Goal: Information Seeking & Learning: Learn about a topic

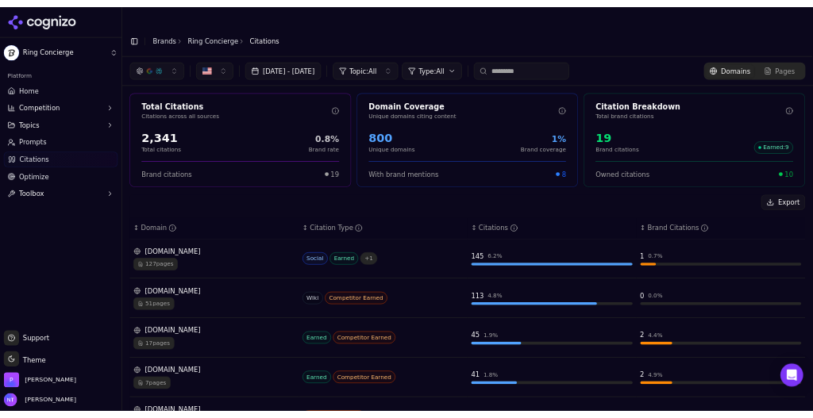
scroll to position [185, 0]
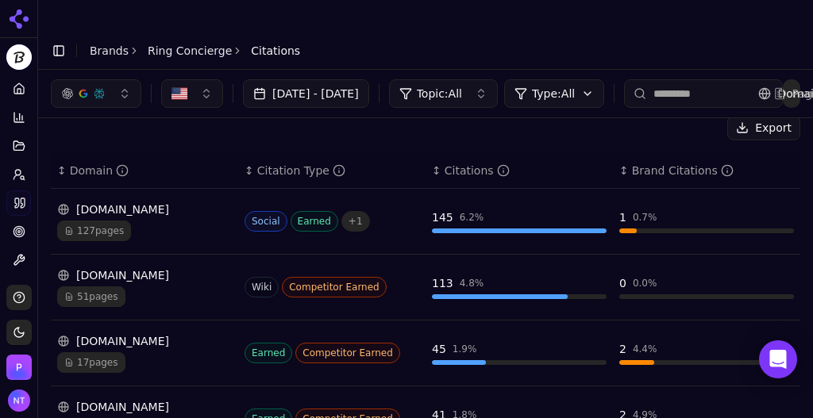
click at [115, 44] on link "Brands" at bounding box center [109, 50] width 39 height 13
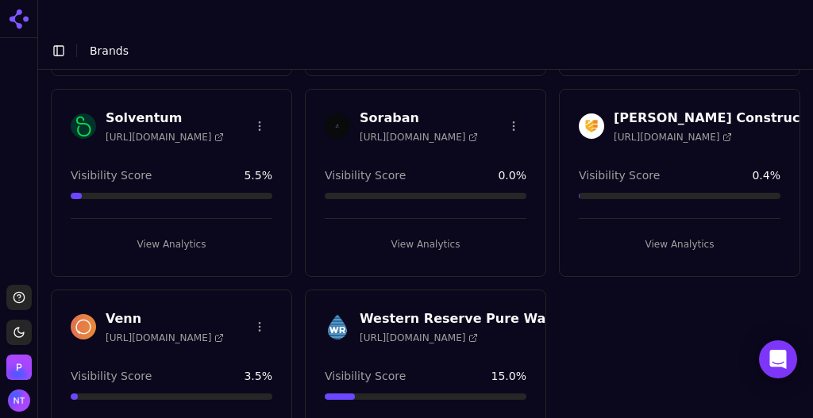
scroll to position [1691, 0]
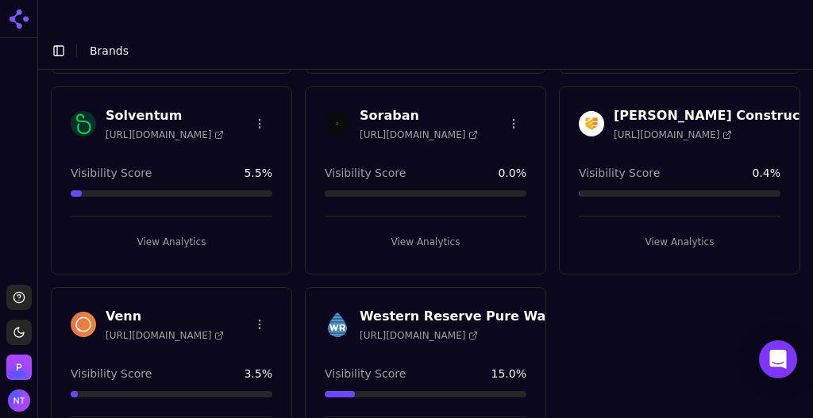
click at [419, 229] on button "View Analytics" at bounding box center [426, 241] width 202 height 25
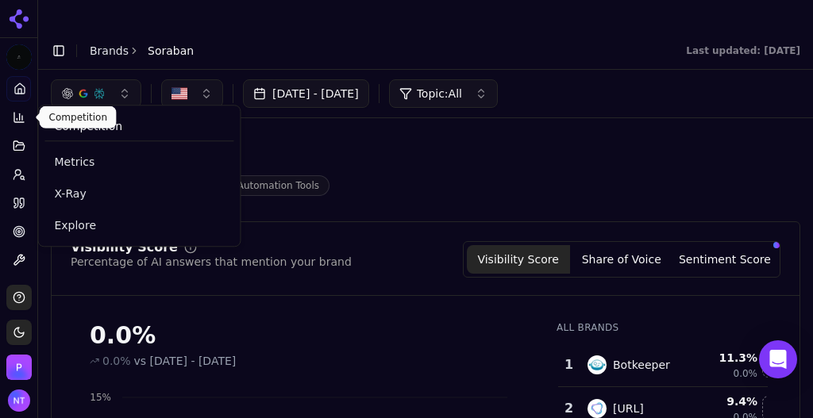
click at [15, 120] on icon at bounding box center [19, 117] width 13 height 13
click at [82, 225] on span "Explore" at bounding box center [139, 225] width 170 height 16
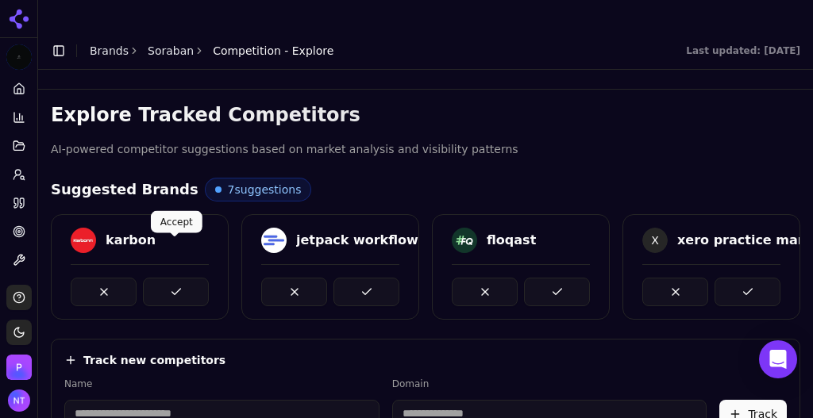
click at [172, 278] on button at bounding box center [176, 292] width 66 height 29
click at [333, 278] on button at bounding box center [366, 292] width 66 height 29
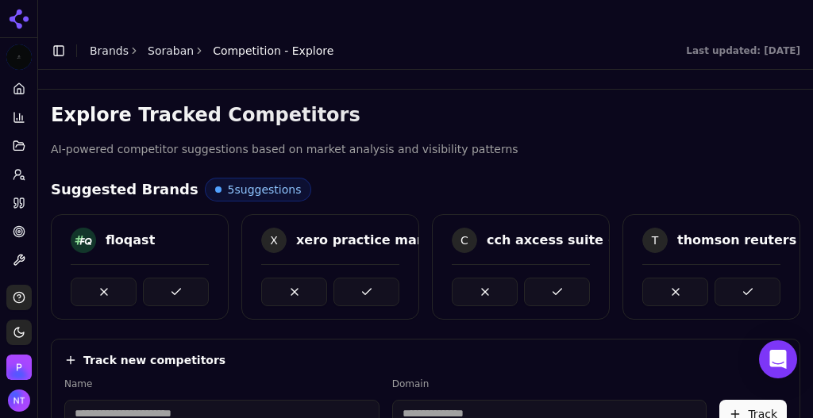
click at [172, 278] on button at bounding box center [176, 292] width 66 height 29
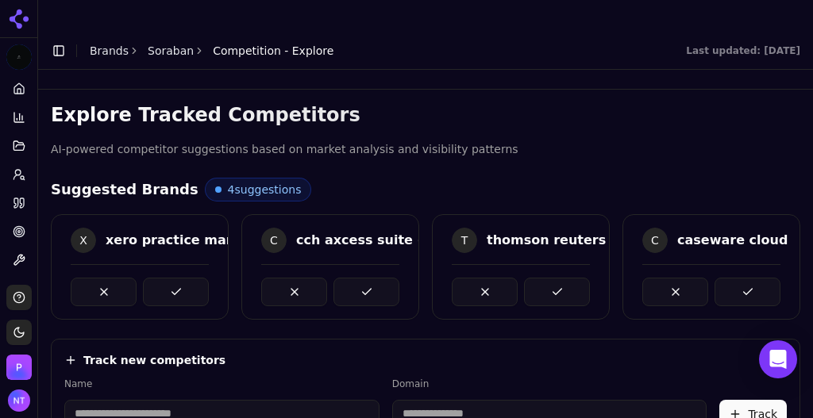
click at [172, 278] on button at bounding box center [176, 292] width 66 height 29
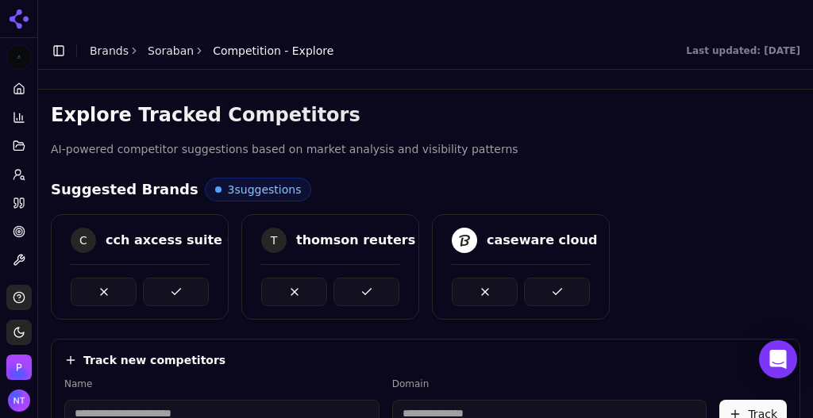
click at [172, 278] on button at bounding box center [176, 292] width 66 height 29
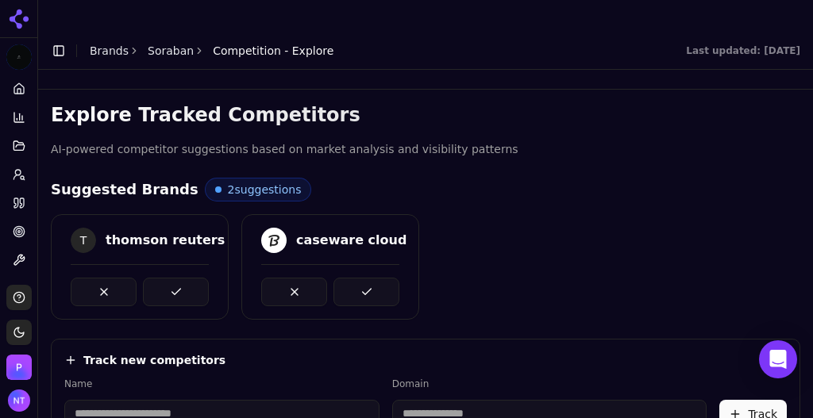
click at [172, 278] on button at bounding box center [176, 292] width 66 height 29
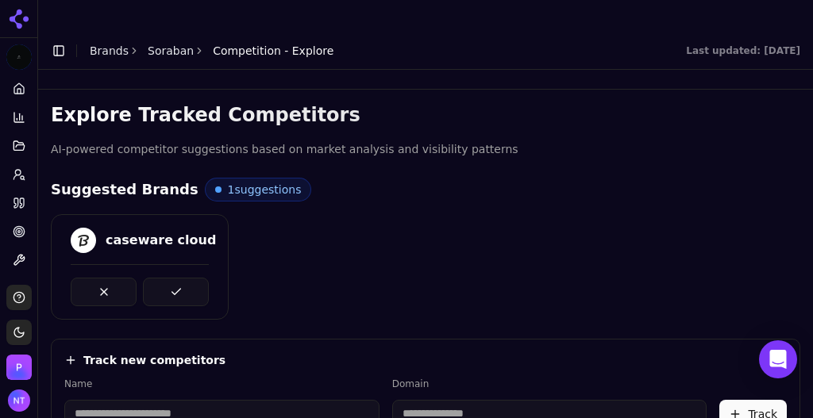
click at [172, 278] on button at bounding box center [176, 292] width 66 height 29
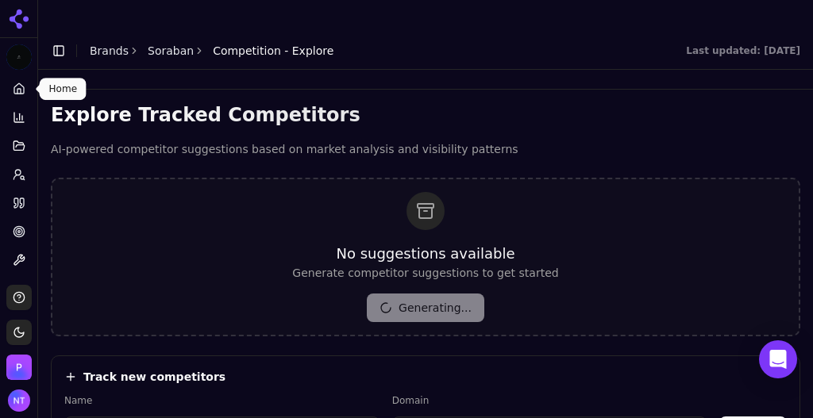
click at [17, 94] on icon at bounding box center [19, 89] width 13 height 13
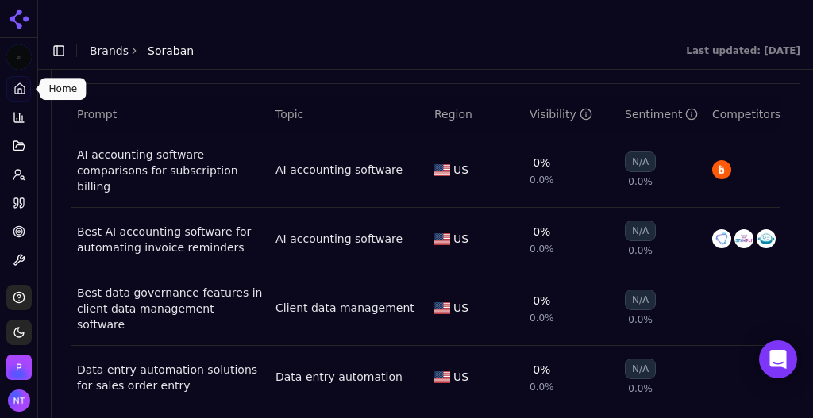
scroll to position [1195, 0]
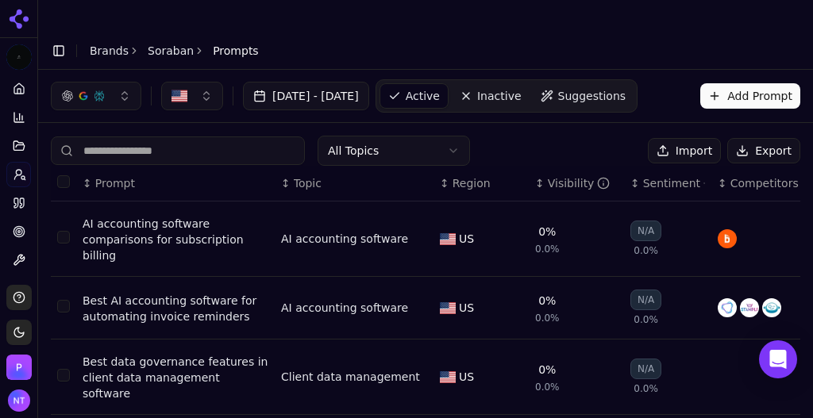
click at [740, 83] on button "Add Prompt" at bounding box center [750, 95] width 100 height 25
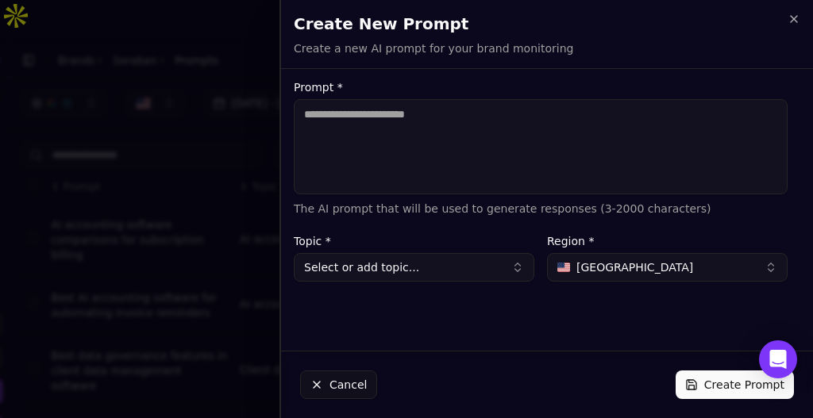
click at [445, 137] on textarea "Prompt *" at bounding box center [541, 146] width 494 height 95
type textarea "**********"
click at [444, 263] on button "Select or add topic..." at bounding box center [414, 267] width 240 height 29
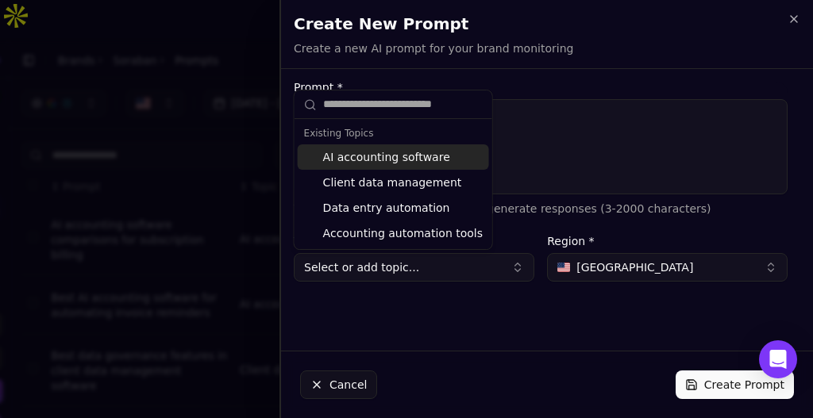
click at [427, 163] on div "AI accounting software" at bounding box center [393, 156] width 191 height 25
type input "**********"
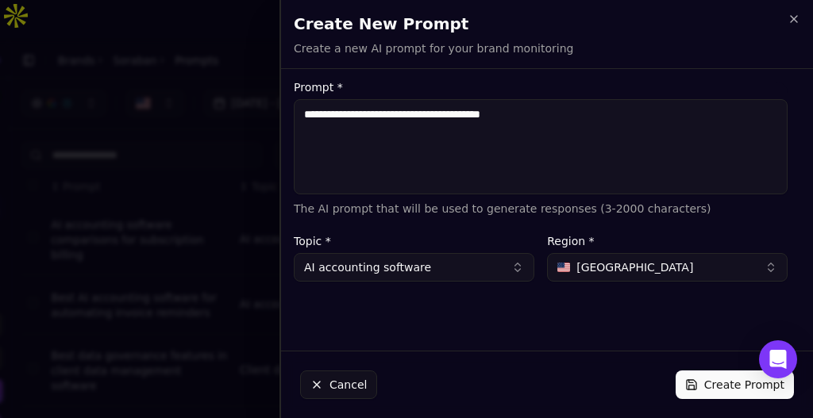
click at [719, 393] on button "Create Prompt" at bounding box center [734, 385] width 118 height 29
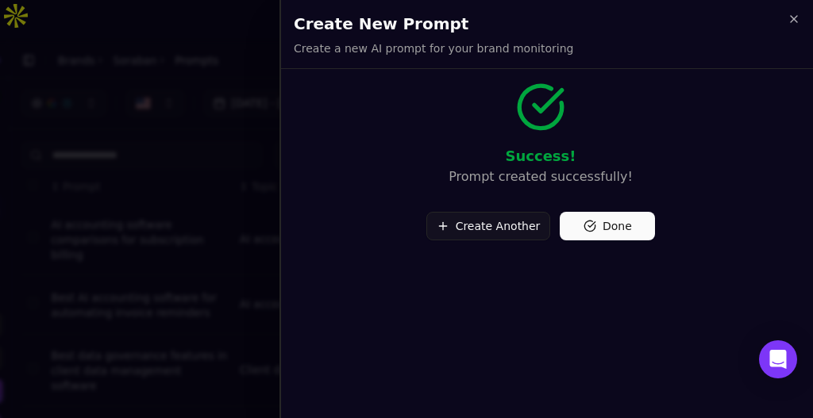
click at [576, 234] on button "Done" at bounding box center [606, 226] width 95 height 29
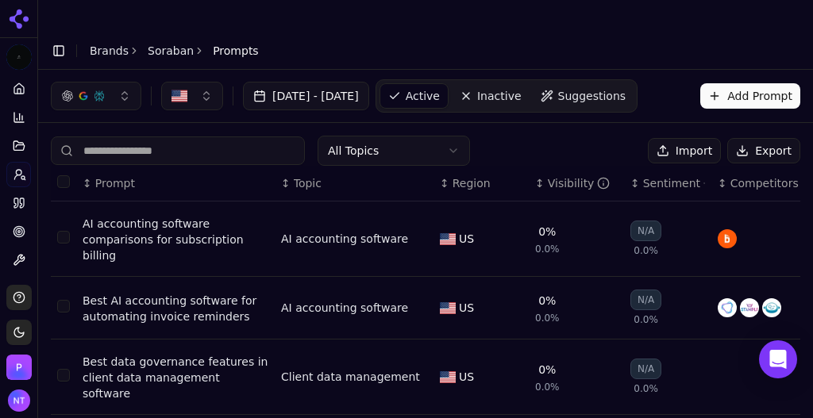
click at [167, 43] on link "Soraban" at bounding box center [171, 51] width 46 height 16
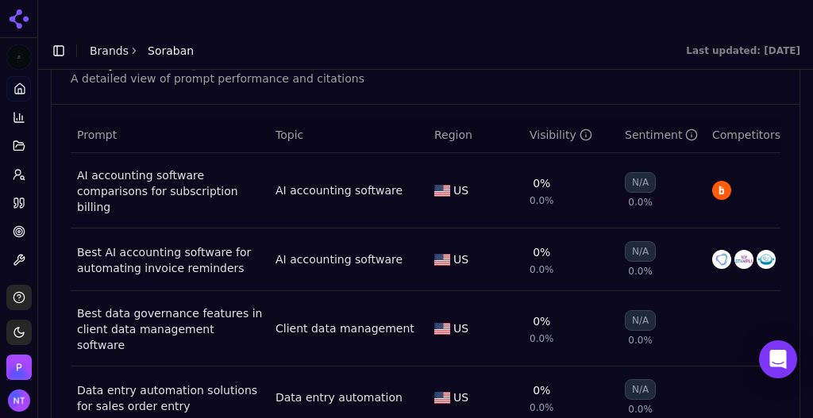
scroll to position [1182, 0]
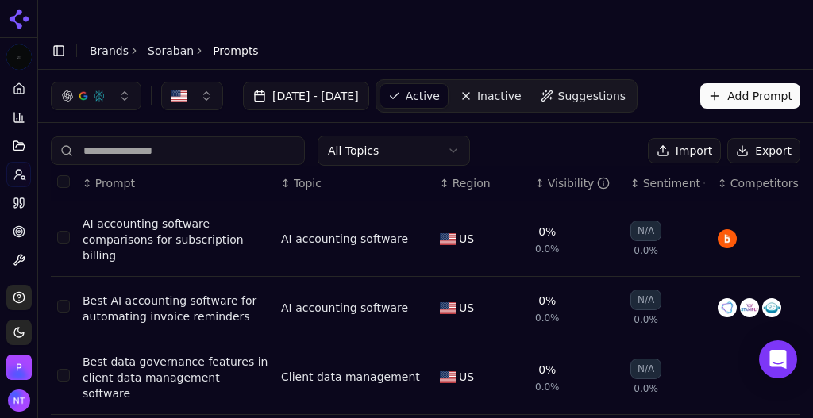
click at [160, 136] on input at bounding box center [178, 150] width 254 height 29
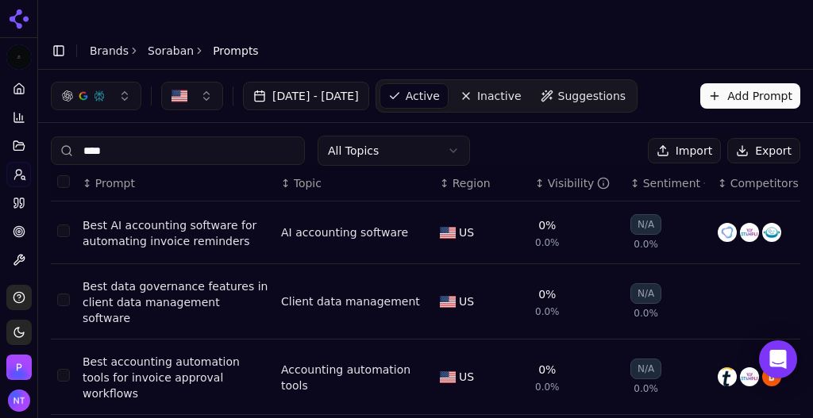
click at [127, 136] on input "****" at bounding box center [178, 150] width 254 height 29
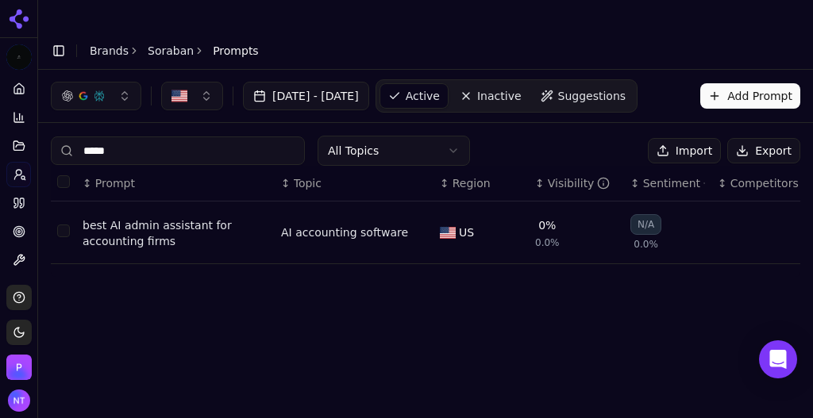
type input "*****"
click at [161, 217] on div "best AI admin assistant for accounting firms" at bounding box center [176, 233] width 186 height 32
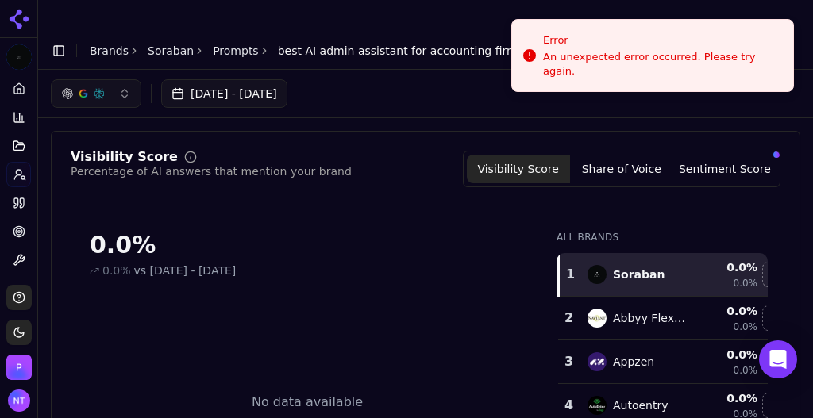
click at [217, 43] on link "Prompts" at bounding box center [236, 51] width 46 height 16
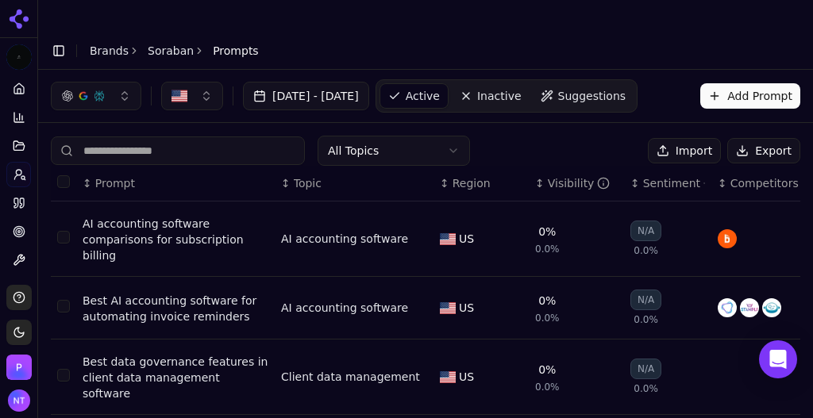
click at [163, 43] on link "Soraban" at bounding box center [171, 51] width 46 height 16
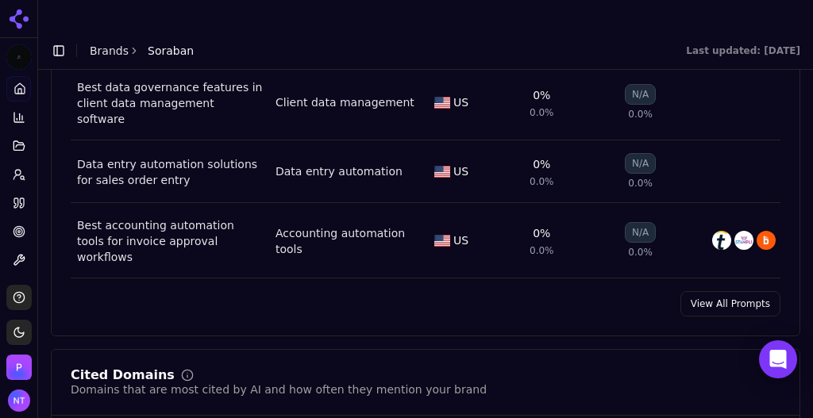
scroll to position [1372, 0]
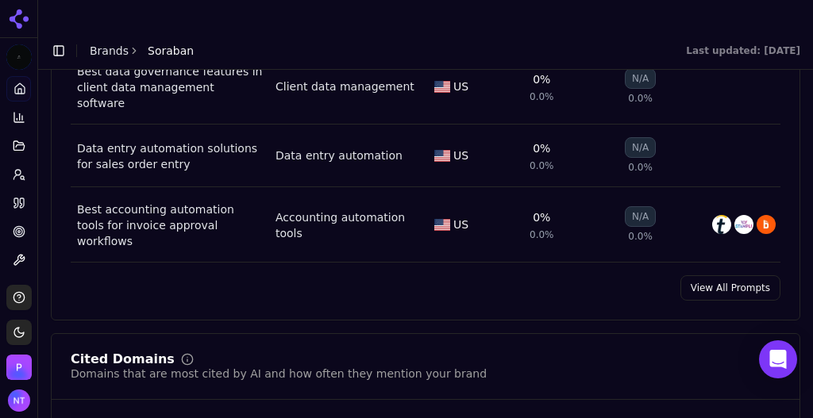
click at [737, 232] on div "Prompt Metrics A detailed view of prompt performance and citations Prompt Topic…" at bounding box center [425, 58] width 749 height 525
click at [730, 275] on link "View All Prompts" at bounding box center [730, 287] width 100 height 25
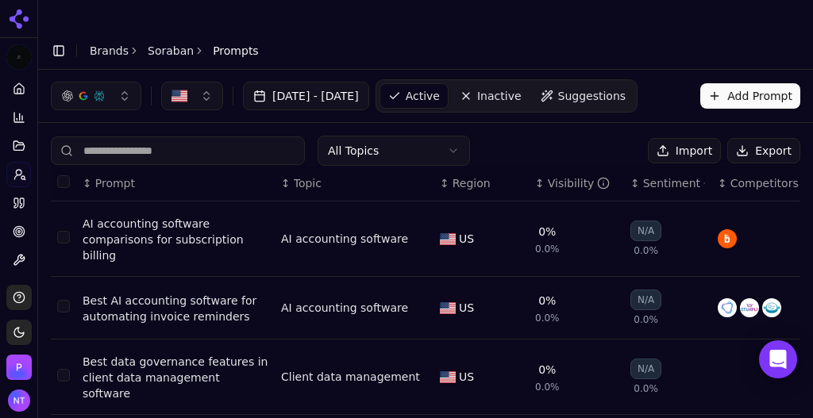
click at [172, 43] on link "Soraban" at bounding box center [171, 51] width 46 height 16
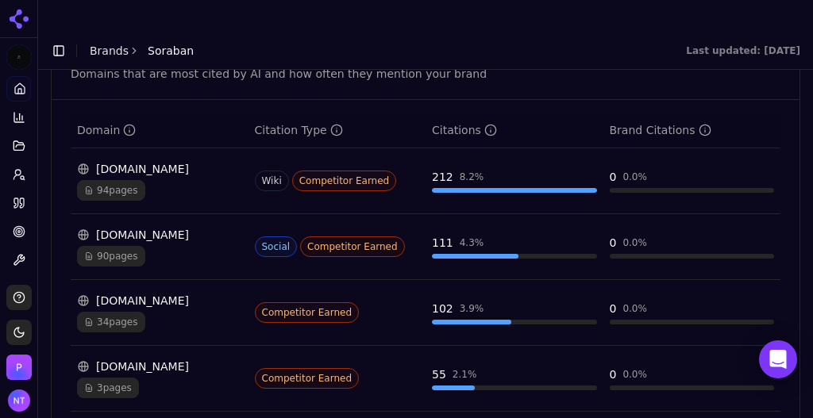
scroll to position [1842, 0]
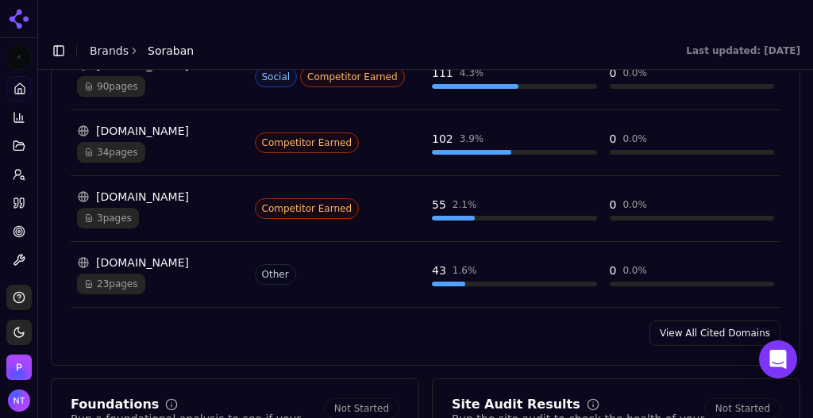
click at [725, 321] on link "View All Cited Domains" at bounding box center [714, 333] width 131 height 25
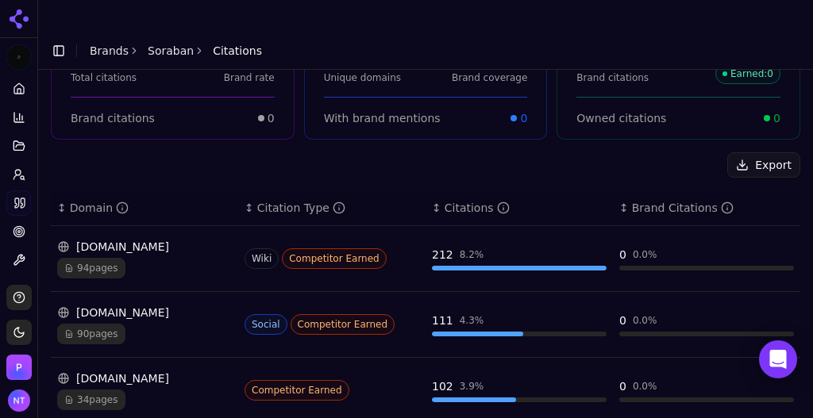
scroll to position [155, 0]
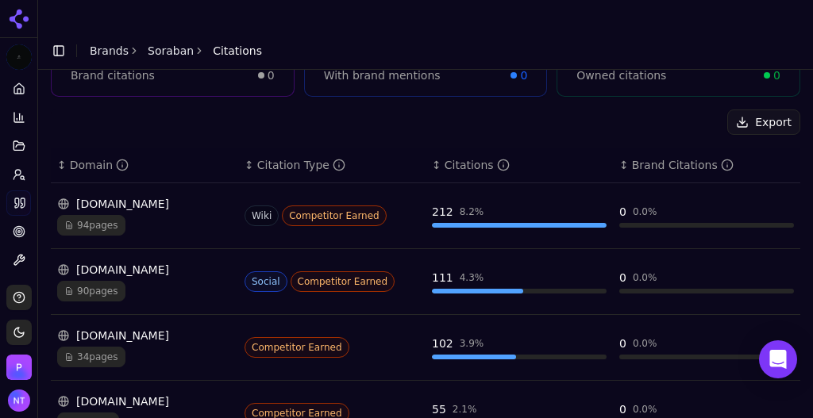
scroll to position [202, 0]
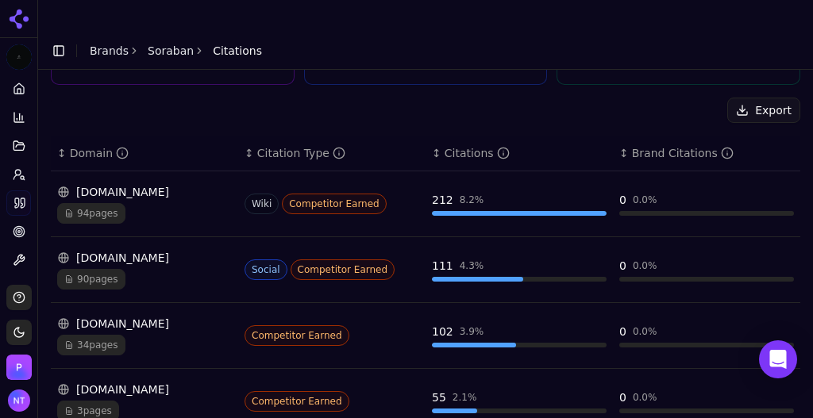
click at [165, 203] on div "94 pages" at bounding box center [144, 213] width 175 height 21
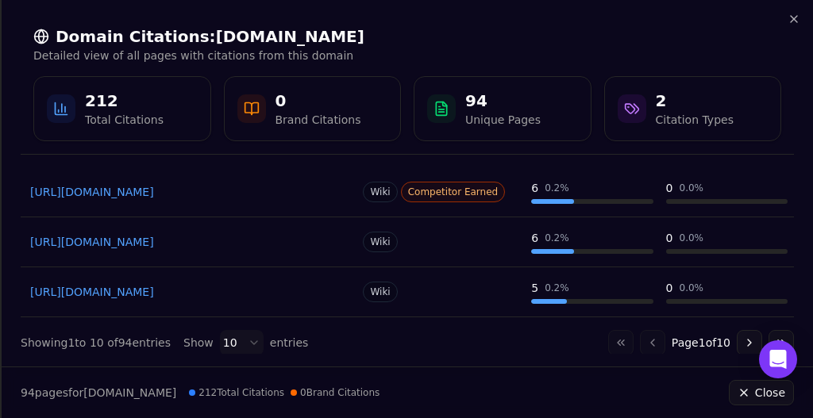
scroll to position [448, 0]
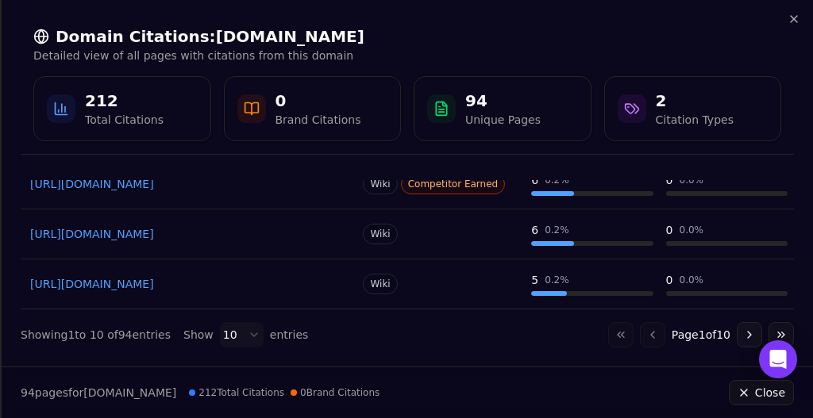
click at [737, 335] on button "Go to next page" at bounding box center [748, 334] width 25 height 25
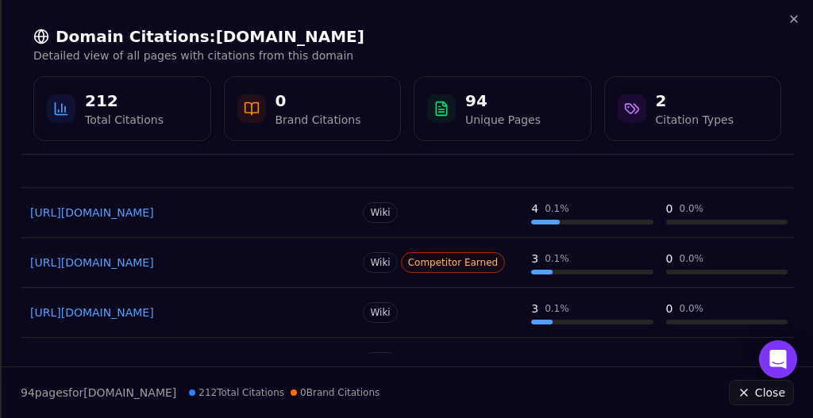
scroll to position [213, 0]
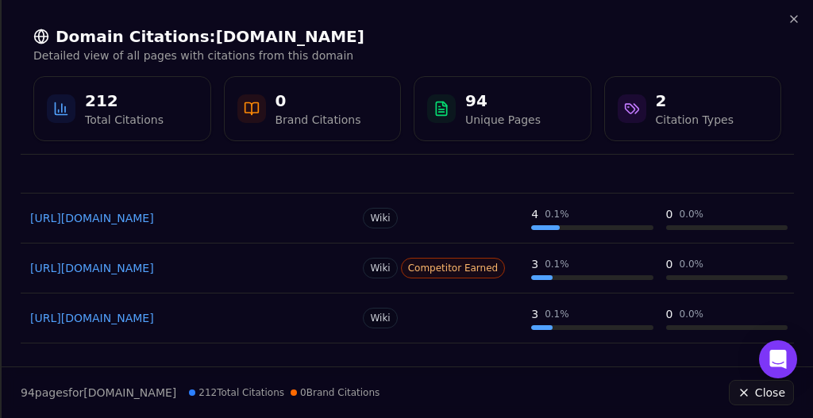
drag, startPoint x: 802, startPoint y: 268, endPoint x: 803, endPoint y: 259, distance: 8.8
click at [803, 259] on div "Page Citation Type Citations Brand Citations [URL][DOMAIN_NAME] Wiki 4 0.1 % 0 …" at bounding box center [407, 267] width 811 height 174
click at [805, 256] on div "Page Citation Type Citations Brand Citations [URL][DOMAIN_NAME] Wiki 4 0.1 % 0 …" at bounding box center [407, 267] width 811 height 174
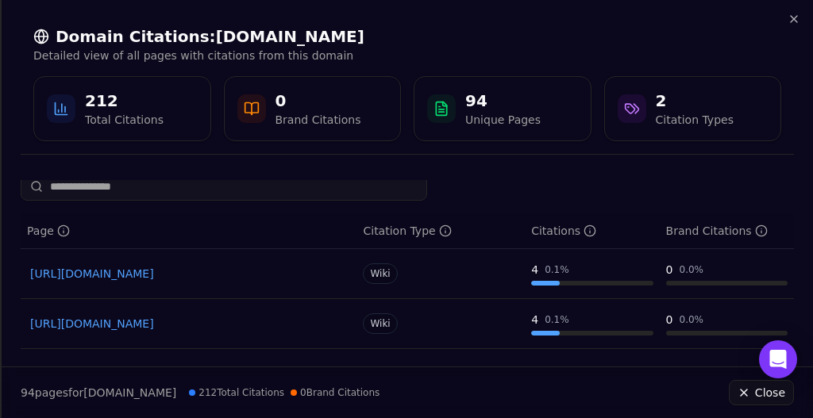
scroll to position [0, 0]
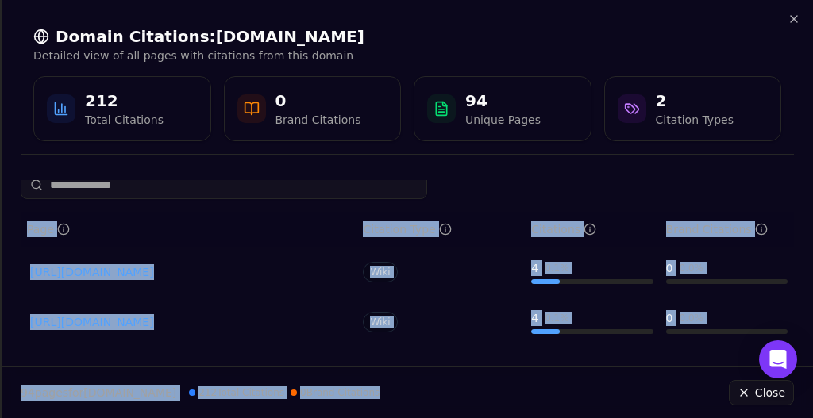
drag, startPoint x: 811, startPoint y: 377, endPoint x: 812, endPoint y: 341, distance: 35.7
click at [812, 341] on div "Domain Citations: [DOMAIN_NAME] Detailed view of all pages with citations from …" at bounding box center [406, 209] width 813 height 418
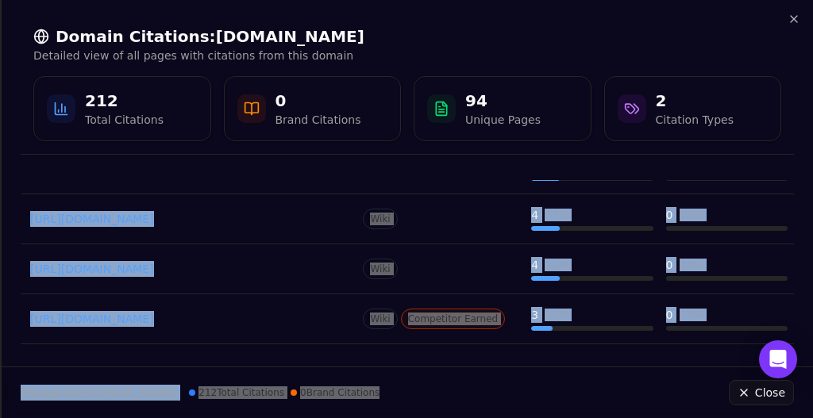
scroll to position [448, 0]
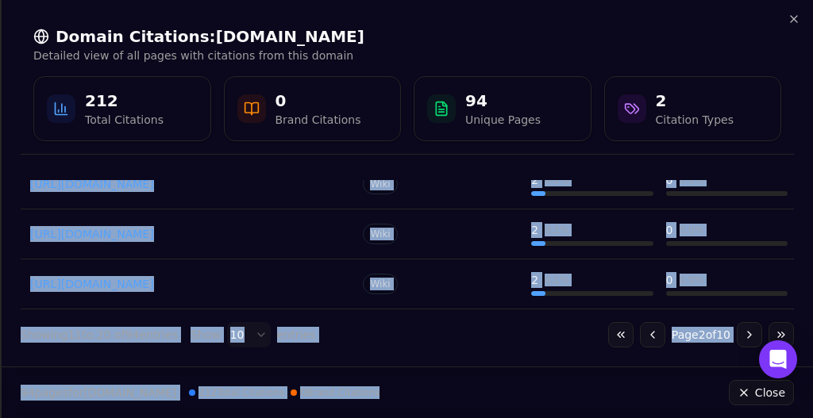
click at [649, 330] on button "Go to previous page" at bounding box center [652, 334] width 25 height 25
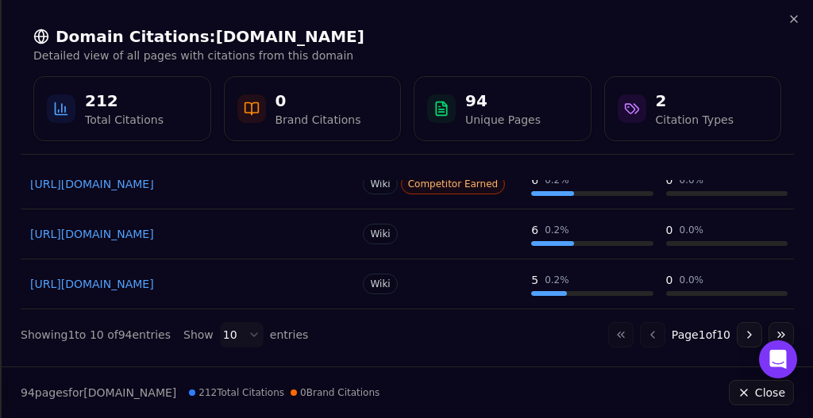
click at [794, 292] on div "Page Citation Type Citations Brand Citations [URL][DOMAIN_NAME] Wiki 17 0.7 % 0…" at bounding box center [407, 267] width 811 height 174
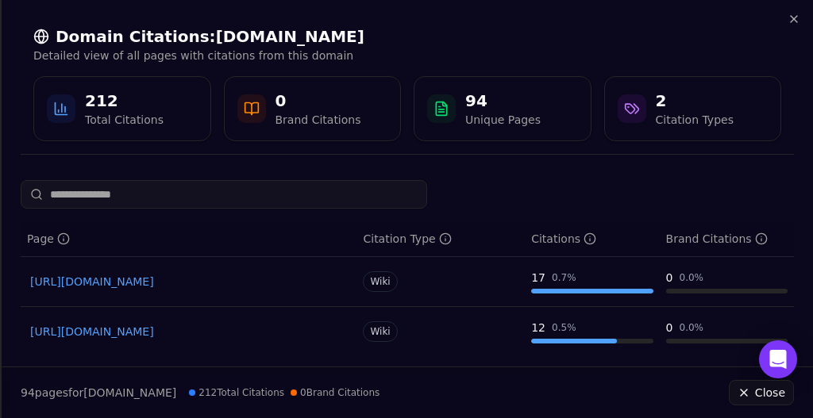
click at [755, 396] on button "Close" at bounding box center [760, 392] width 65 height 25
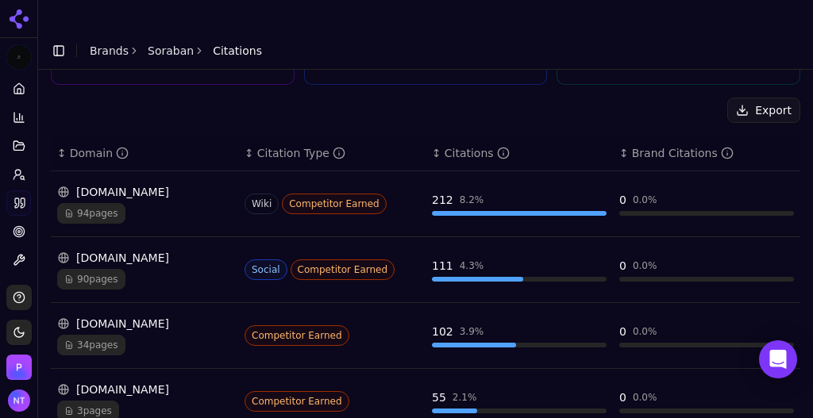
click at [403, 194] on div "Wiki Competitor Earned" at bounding box center [331, 204] width 175 height 21
click at [152, 184] on div "[DOMAIN_NAME]" at bounding box center [144, 192] width 175 height 16
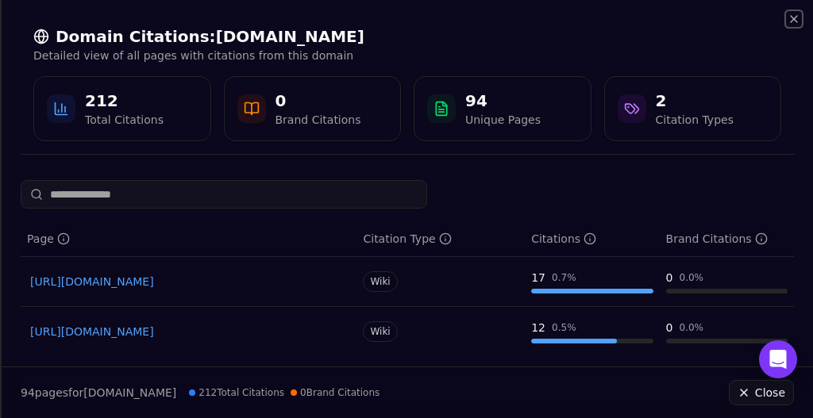
click at [797, 21] on icon "button" at bounding box center [793, 19] width 13 height 13
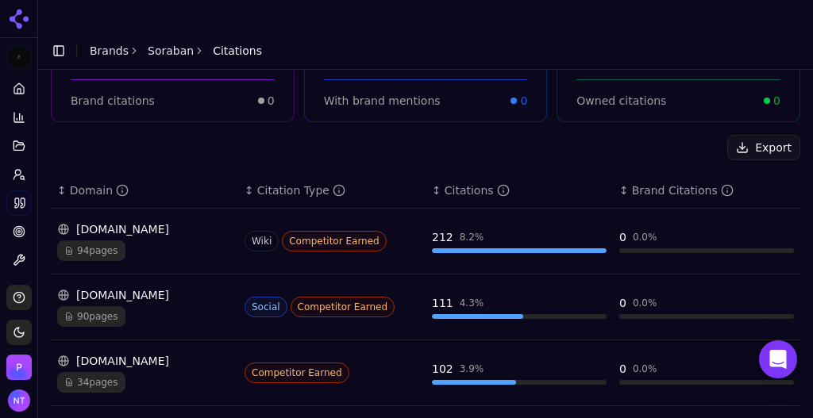
scroll to position [171, 0]
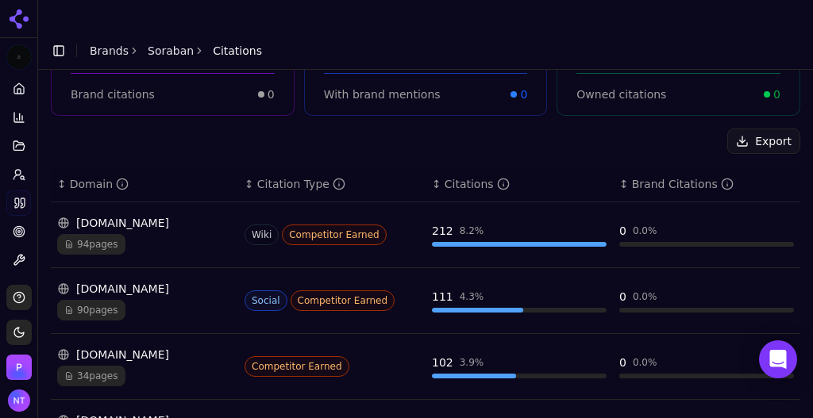
click at [136, 215] on div "[DOMAIN_NAME] 94 pages" at bounding box center [144, 235] width 175 height 40
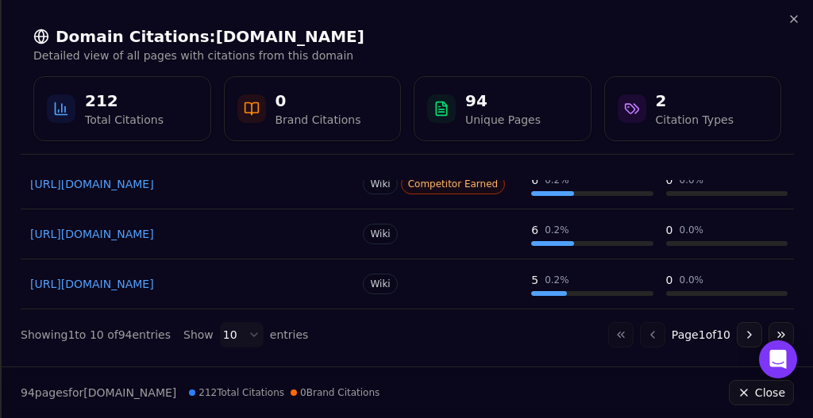
scroll to position [0, 0]
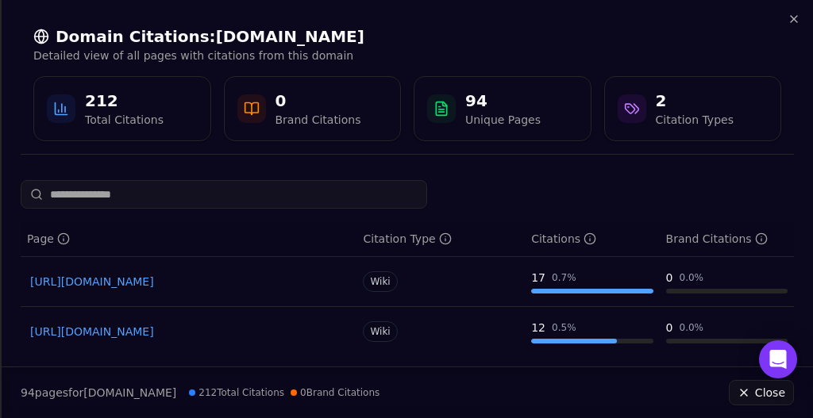
click at [171, 194] on input at bounding box center [224, 194] width 406 height 29
type input "****"
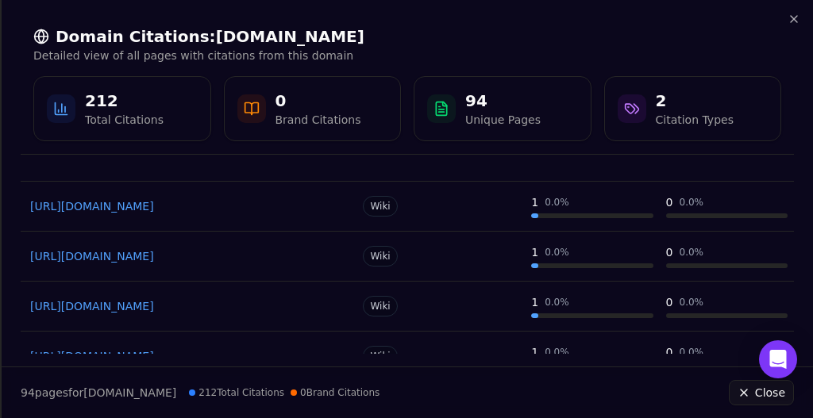
scroll to position [153, 0]
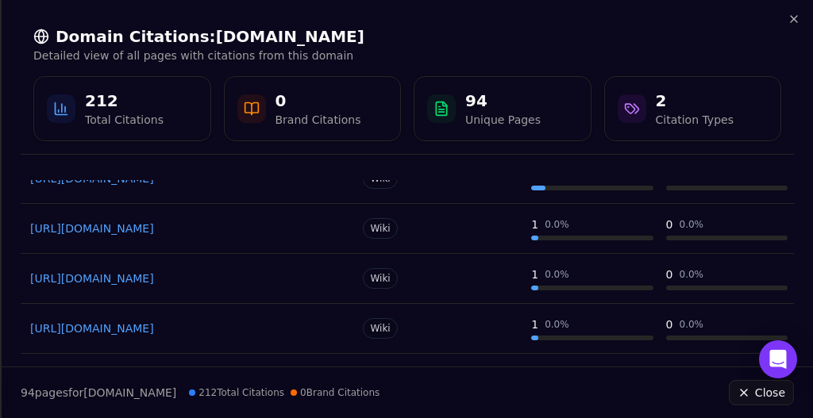
click at [202, 229] on link "[URL][DOMAIN_NAME]" at bounding box center [188, 229] width 317 height 16
click at [801, 23] on div "Domain Citations: [DOMAIN_NAME] Detailed view of all pages with citations from …" at bounding box center [406, 209] width 813 height 418
click at [792, 21] on icon "button" at bounding box center [793, 19] width 6 height 6
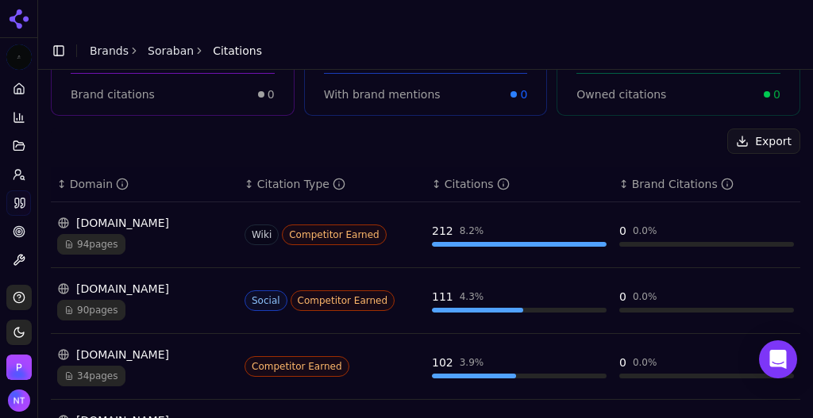
click at [146, 281] on div "[DOMAIN_NAME]" at bounding box center [144, 289] width 175 height 16
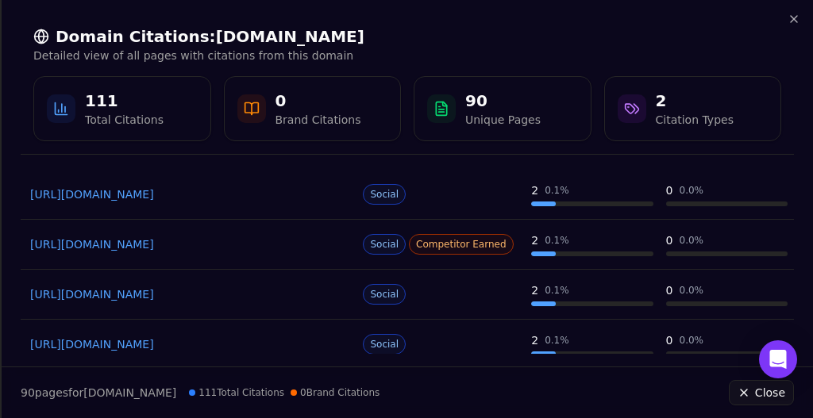
scroll to position [0, 0]
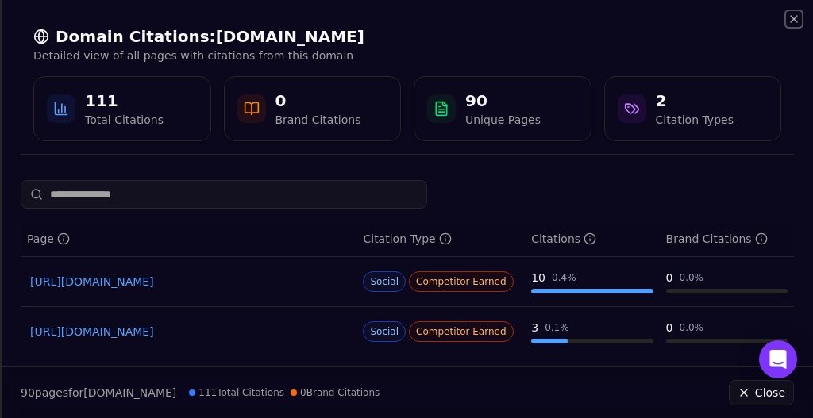
click at [794, 21] on icon "button" at bounding box center [793, 19] width 13 height 13
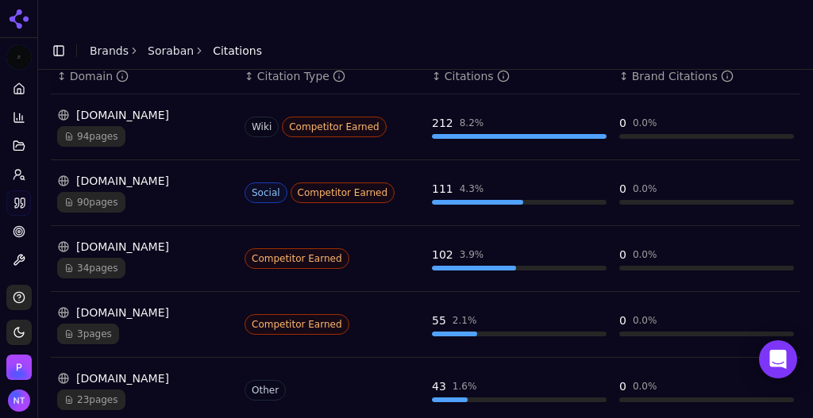
scroll to position [280, 0]
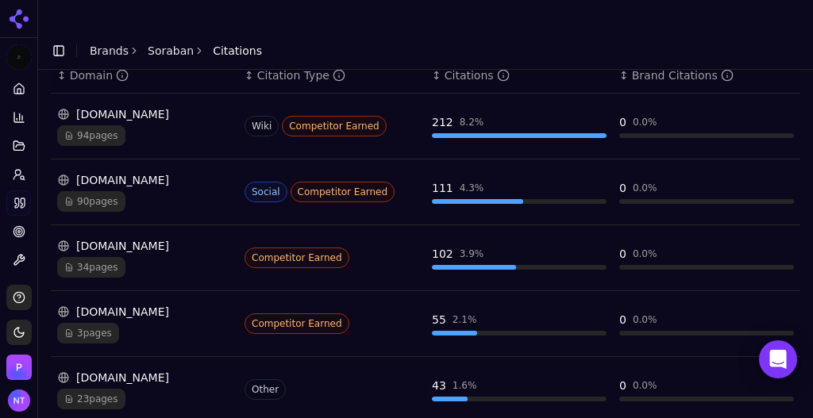
click at [153, 389] on div "23 pages" at bounding box center [144, 399] width 175 height 21
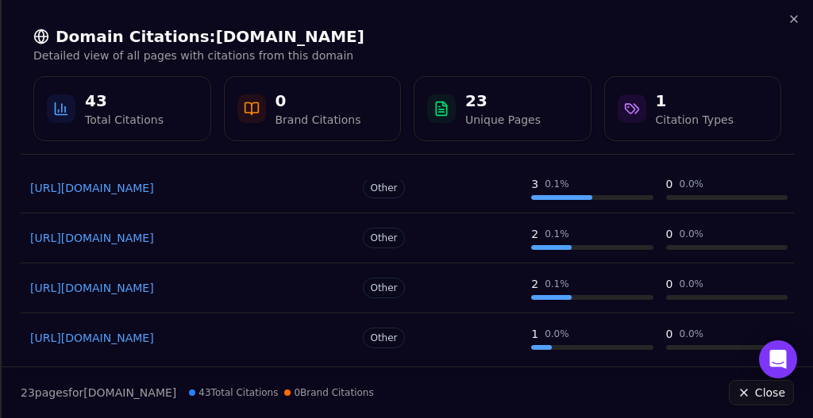
scroll to position [355, 0]
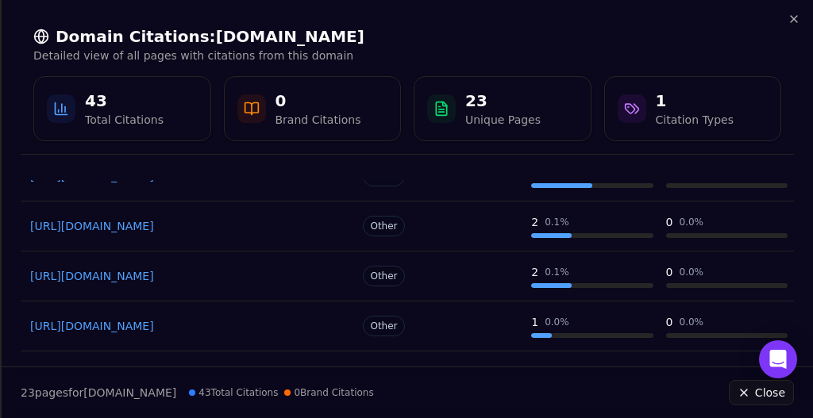
click at [795, 25] on div "Domain Citations: [DOMAIN_NAME] Detailed view of all pages with citations from …" at bounding box center [407, 83] width 811 height 167
click at [795, 25] on icon "button" at bounding box center [793, 19] width 13 height 13
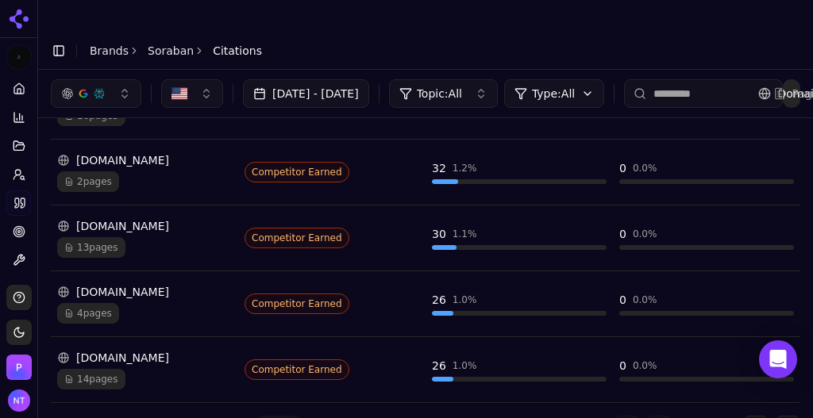
scroll to position [0, 0]
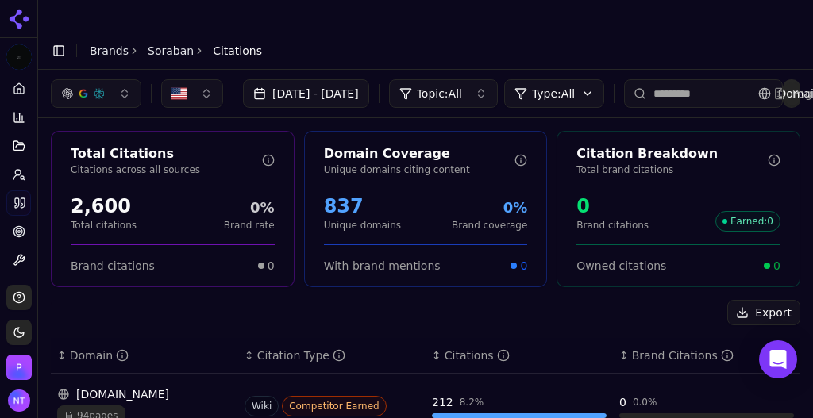
click at [167, 43] on link "Soraban" at bounding box center [171, 51] width 46 height 16
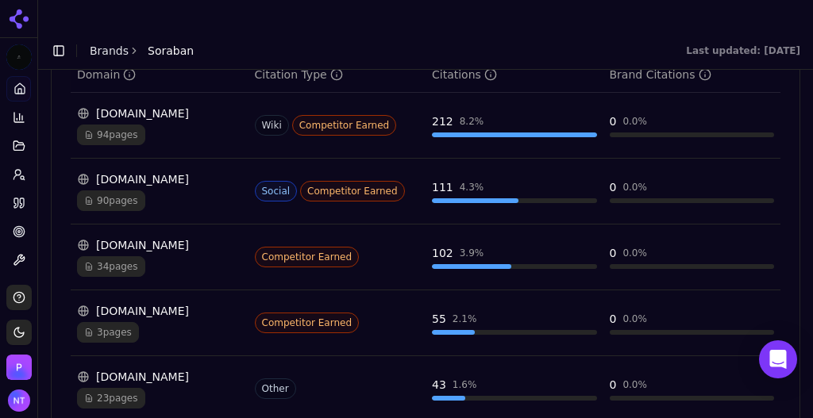
scroll to position [1800, 0]
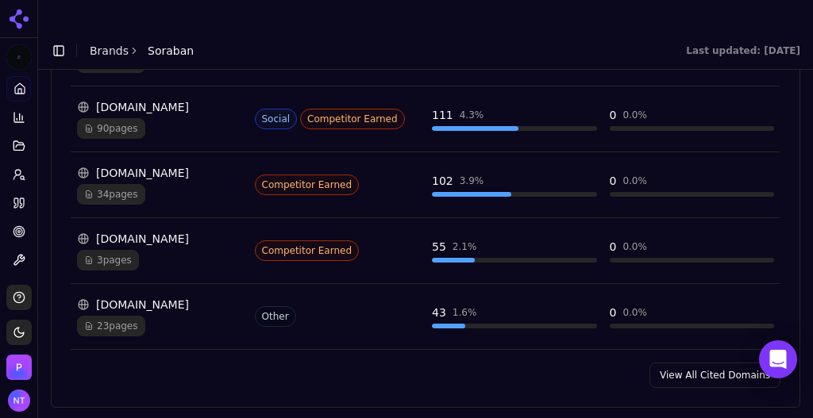
click at [694, 315] on div "Cited Domains Domains that are most cited by AI and how often they mention your…" at bounding box center [425, 157] width 749 height 502
click at [683, 363] on link "View All Cited Domains" at bounding box center [714, 375] width 131 height 25
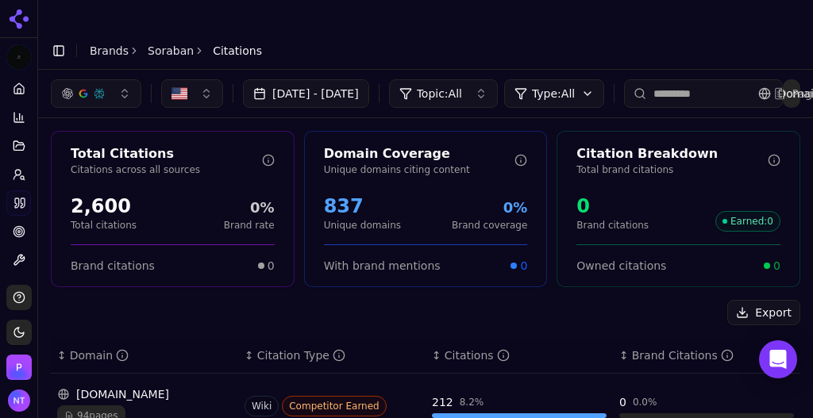
click at [707, 79] on input at bounding box center [703, 93] width 159 height 29
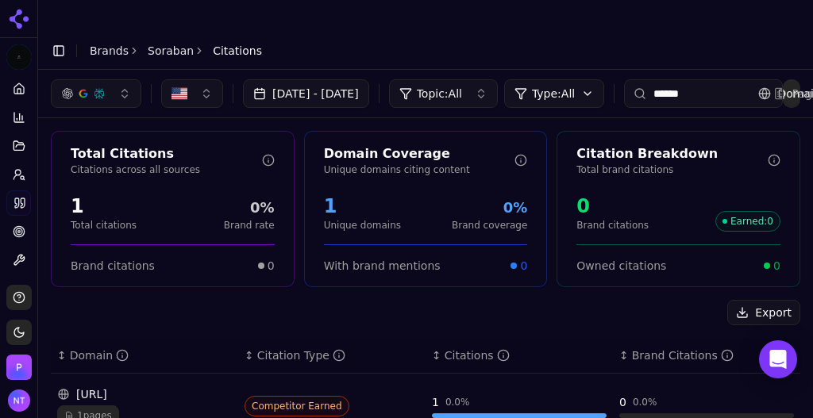
scroll to position [29, 0]
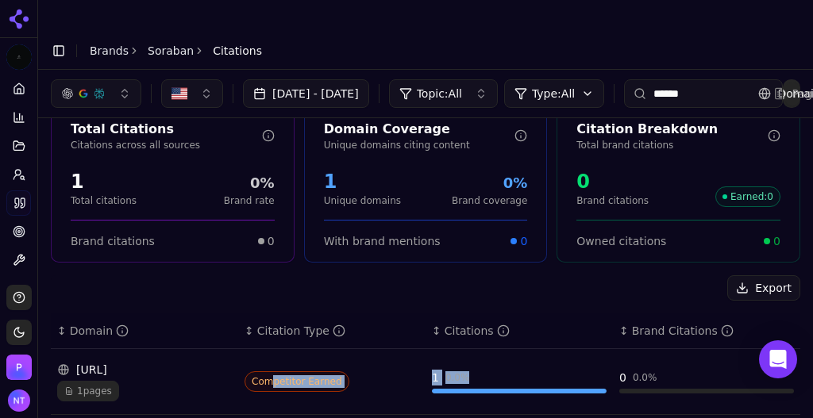
drag, startPoint x: 265, startPoint y: 360, endPoint x: 569, endPoint y: 348, distance: 304.1
click at [569, 349] on tr "[URL] 1 pages Competitor Earned 1 0.0 % 0 0.0 %" at bounding box center [425, 382] width 749 height 66
click at [182, 323] on div "↕ Domain" at bounding box center [144, 331] width 175 height 16
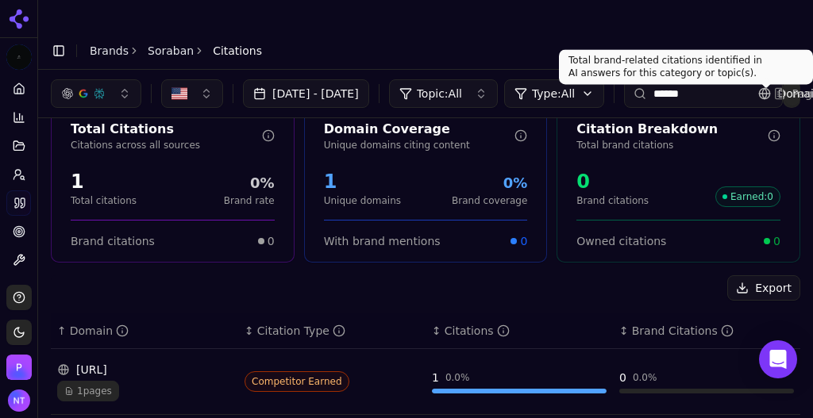
click at [737, 59] on div "Total brand-related citations identified in AI answers for this category or top…" at bounding box center [686, 66] width 254 height 35
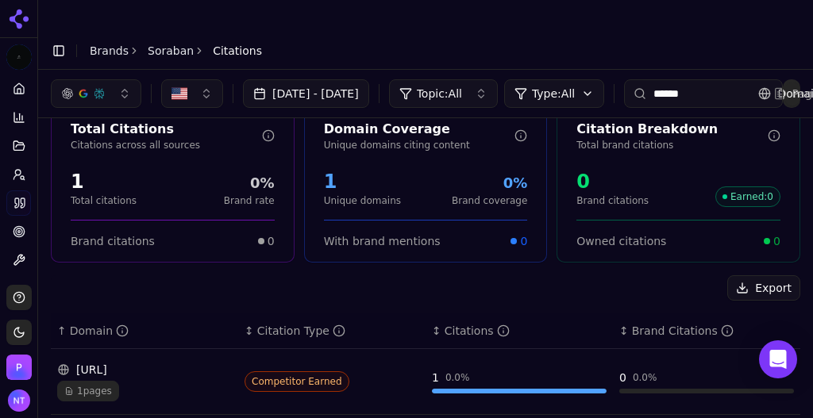
click at [751, 79] on input "******" at bounding box center [703, 93] width 159 height 29
type input "*"
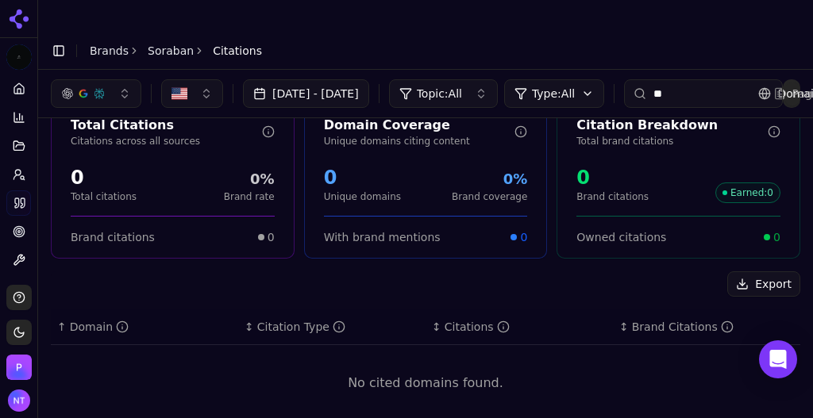
type input "*"
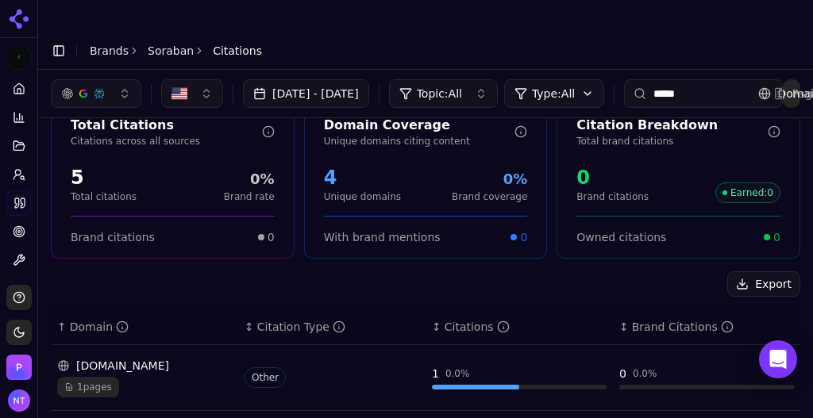
type input "******"
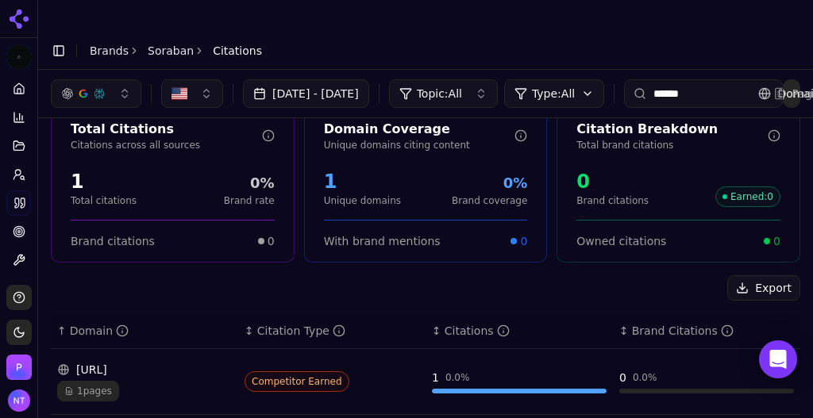
click at [169, 349] on td "[URL] 1 pages" at bounding box center [144, 382] width 187 height 66
click at [144, 381] on div "1 pages" at bounding box center [144, 391] width 175 height 21
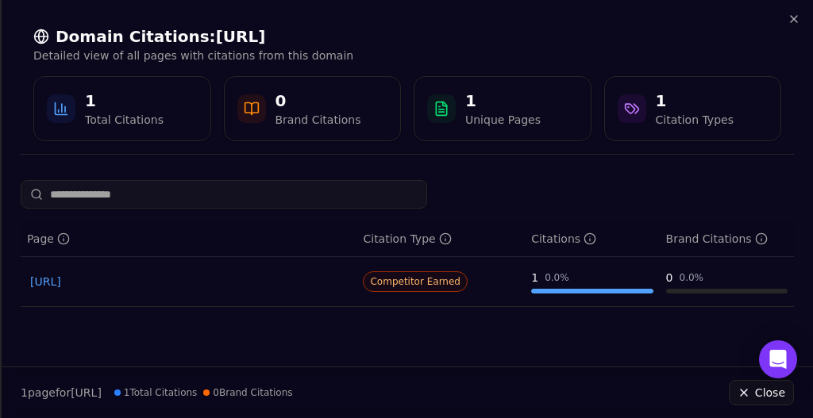
scroll to position [21, 0]
click at [793, 15] on icon "button" at bounding box center [793, 19] width 13 height 13
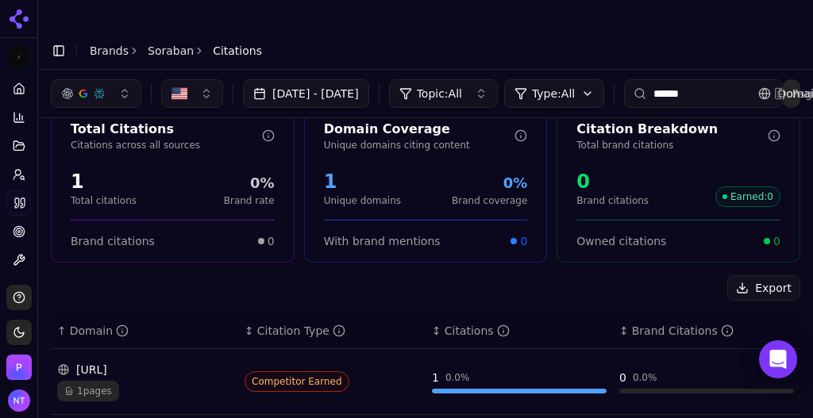
click at [163, 43] on link "Soraban" at bounding box center [171, 51] width 46 height 16
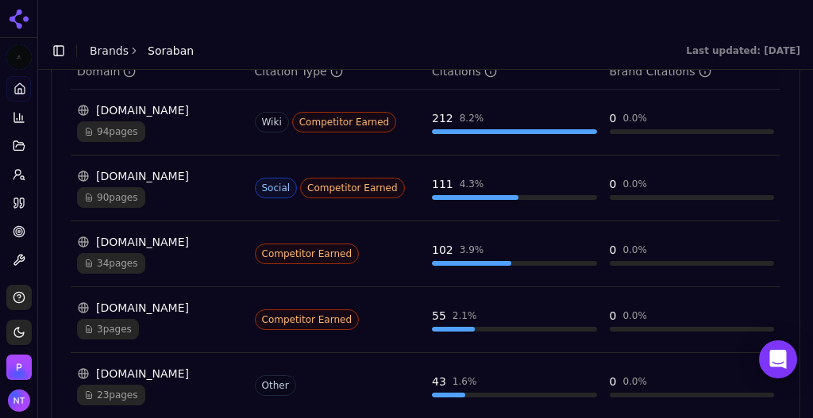
scroll to position [1775, 0]
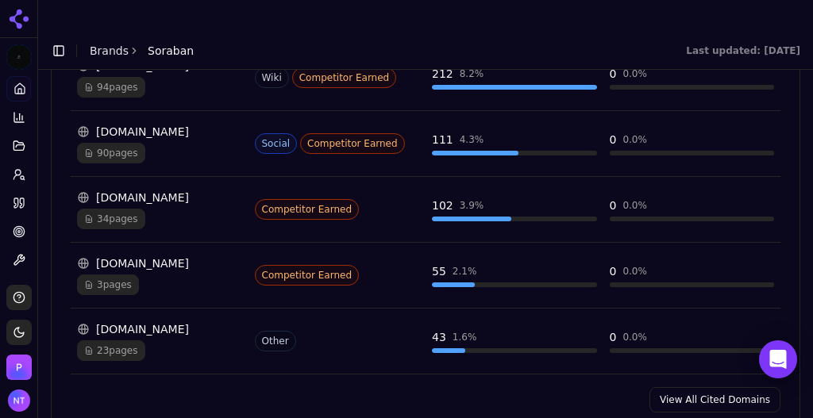
click at [705, 387] on link "View All Cited Domains" at bounding box center [714, 399] width 131 height 25
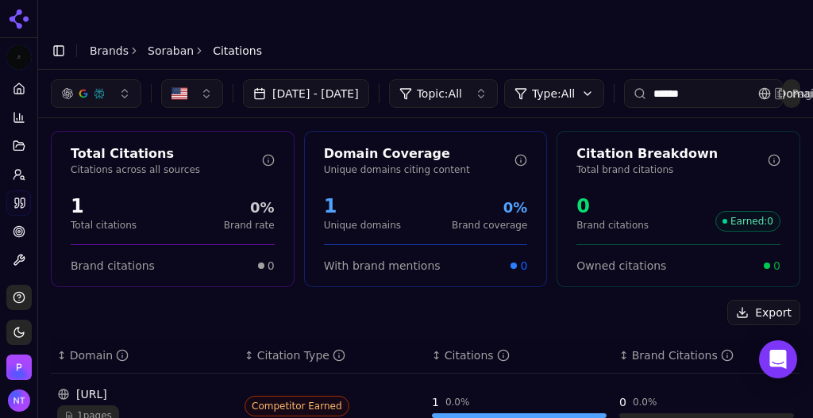
scroll to position [29, 0]
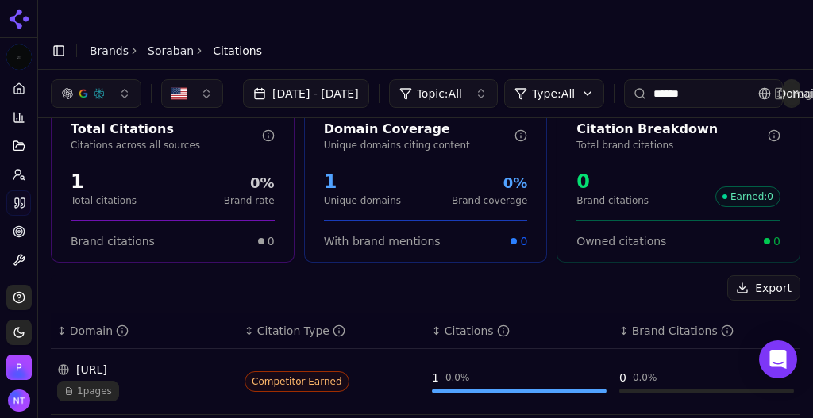
drag, startPoint x: 804, startPoint y: 98, endPoint x: 807, endPoint y: 84, distance: 13.9
click at [807, 84] on div "[DATE] - [DATE] Topic: All Type: All ****** Domains Pages Total Citations Citat…" at bounding box center [425, 255] width 774 height 371
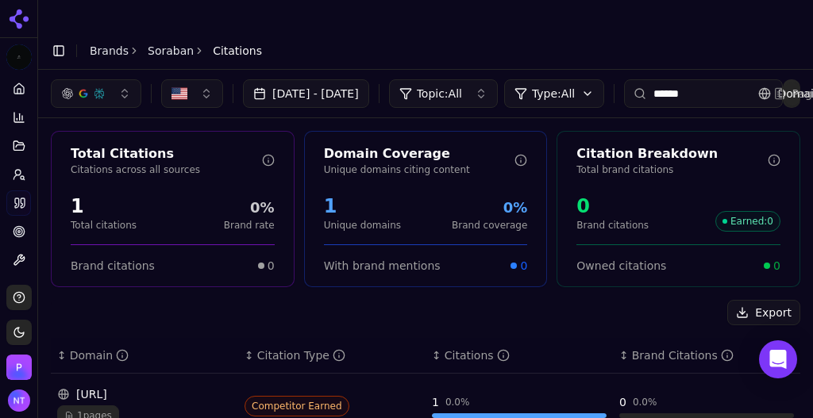
click at [715, 79] on input "******" at bounding box center [703, 93] width 159 height 29
click at [717, 79] on input "******" at bounding box center [703, 93] width 159 height 29
type input "*"
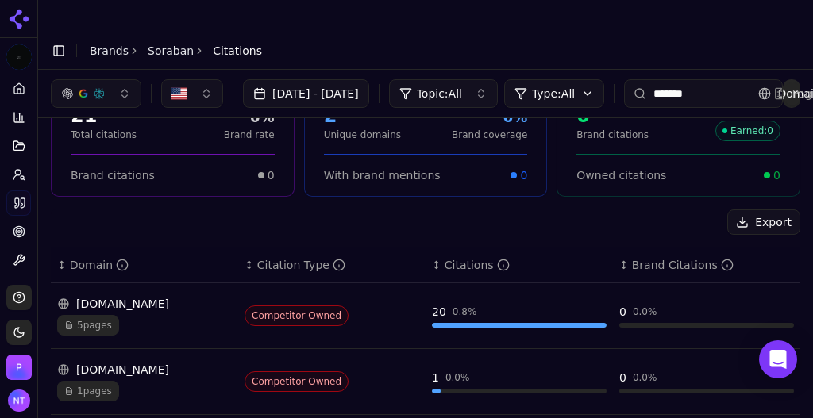
type input "*******"
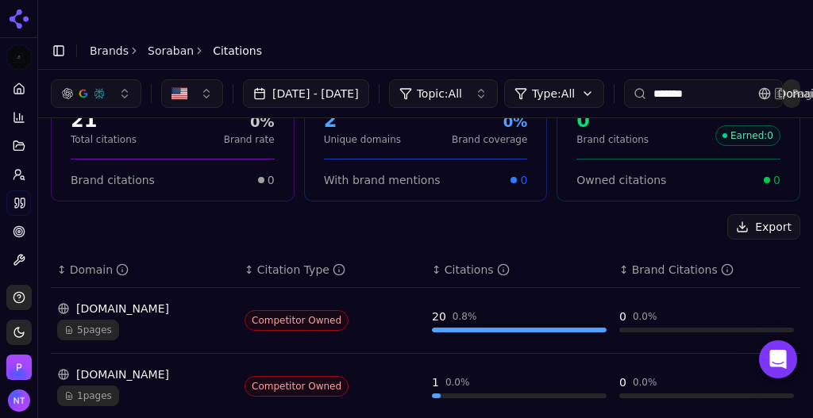
click at [173, 301] on div "[DOMAIN_NAME]" at bounding box center [144, 309] width 175 height 16
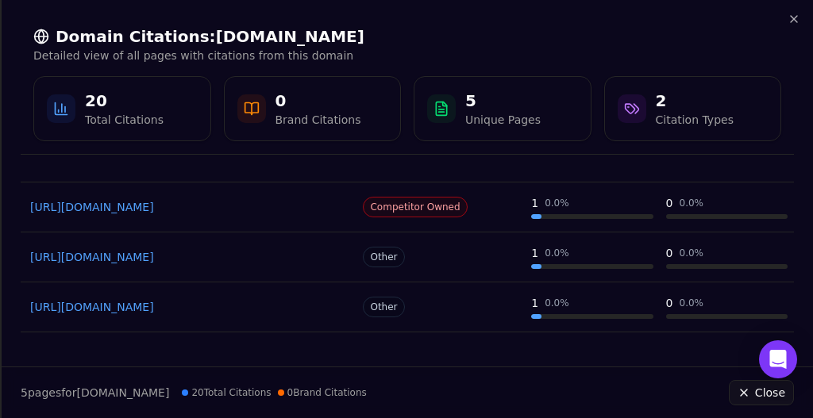
scroll to position [0, 0]
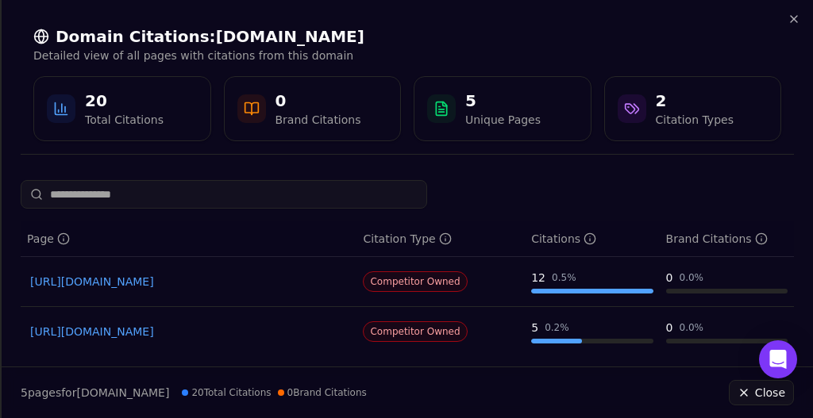
click at [791, 29] on div "Domain Citations: [DOMAIN_NAME] Detailed view of all pages with citations from …" at bounding box center [407, 83] width 773 height 141
click at [791, 22] on icon "button" at bounding box center [793, 19] width 13 height 13
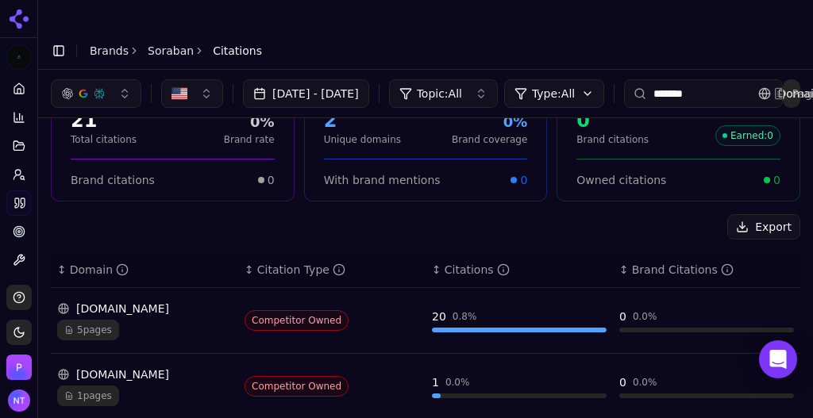
click at [204, 320] on div "5 pages" at bounding box center [144, 330] width 175 height 21
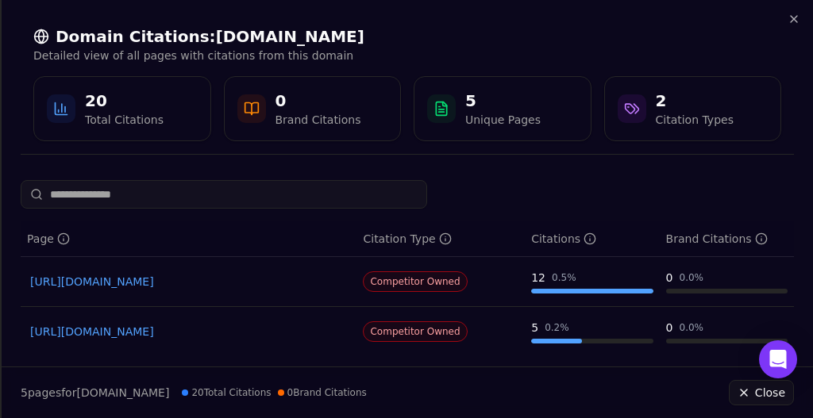
click at [195, 282] on link "[URL][DOMAIN_NAME]" at bounding box center [188, 282] width 317 height 16
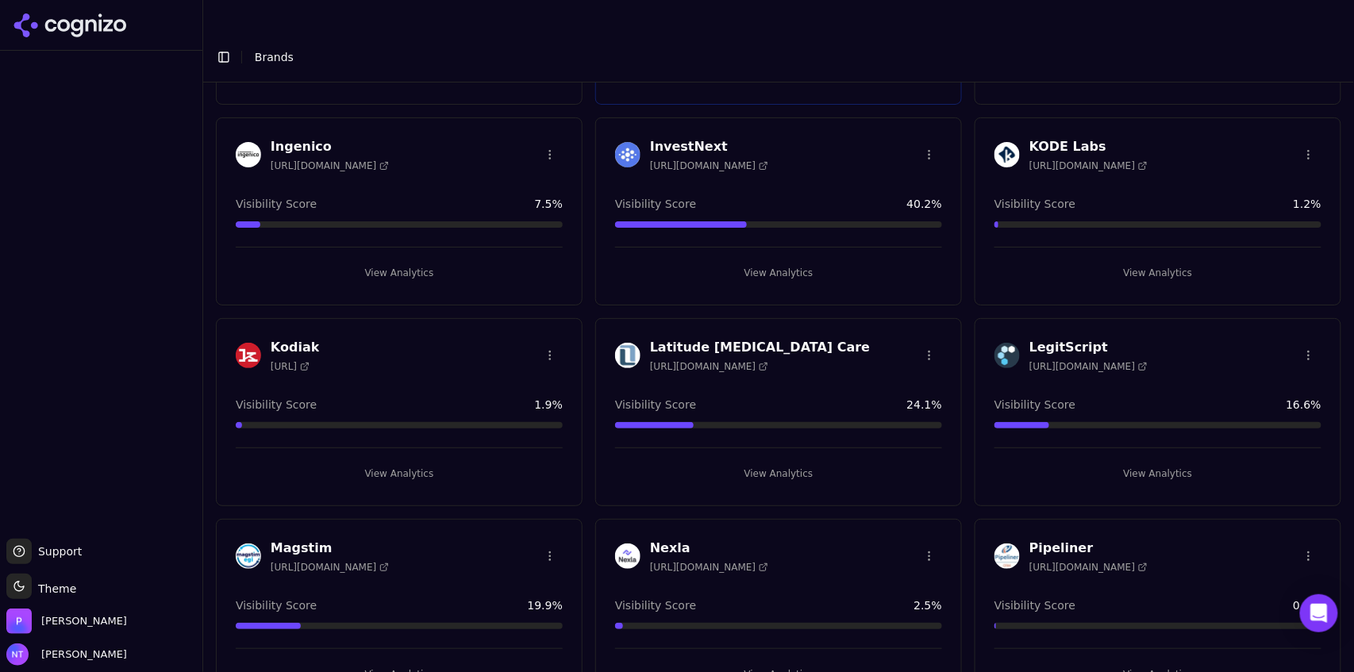
scroll to position [893, 0]
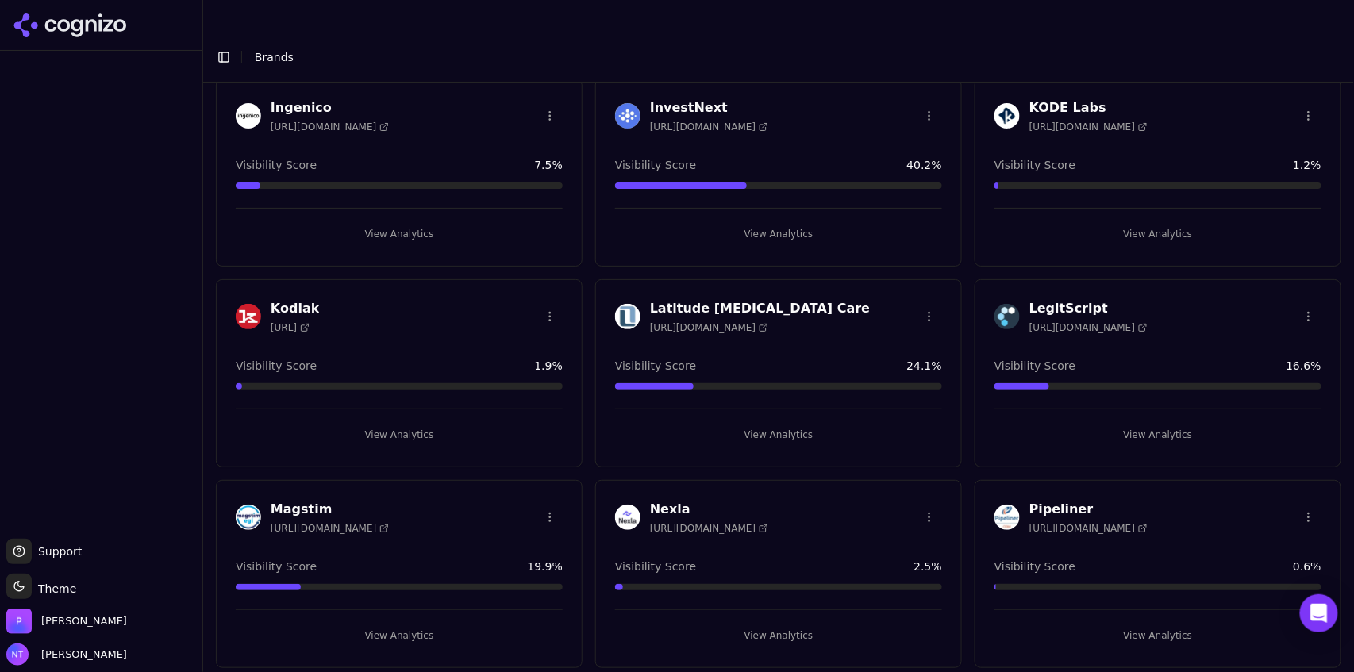
click at [1139, 422] on button "View Analytics" at bounding box center [1157, 434] width 327 height 25
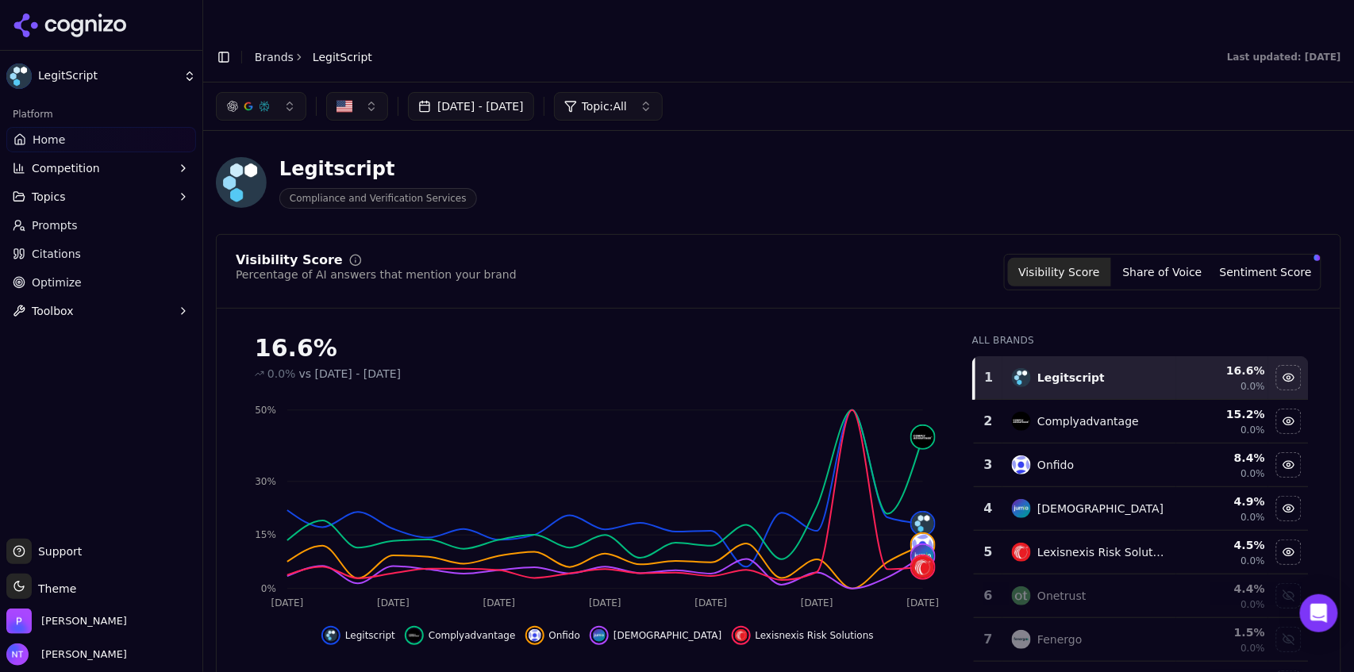
click at [275, 92] on button "button" at bounding box center [261, 106] width 90 height 29
click at [267, 172] on span "Google AI Overviews" at bounding box center [261, 171] width 100 height 32
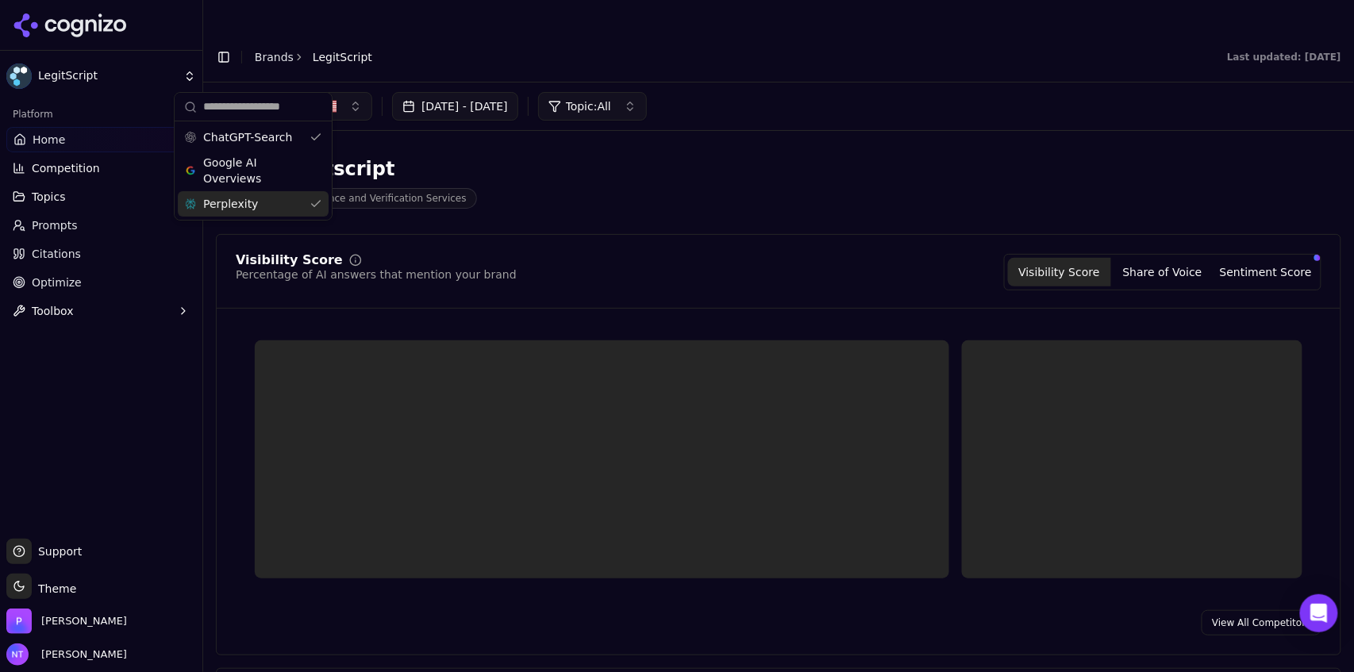
click at [263, 202] on div "Perplexity" at bounding box center [253, 203] width 151 height 25
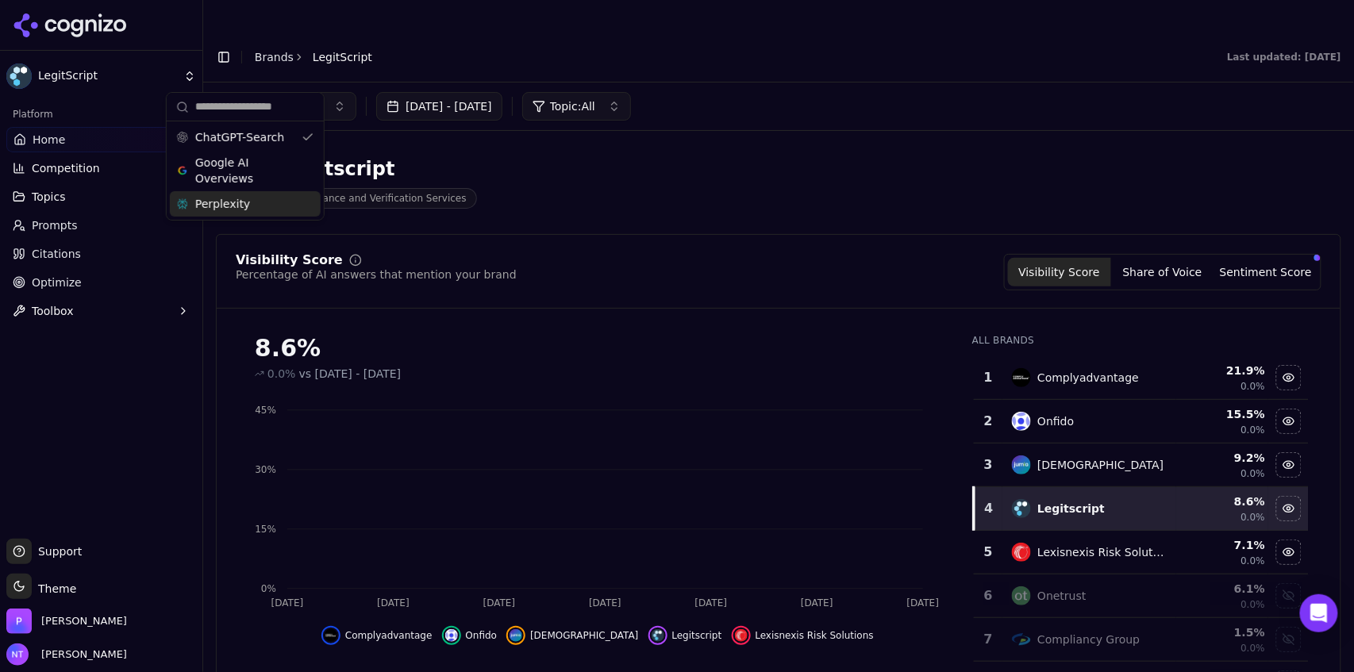
click at [829, 83] on div "Jul 14, 2025 - Aug 13, 2025 Topic: All" at bounding box center [778, 107] width 1151 height 48
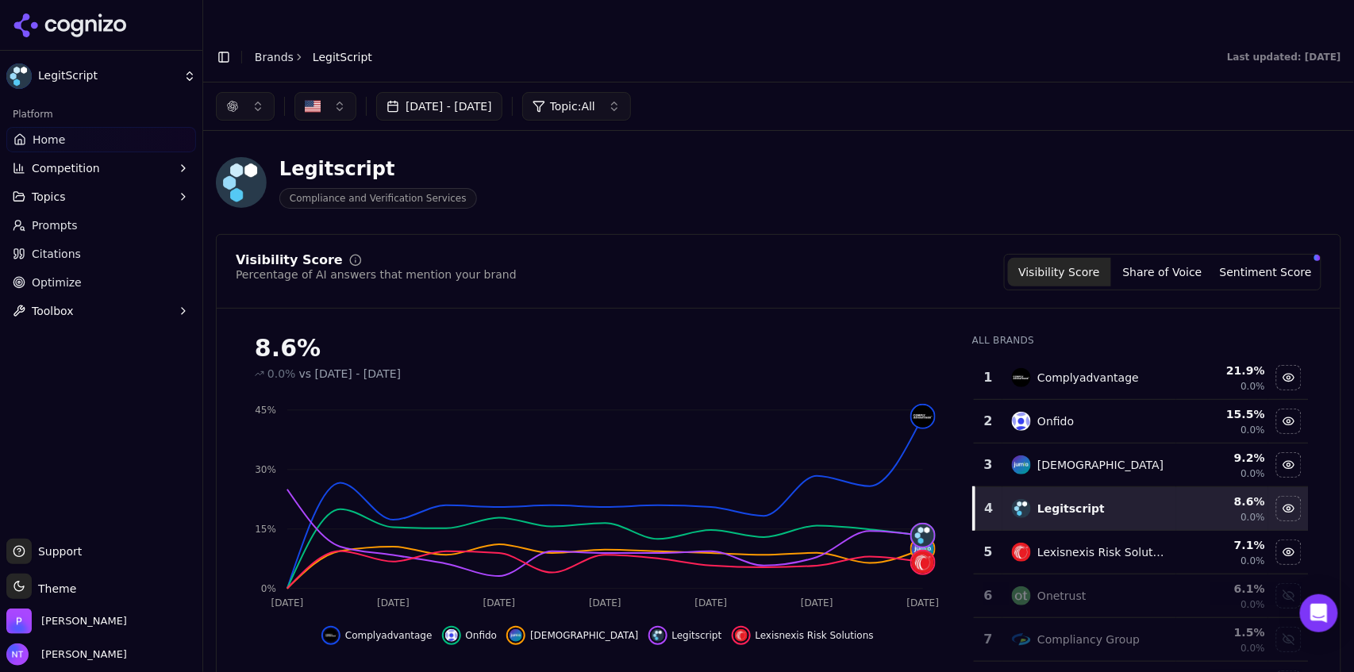
click at [245, 92] on button "button" at bounding box center [245, 106] width 59 height 29
click at [256, 172] on span "Google AI Overviews" at bounding box center [245, 171] width 100 height 32
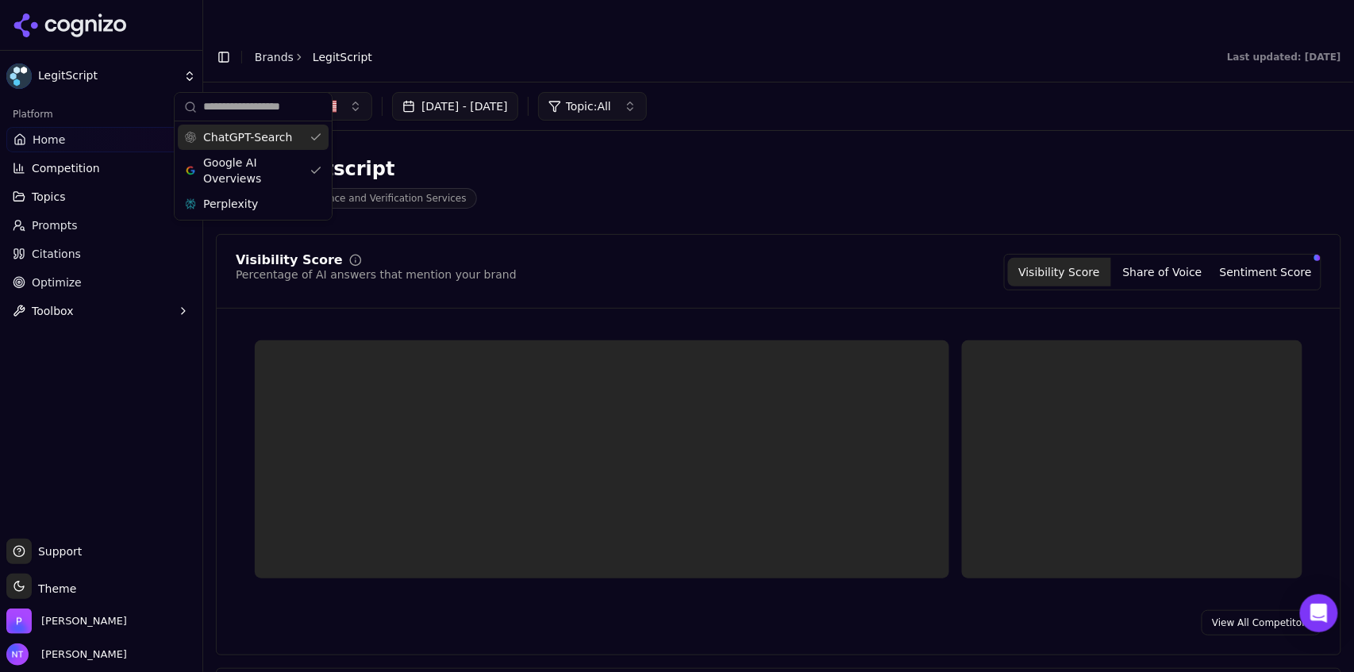
click at [252, 136] on span "ChatGPT-Search" at bounding box center [247, 137] width 89 height 16
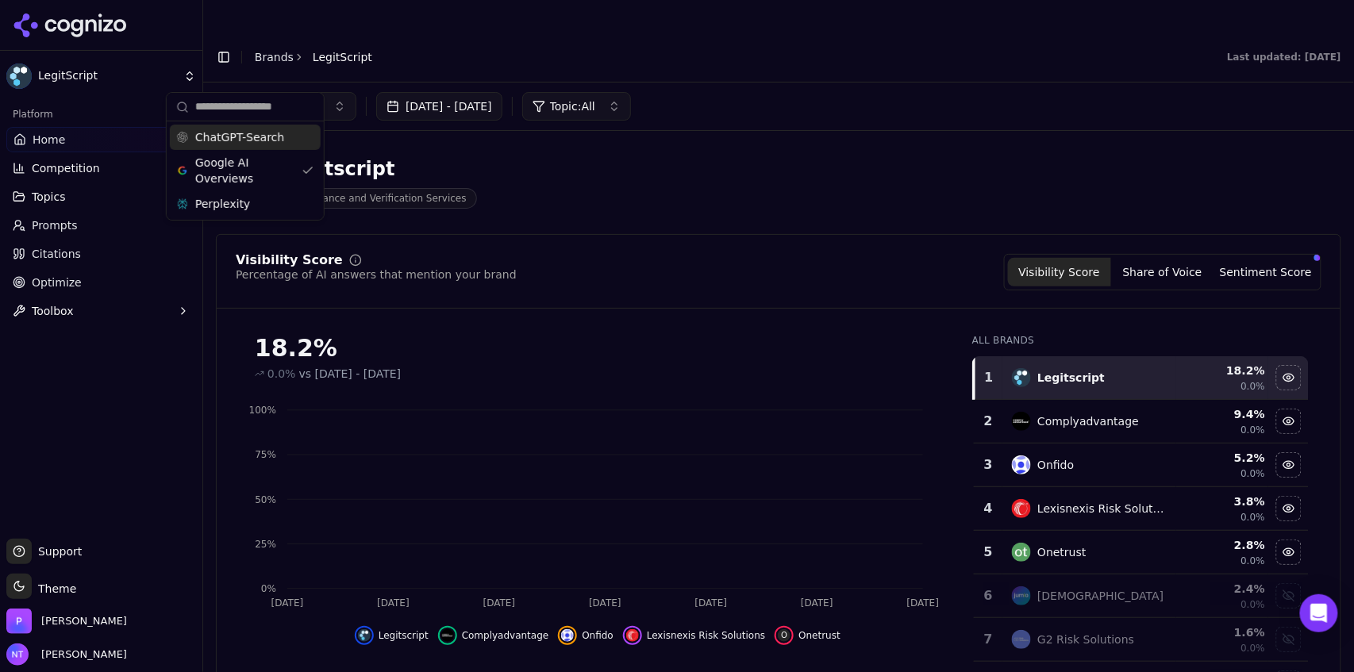
click at [549, 51] on div "Last updated: [DATE]" at bounding box center [872, 57] width 963 height 13
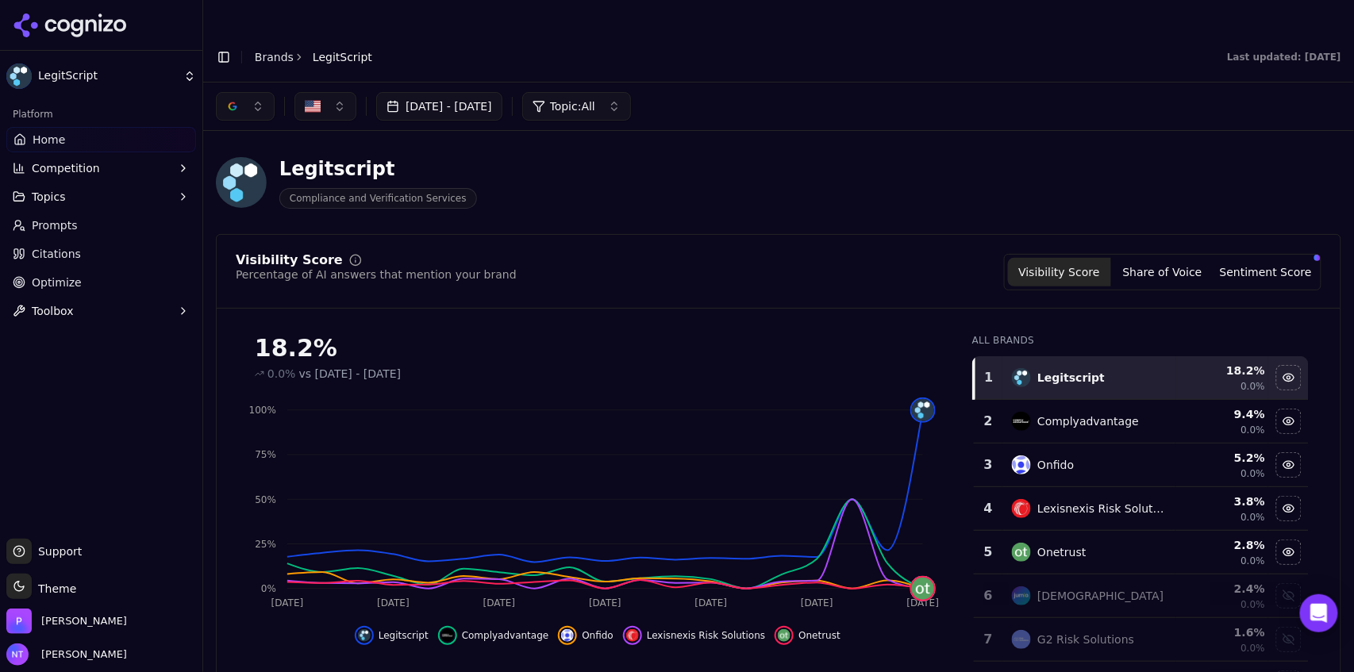
click at [238, 92] on button "button" at bounding box center [245, 106] width 59 height 29
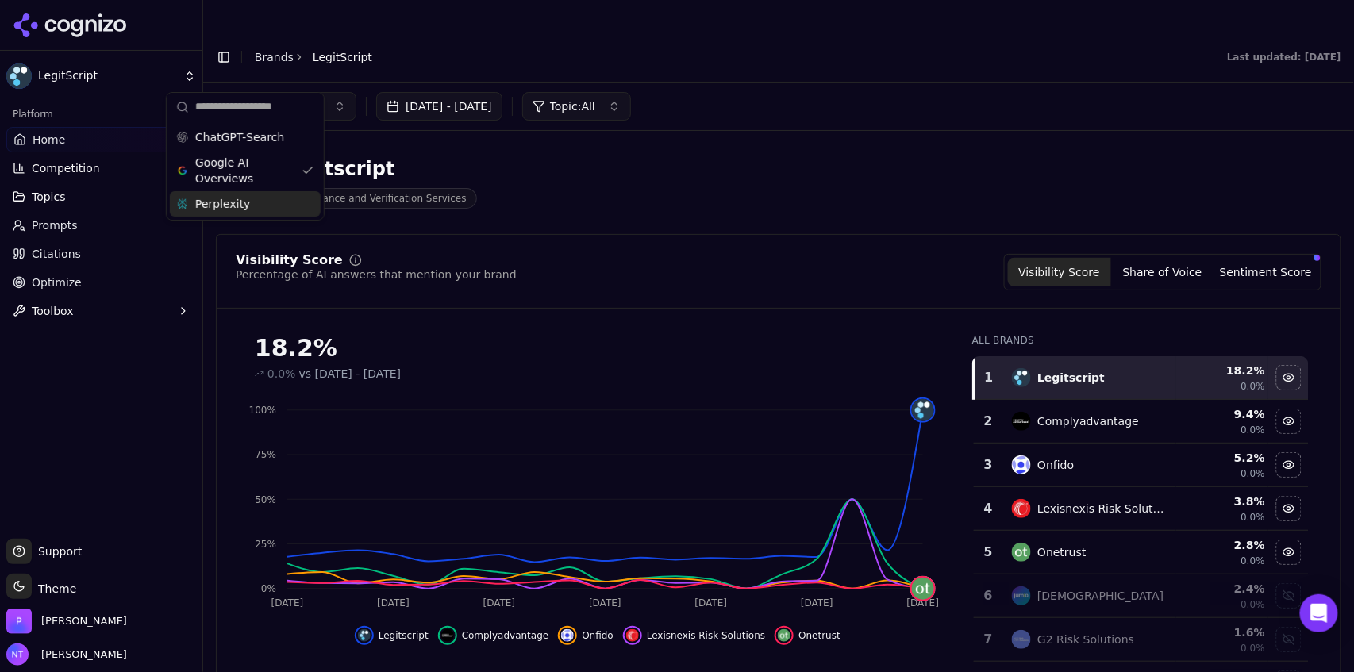
click at [256, 208] on div "Perplexity" at bounding box center [245, 203] width 151 height 25
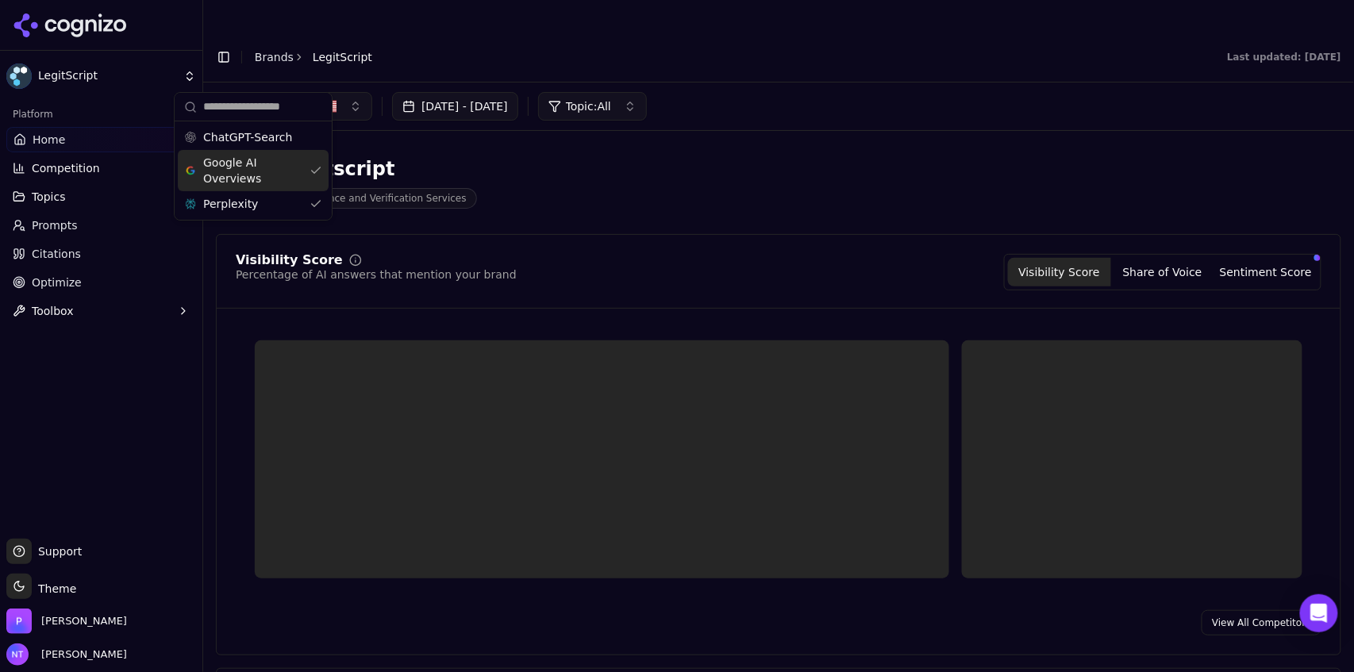
click at [242, 165] on span "Google AI Overviews" at bounding box center [253, 171] width 100 height 32
click at [583, 156] on div "Legitscript Compliance and Verification Services" at bounding box center [571, 182] width 711 height 52
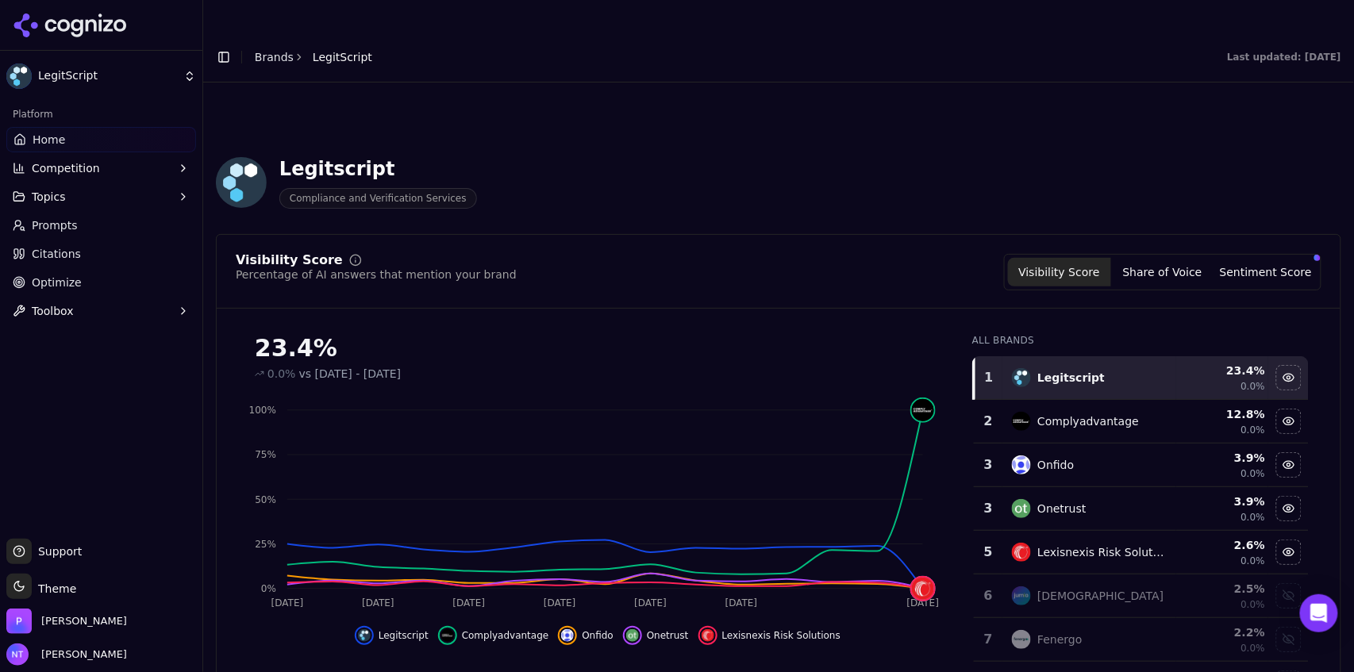
scroll to position [604, 0]
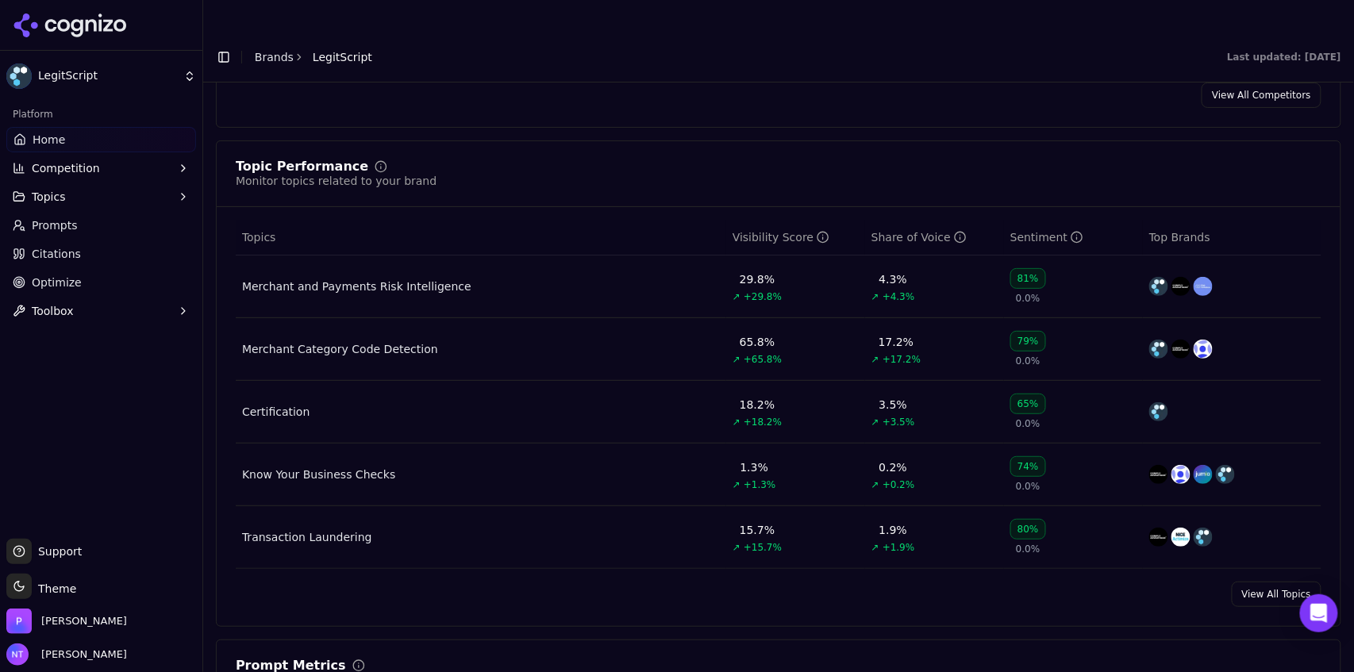
click at [321, 529] on div "Transaction Laundering" at bounding box center [307, 537] width 130 height 16
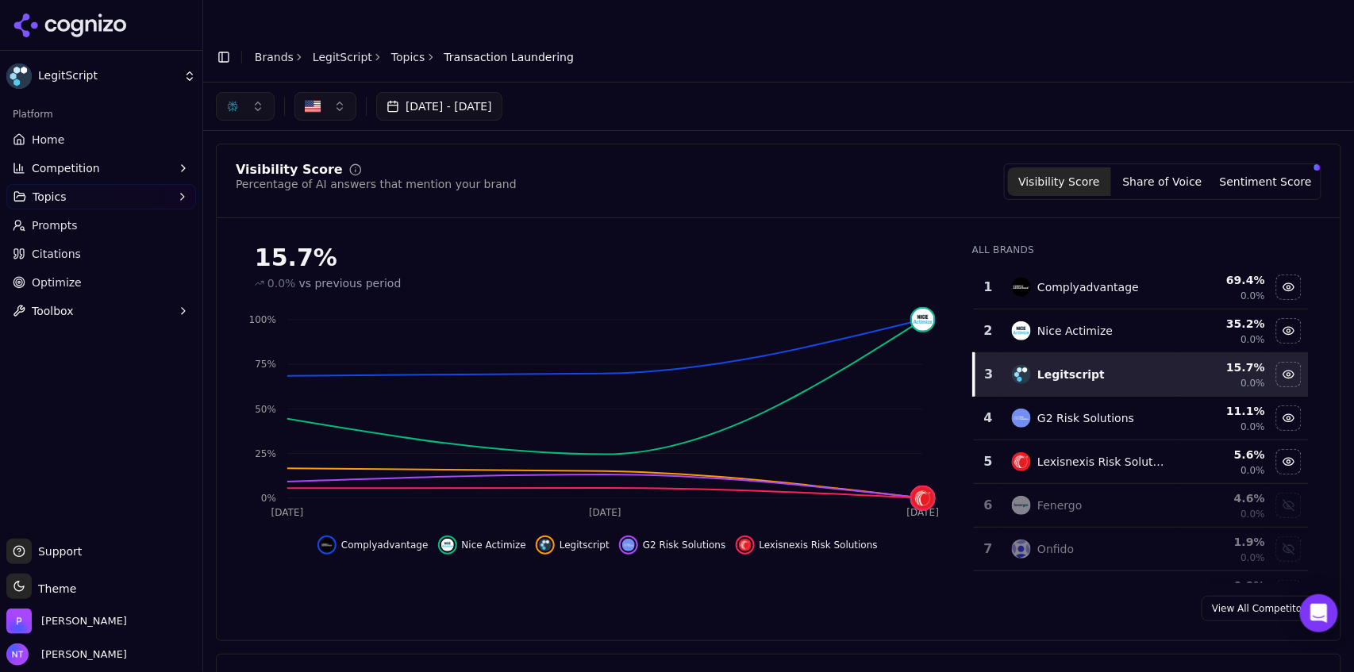
click at [241, 92] on button "button" at bounding box center [245, 106] width 59 height 29
click at [256, 169] on span "Google AI Overviews" at bounding box center [245, 171] width 100 height 32
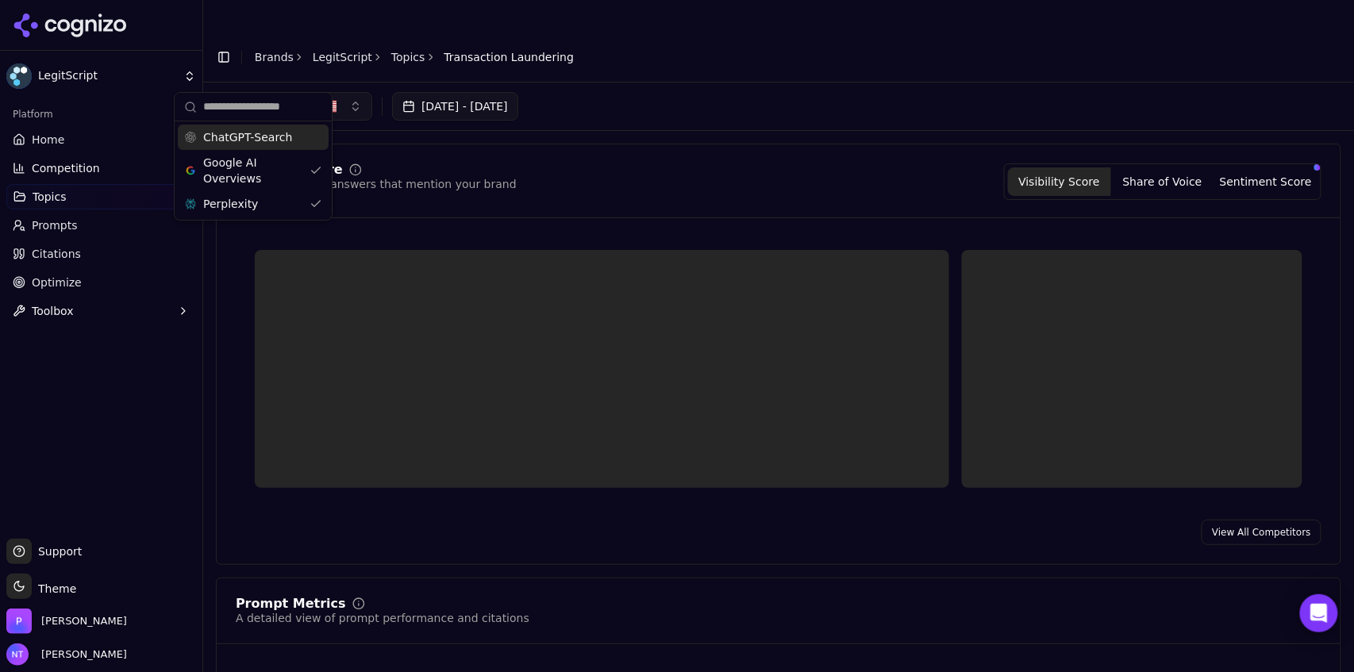
click at [261, 129] on div "ChatGPT-Search" at bounding box center [253, 137] width 151 height 25
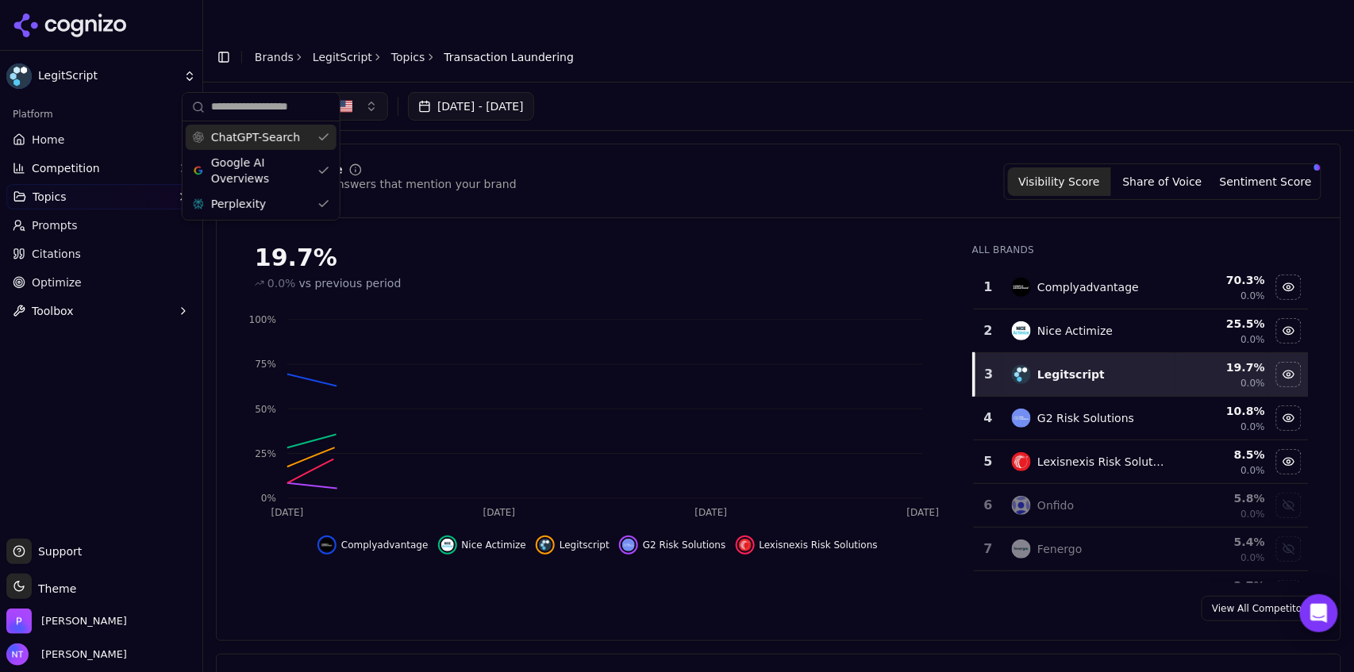
click at [664, 40] on header "Toggle Sidebar Brands LegitScript Topics Transaction Laundering" at bounding box center [778, 57] width 1151 height 51
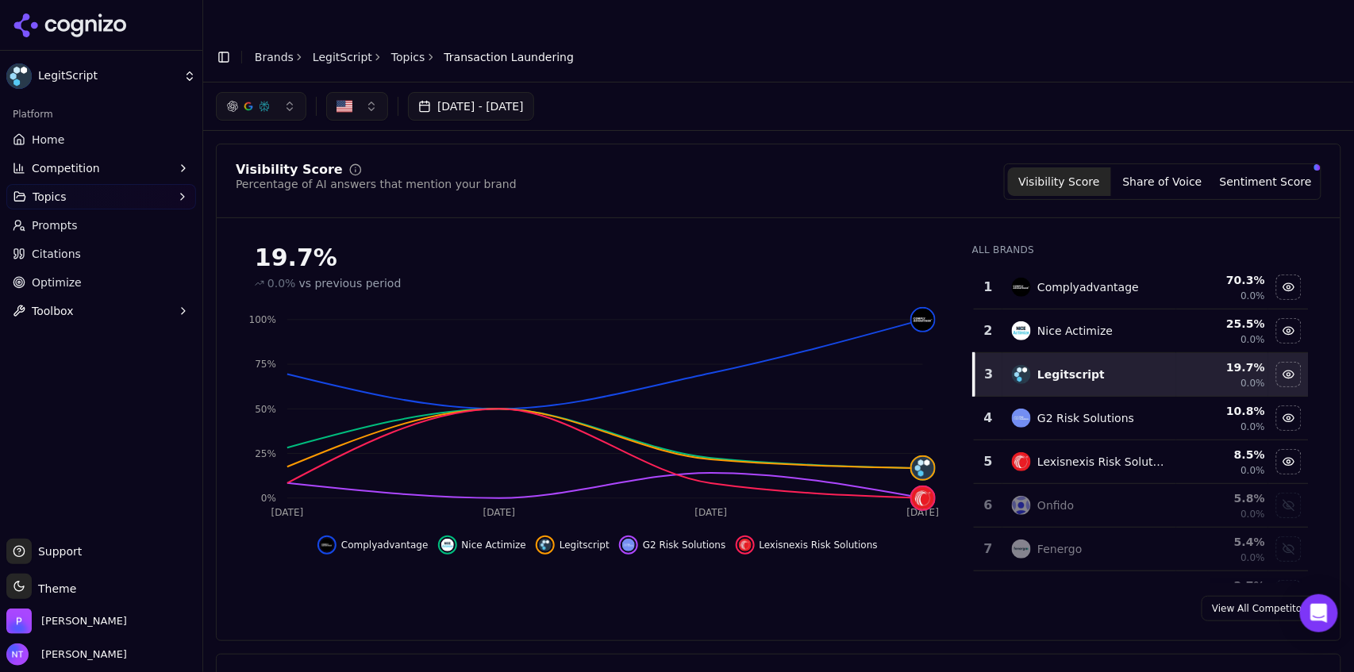
click at [272, 92] on button "button" at bounding box center [261, 106] width 90 height 29
click at [267, 146] on div "ChatGPT-Search" at bounding box center [261, 137] width 151 height 25
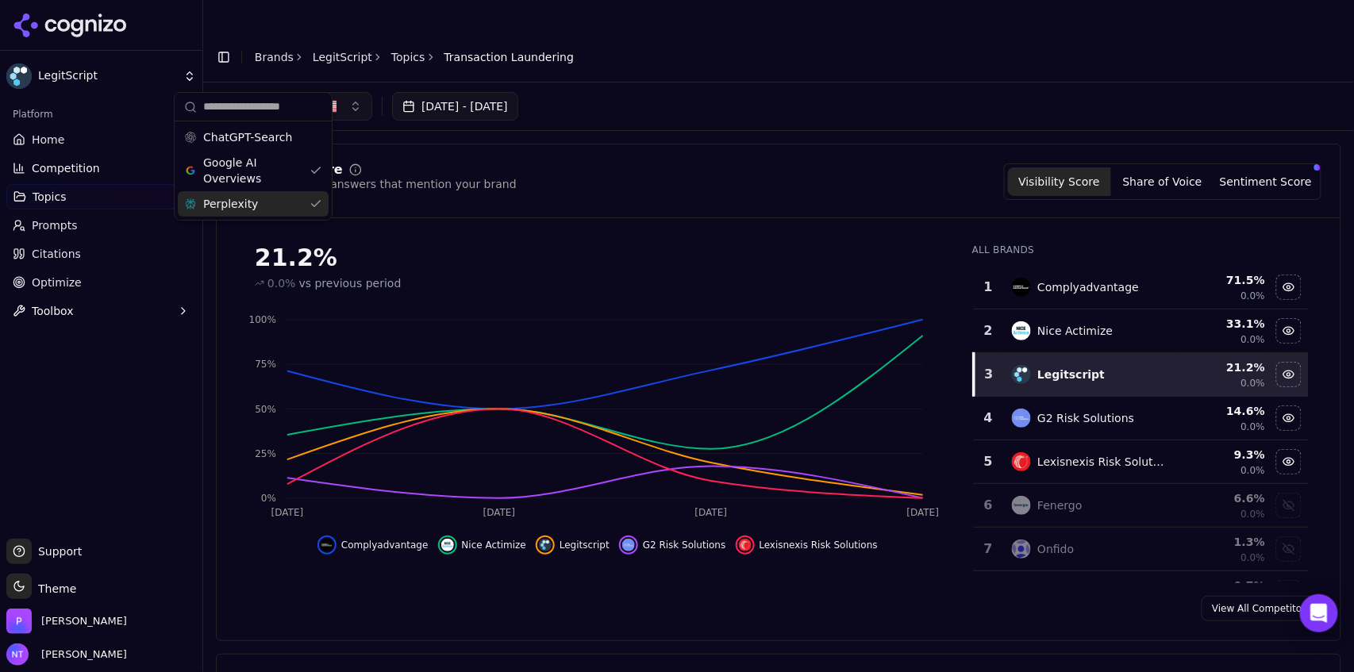
click at [257, 200] on div "Perplexity" at bounding box center [253, 203] width 151 height 25
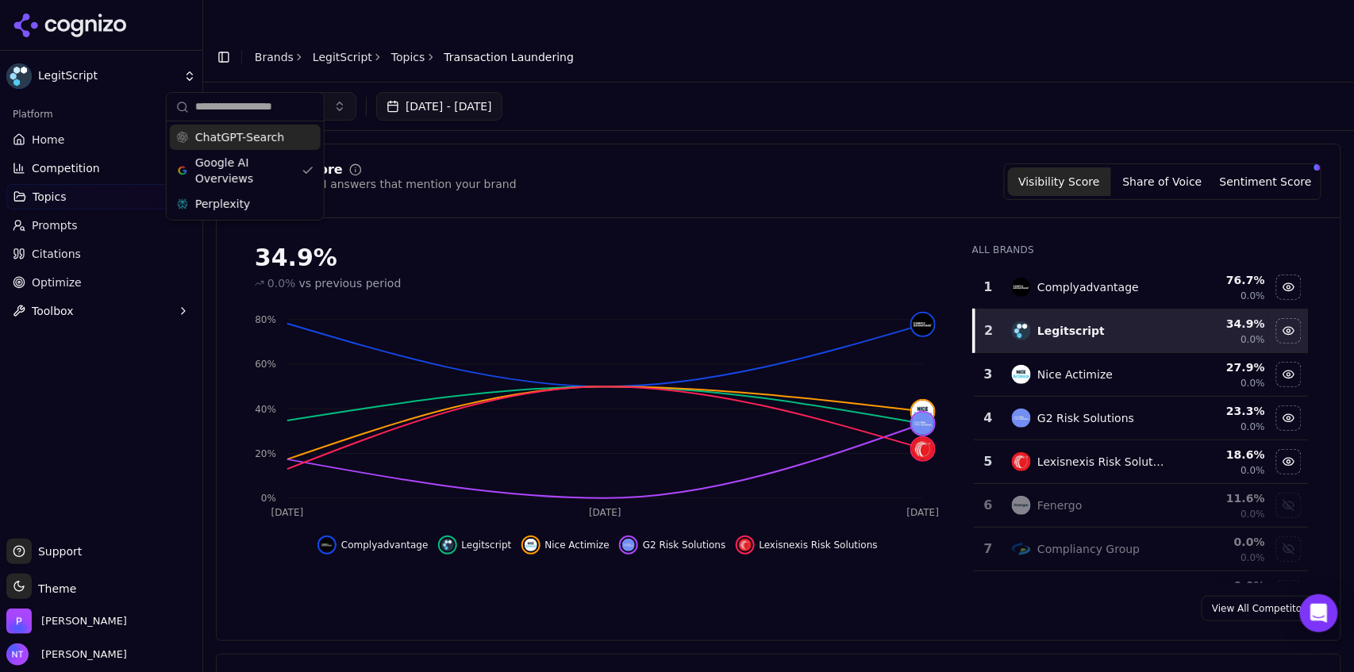
click at [267, 139] on span "ChatGPT-Search" at bounding box center [239, 137] width 89 height 16
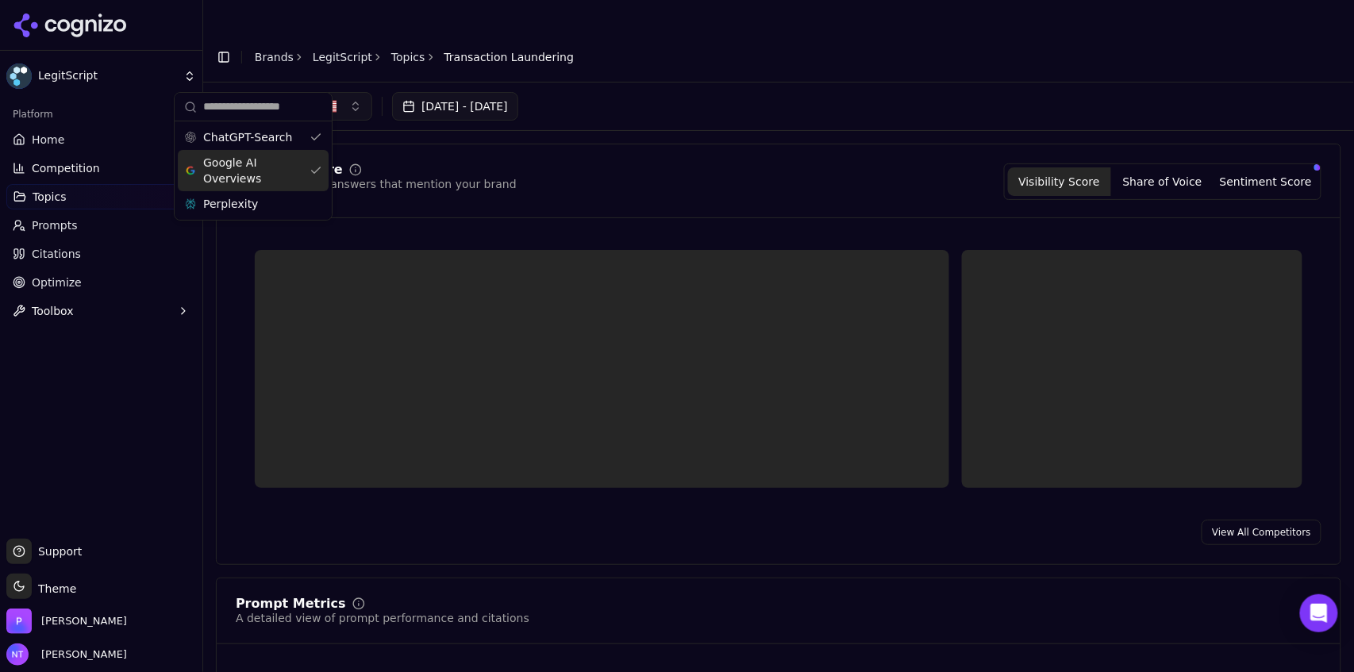
click at [257, 175] on span "Google AI Overviews" at bounding box center [253, 171] width 100 height 32
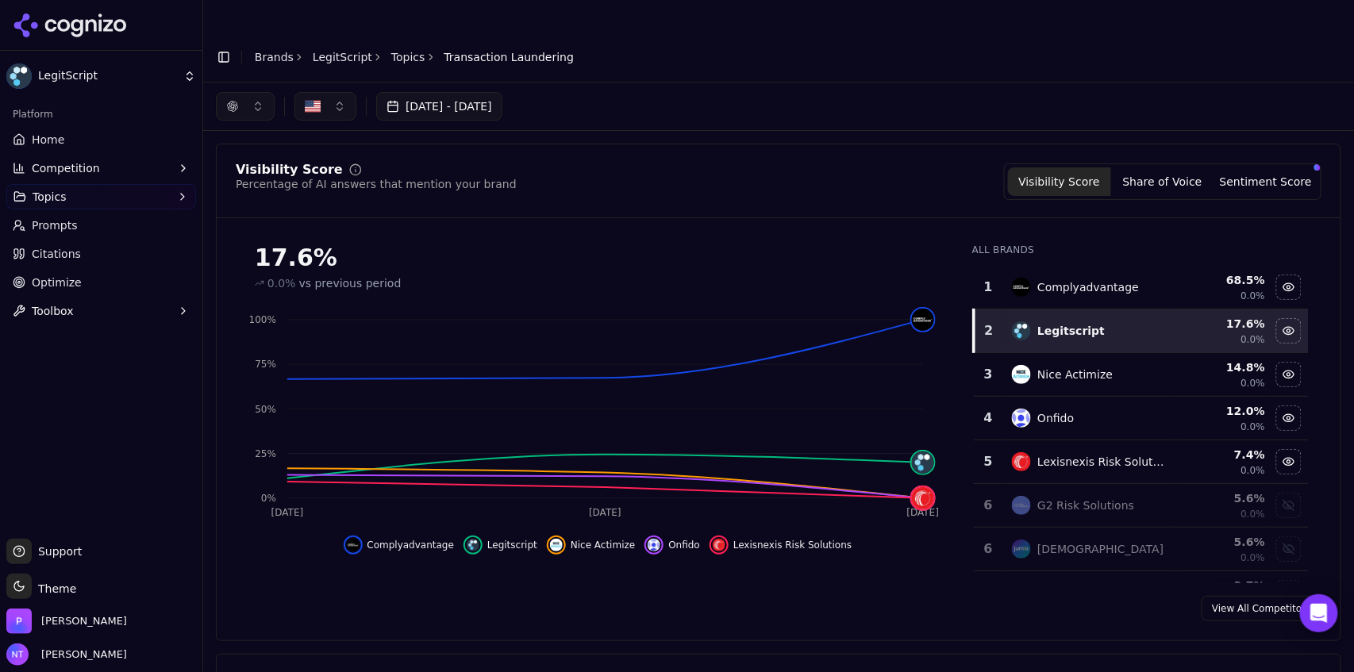
click at [397, 49] on link "Topics" at bounding box center [408, 57] width 34 height 16
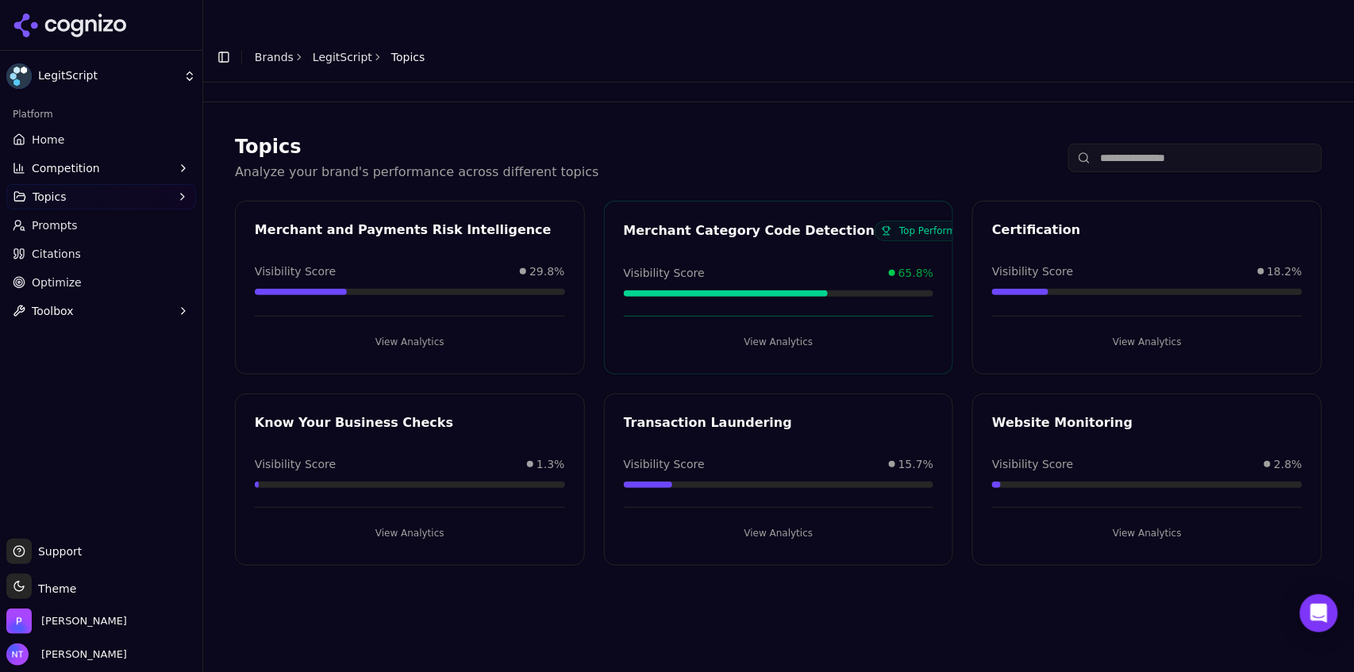
click at [1132, 329] on button "View Analytics" at bounding box center [1147, 341] width 310 height 25
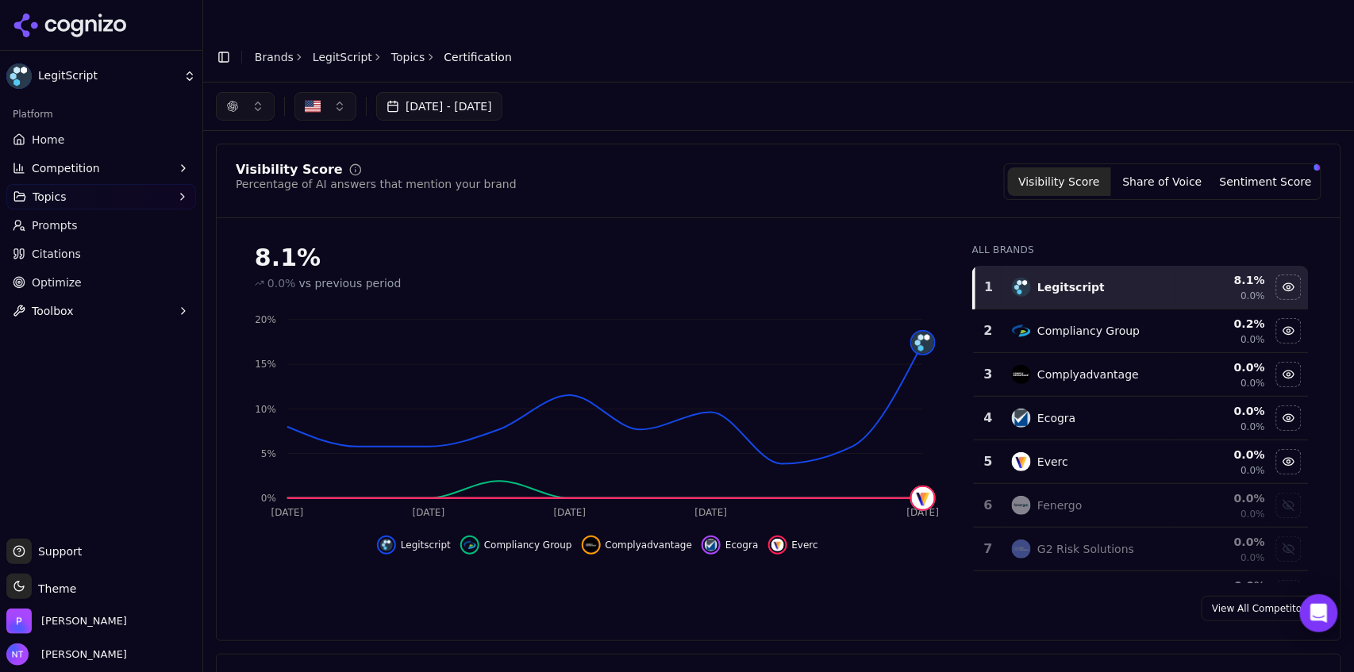
click at [252, 90] on div "[DATE] - [DATE]" at bounding box center [778, 107] width 1151 height 48
click at [244, 92] on button "button" at bounding box center [245, 106] width 59 height 29
click at [249, 161] on span "Google AI Overviews" at bounding box center [245, 171] width 100 height 32
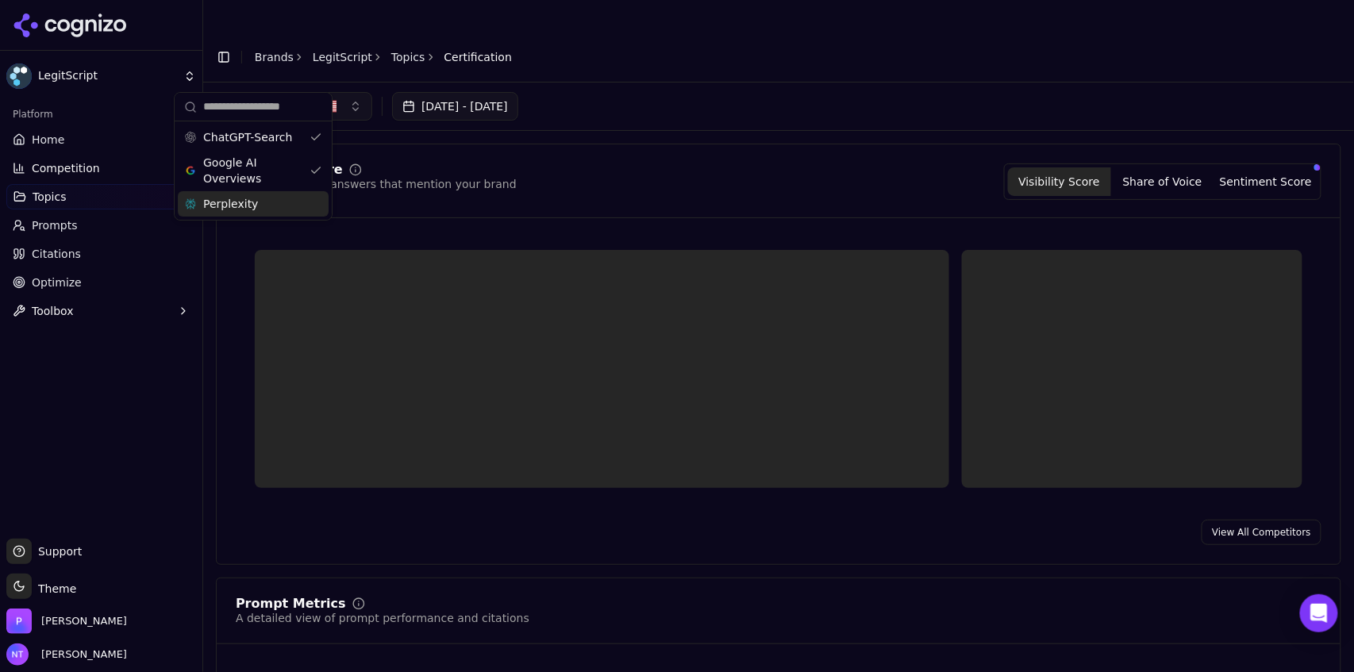
click at [240, 231] on div at bounding box center [779, 369] width 1086 height 276
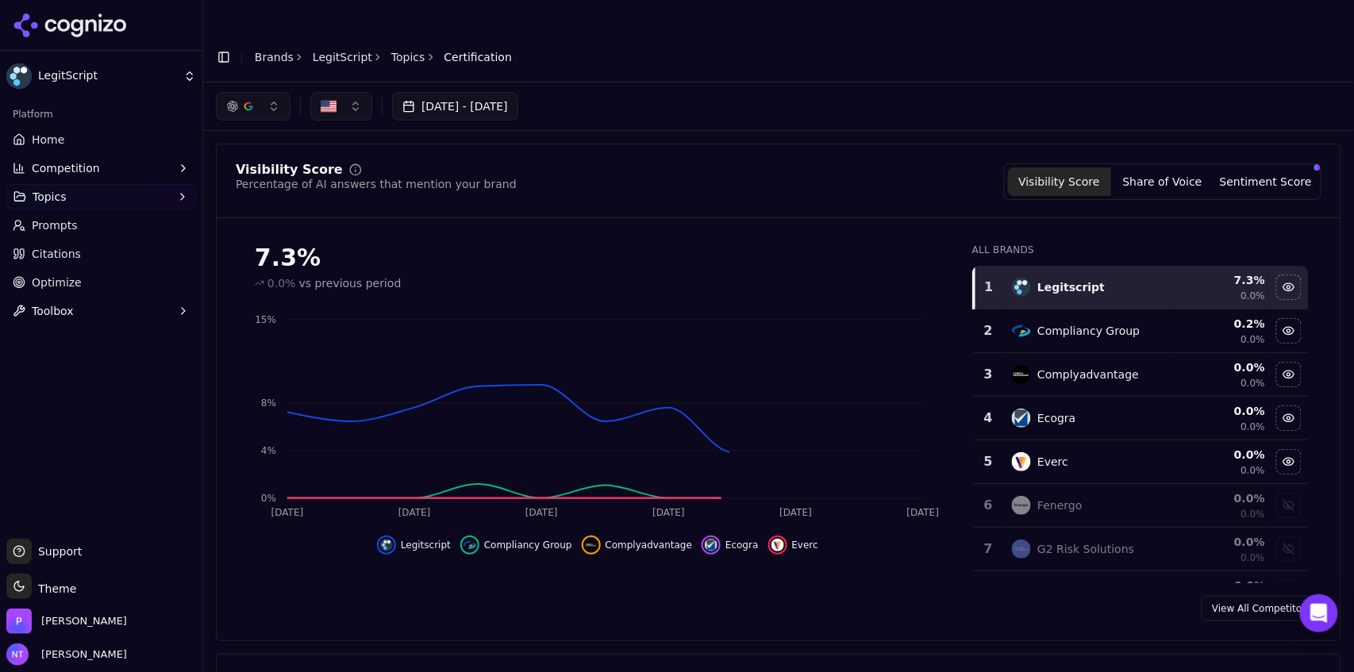
click at [236, 100] on div "button" at bounding box center [232, 106] width 13 height 13
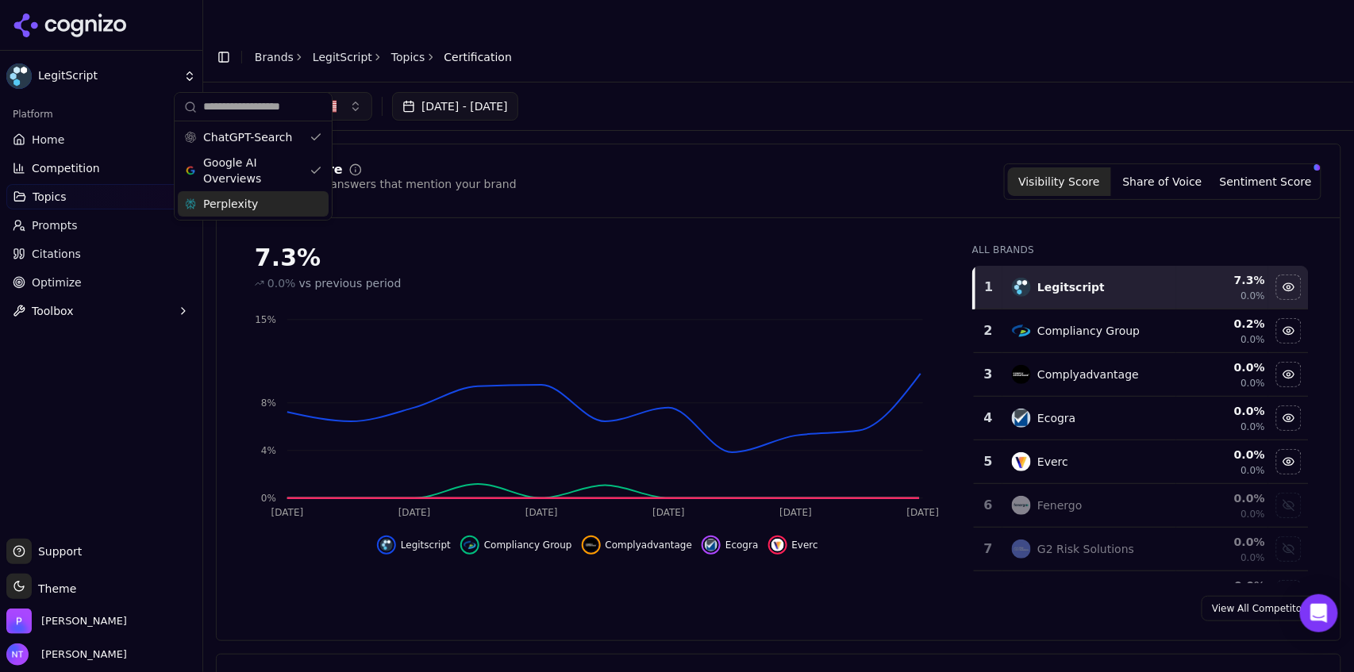
click at [245, 193] on div "Perplexity" at bounding box center [253, 203] width 151 height 25
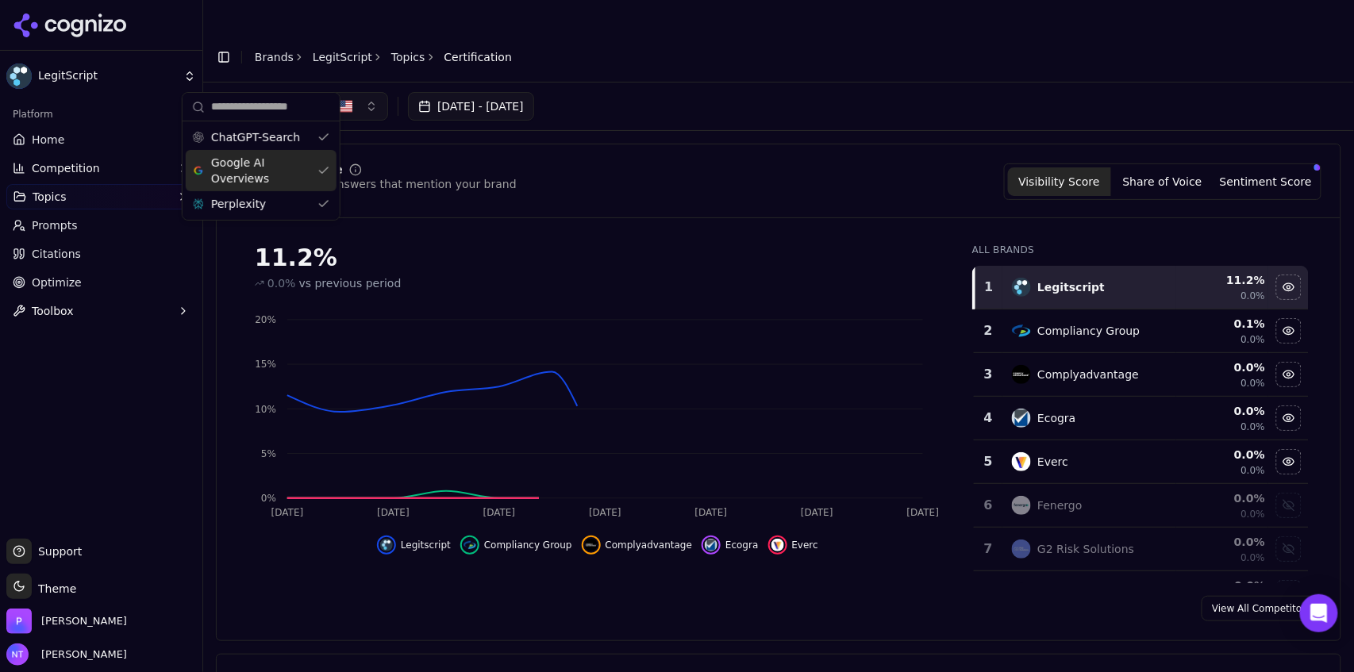
click at [822, 37] on header "Toggle Sidebar Brands LegitScript Topics Certification" at bounding box center [778, 57] width 1151 height 51
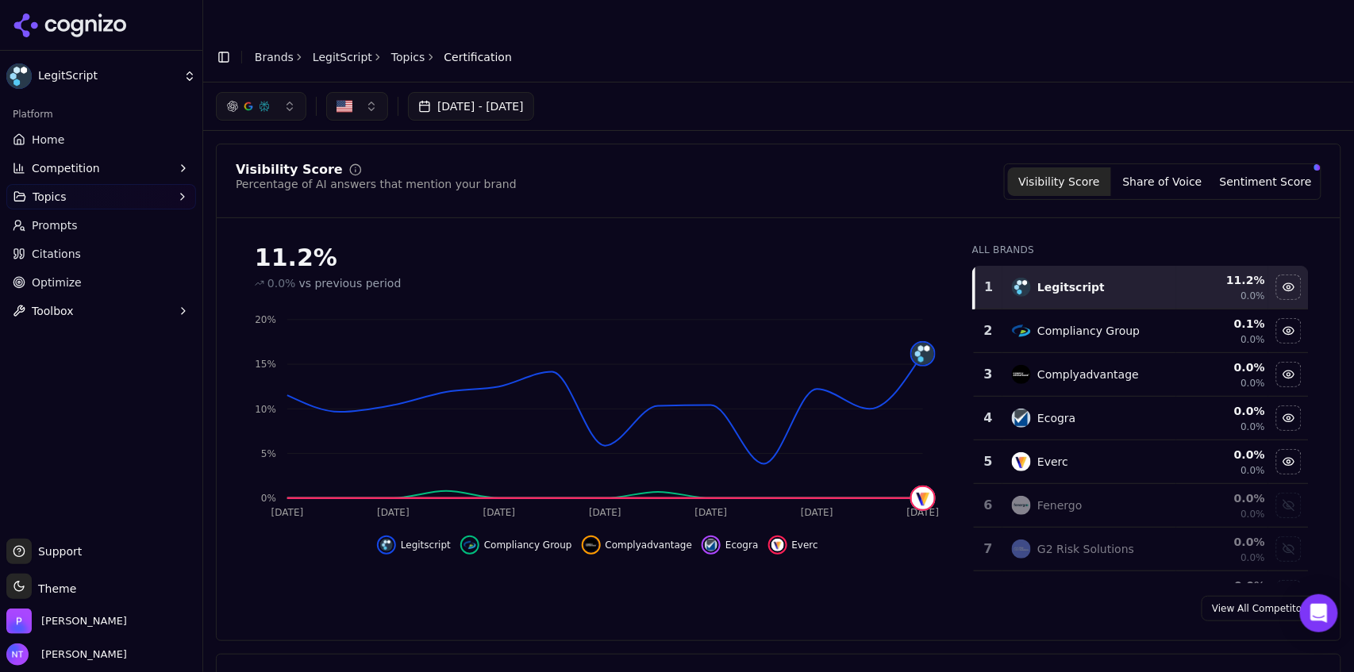
click at [260, 100] on div "button" at bounding box center [264, 106] width 13 height 13
click at [258, 145] on div "ChatGPT-Search" at bounding box center [261, 137] width 151 height 25
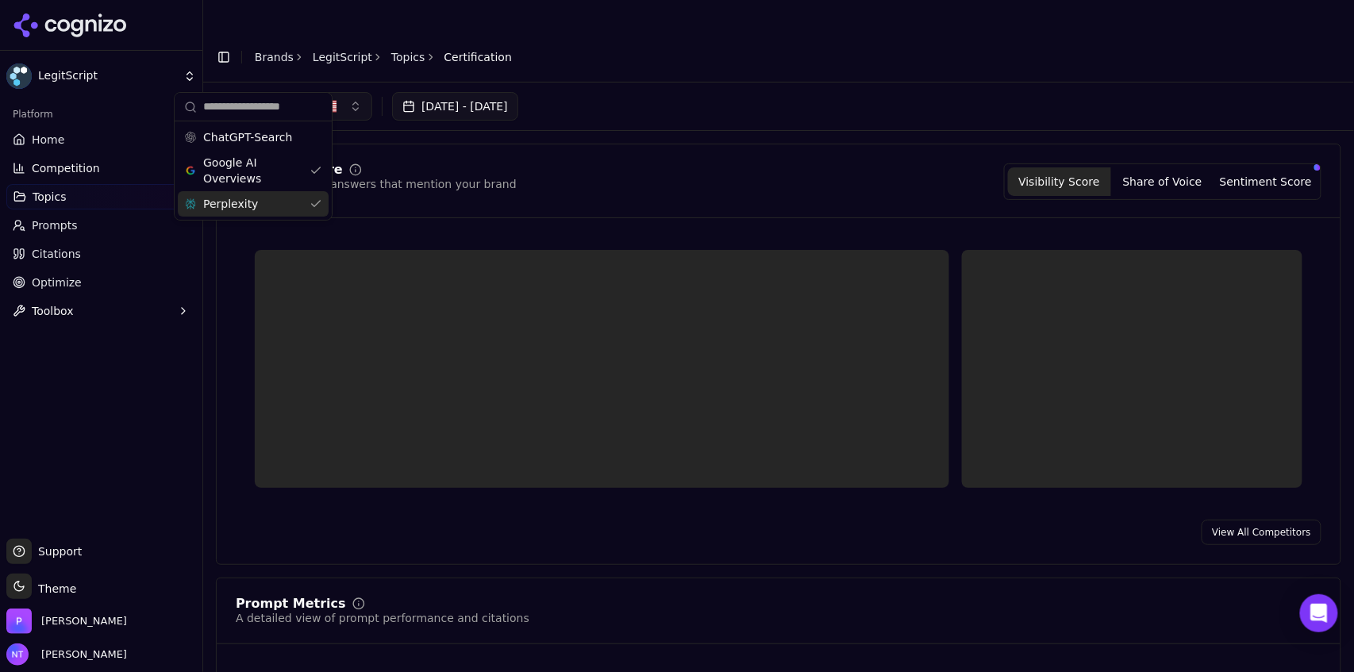
click at [249, 213] on div "Perplexity" at bounding box center [253, 203] width 151 height 25
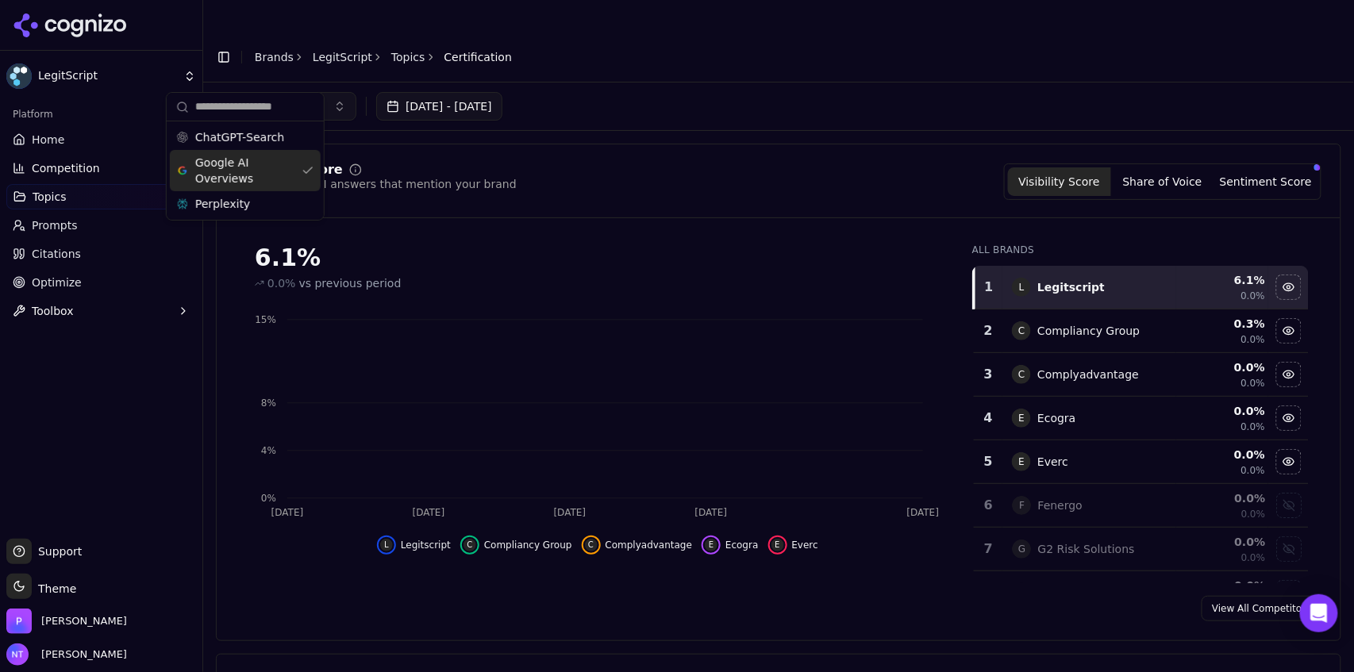
click at [638, 90] on div "[DATE] - [DATE]" at bounding box center [778, 107] width 1151 height 48
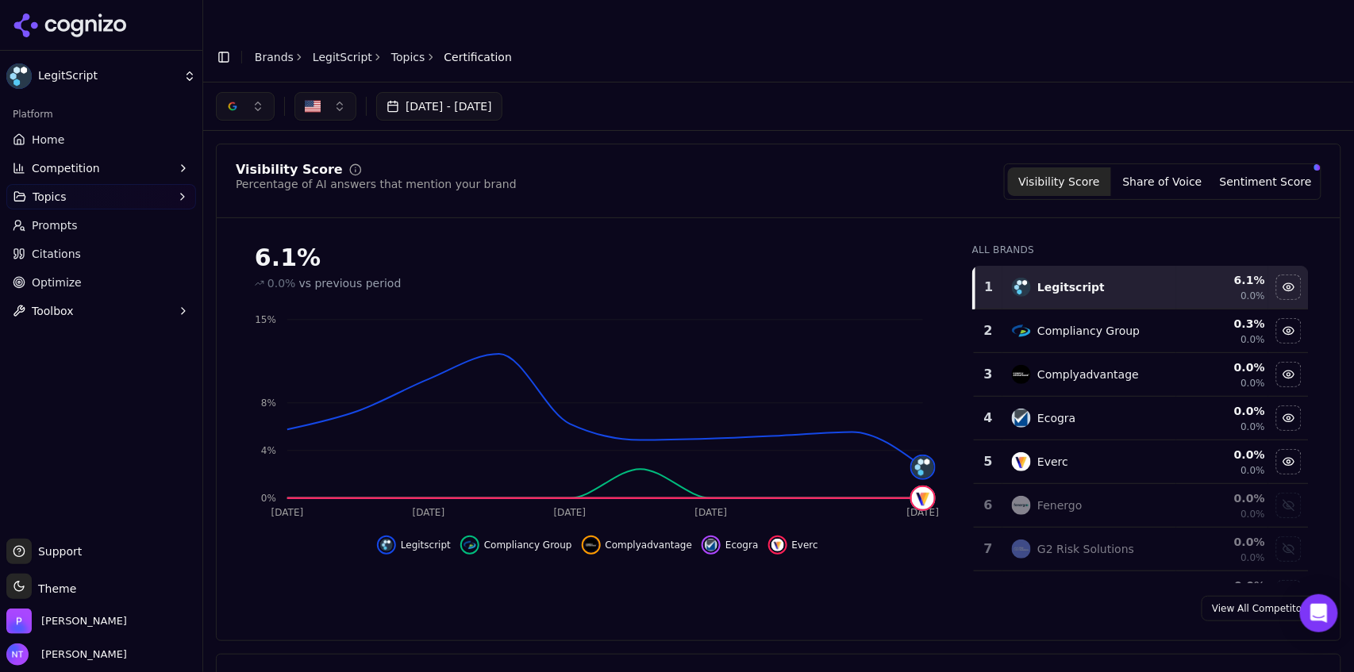
click at [249, 92] on button "button" at bounding box center [245, 106] width 59 height 29
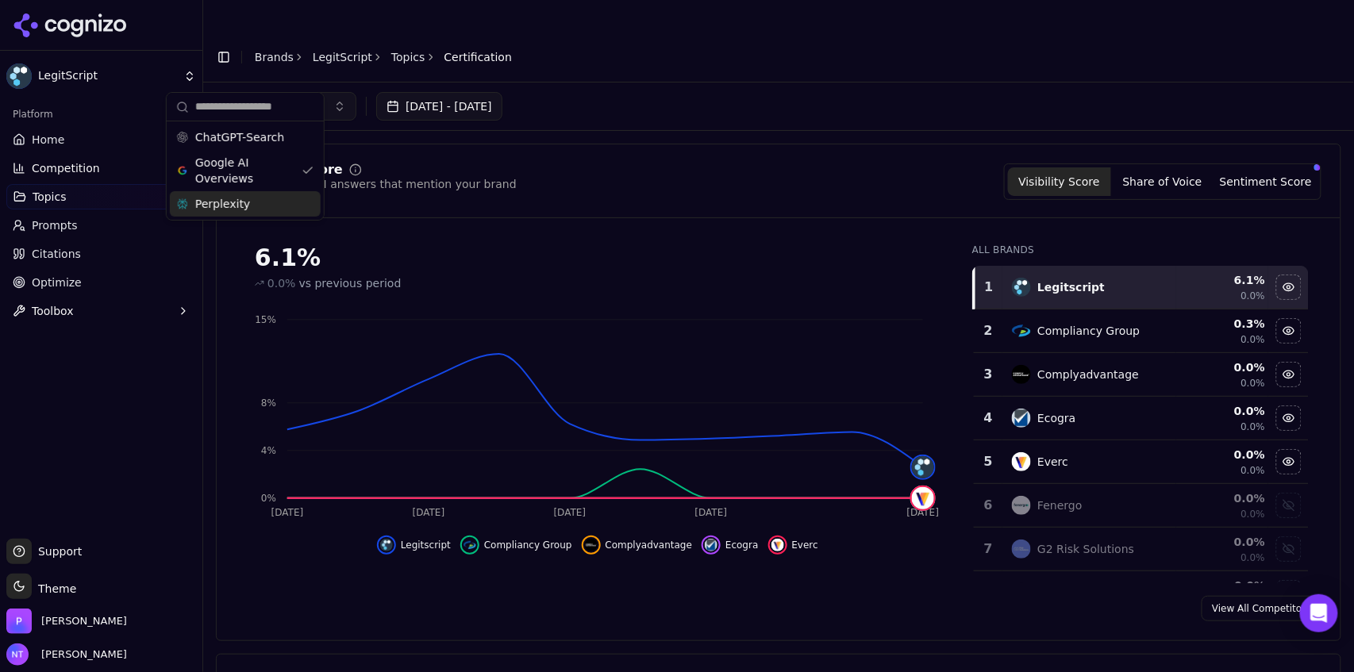
click at [235, 210] on span "Perplexity" at bounding box center [222, 204] width 55 height 16
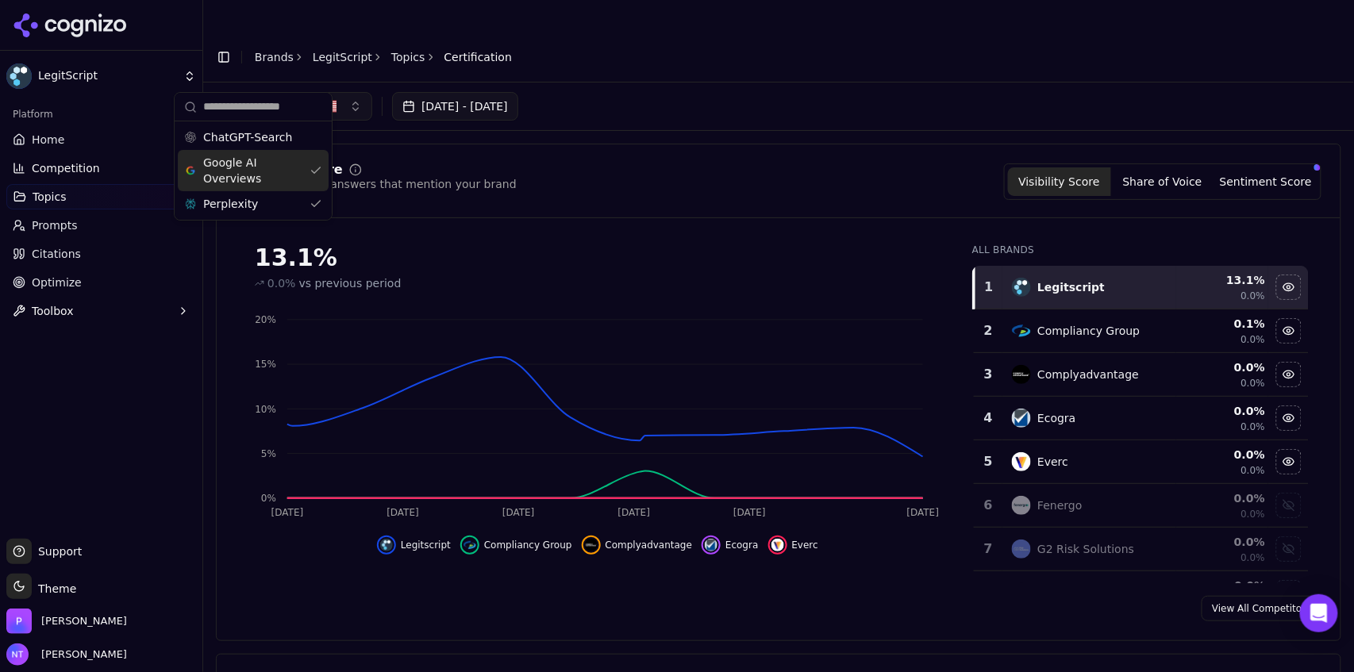
click at [236, 165] on span "Google AI Overviews" at bounding box center [253, 171] width 100 height 32
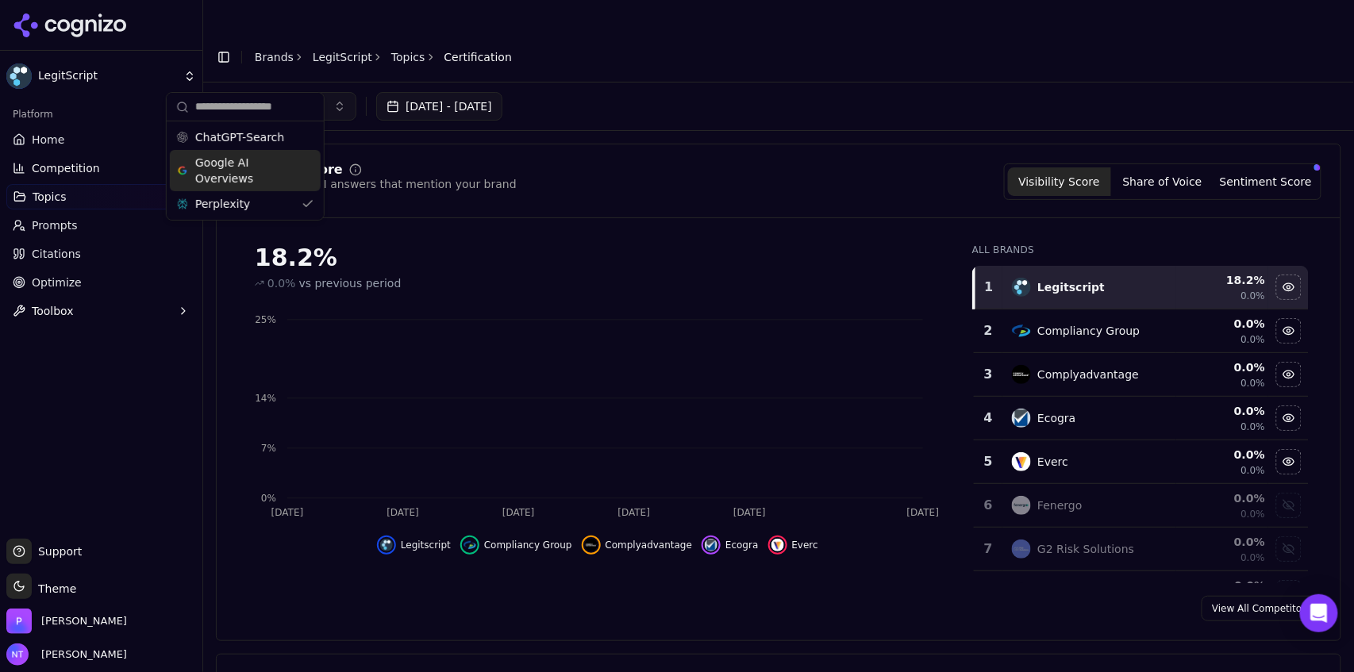
click at [673, 93] on div "[DATE] - [DATE]" at bounding box center [778, 107] width 1151 height 48
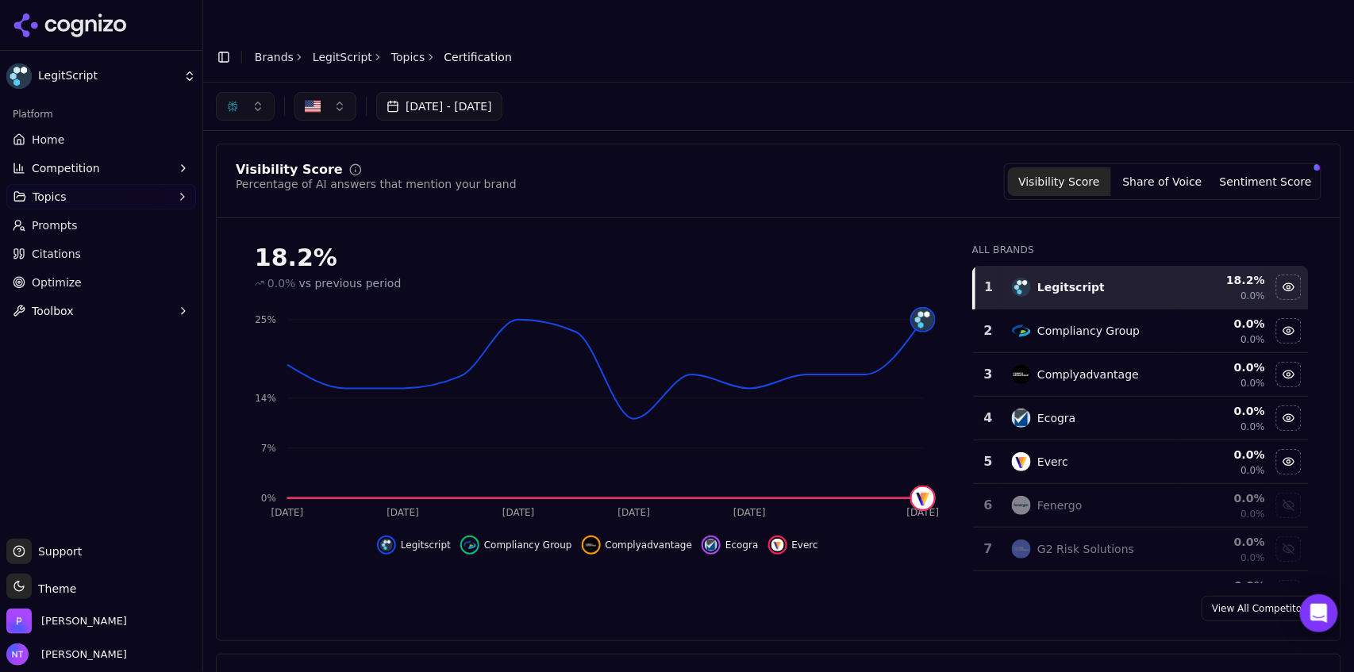
click at [329, 49] on link "LegitScript" at bounding box center [343, 57] width 60 height 16
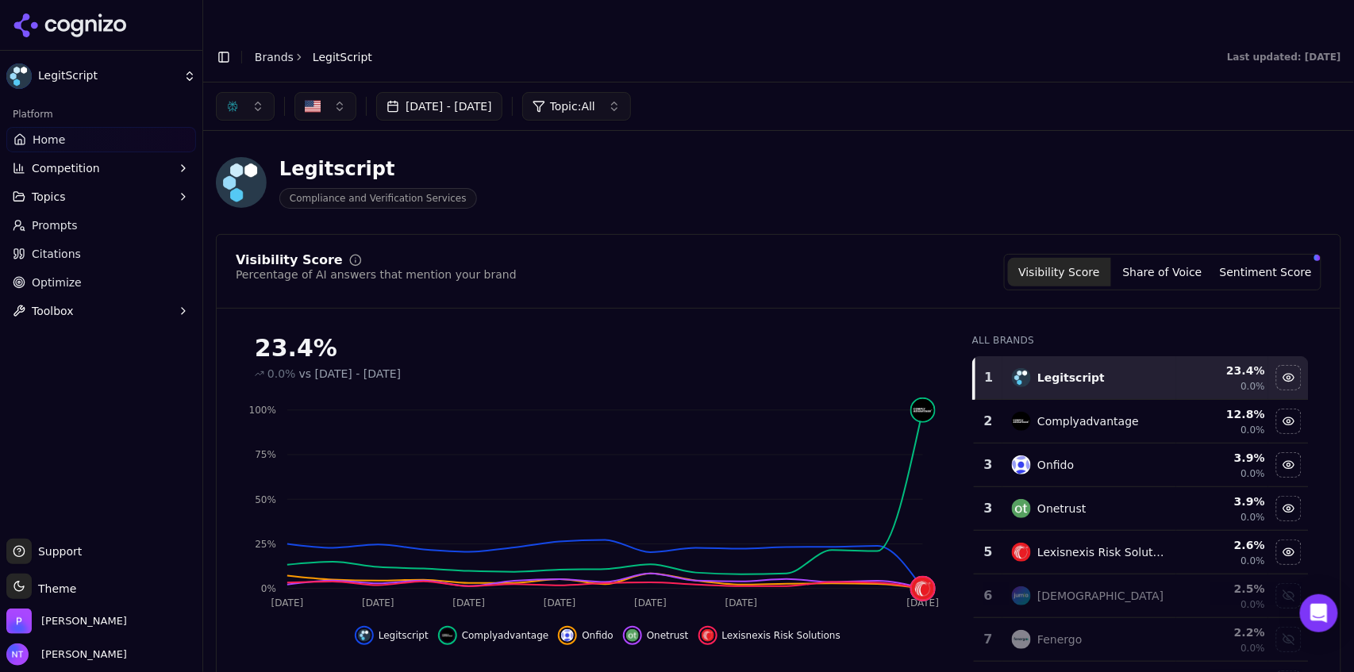
click at [246, 92] on button "button" at bounding box center [245, 106] width 59 height 29
click at [222, 168] on span "Google AI Overviews" at bounding box center [245, 171] width 100 height 32
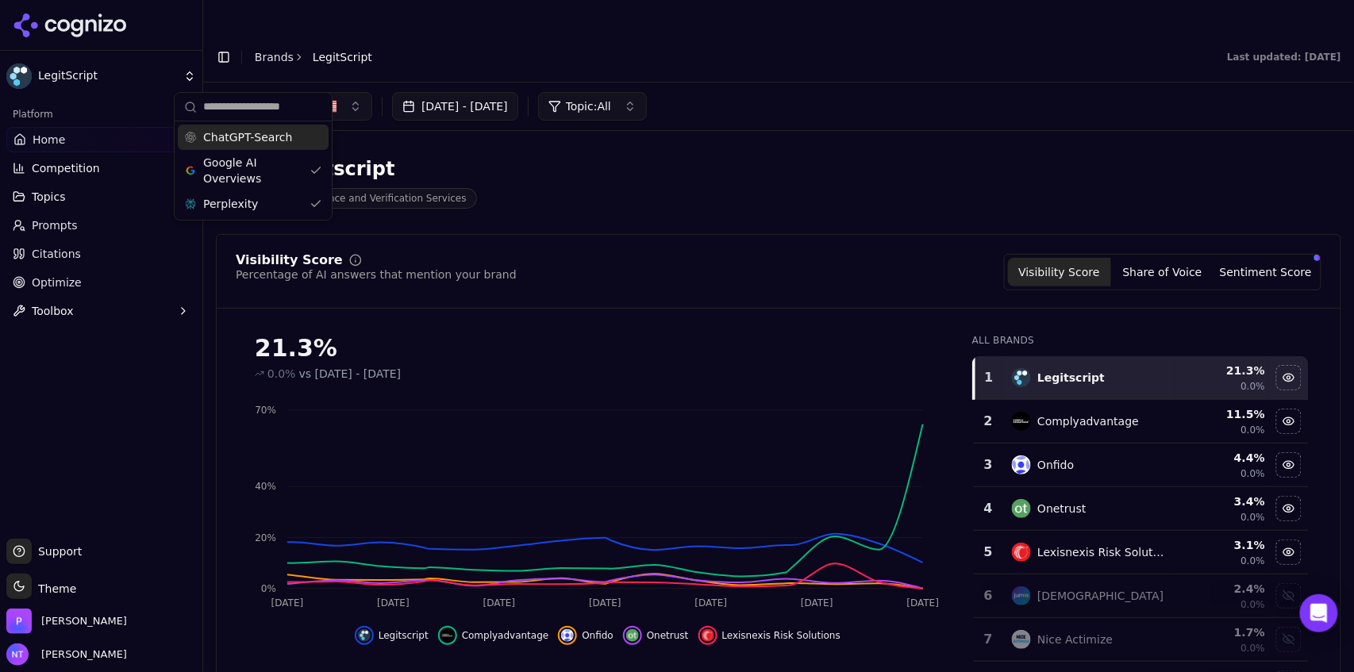
click at [232, 139] on span "ChatGPT-Search" at bounding box center [247, 137] width 89 height 16
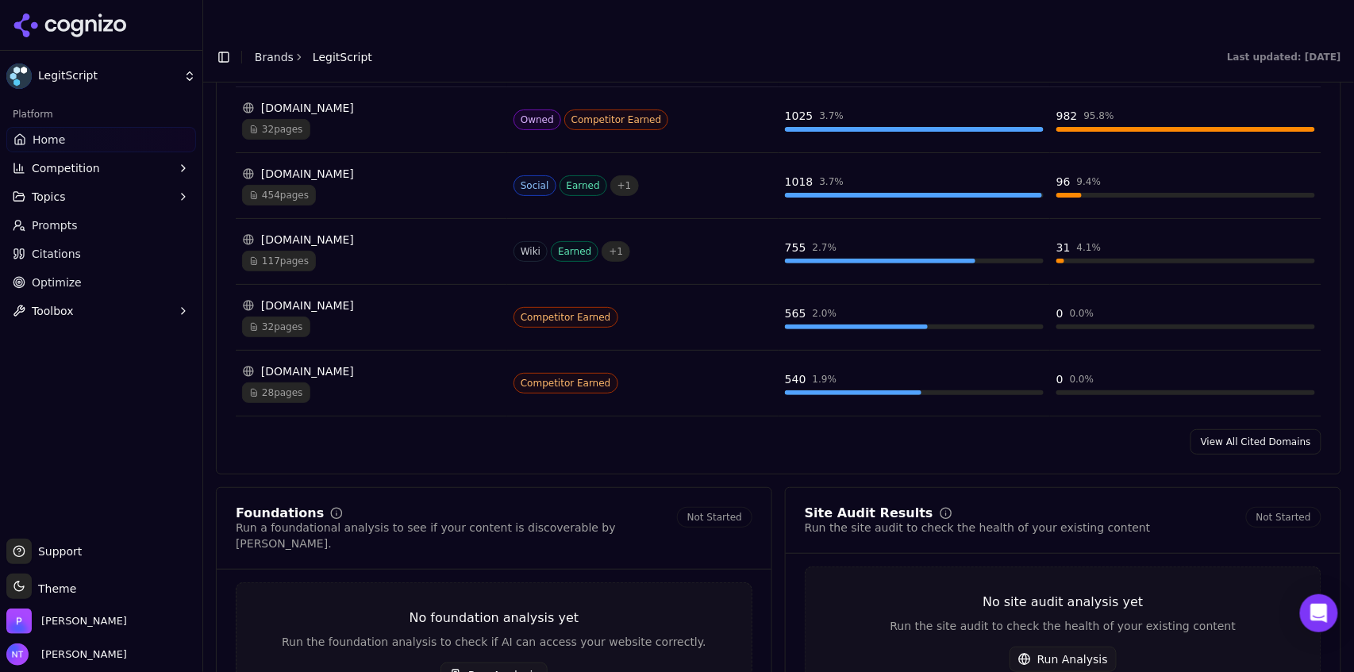
scroll to position [1786, 0]
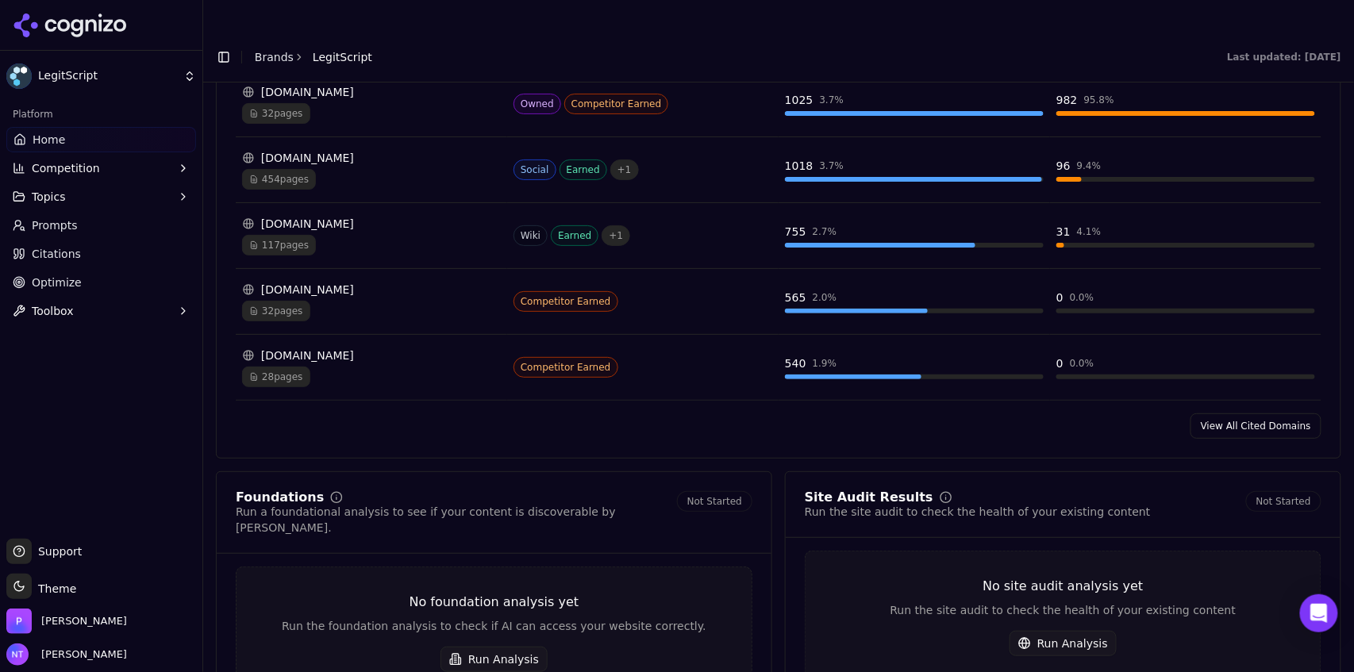
click at [1255, 413] on link "View All Cited Domains" at bounding box center [1255, 425] width 131 height 25
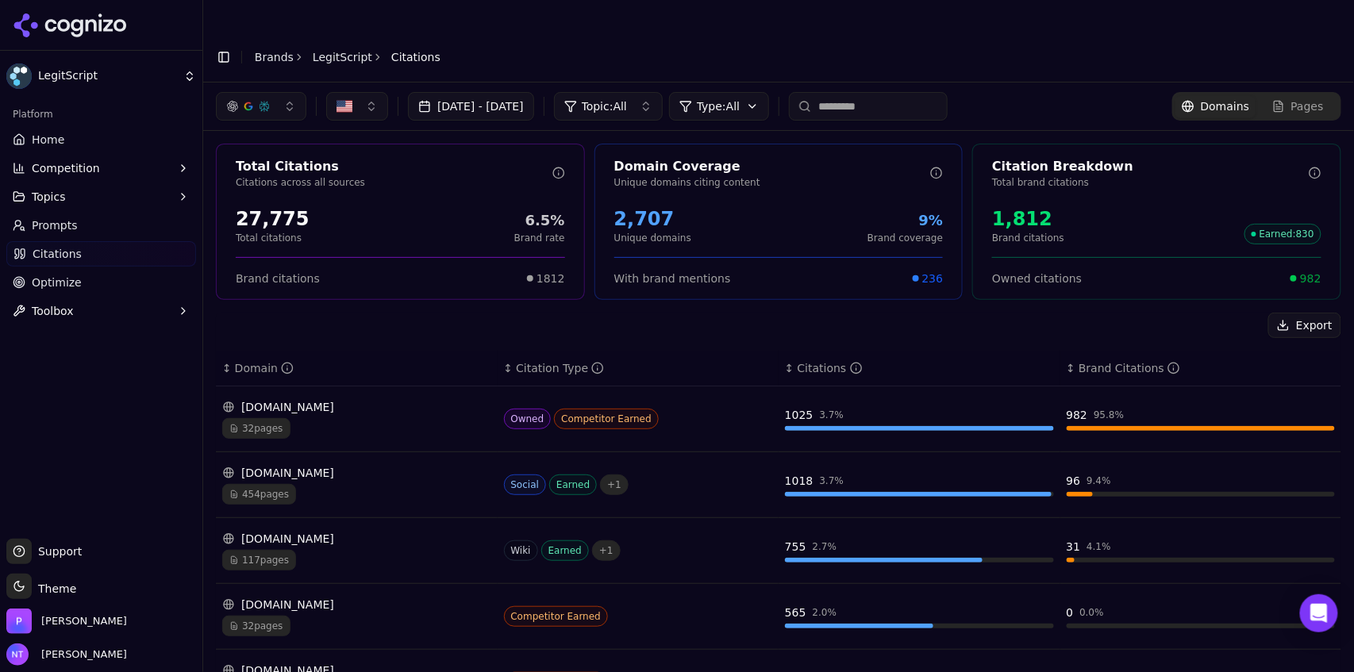
click at [268, 92] on button "button" at bounding box center [261, 106] width 90 height 29
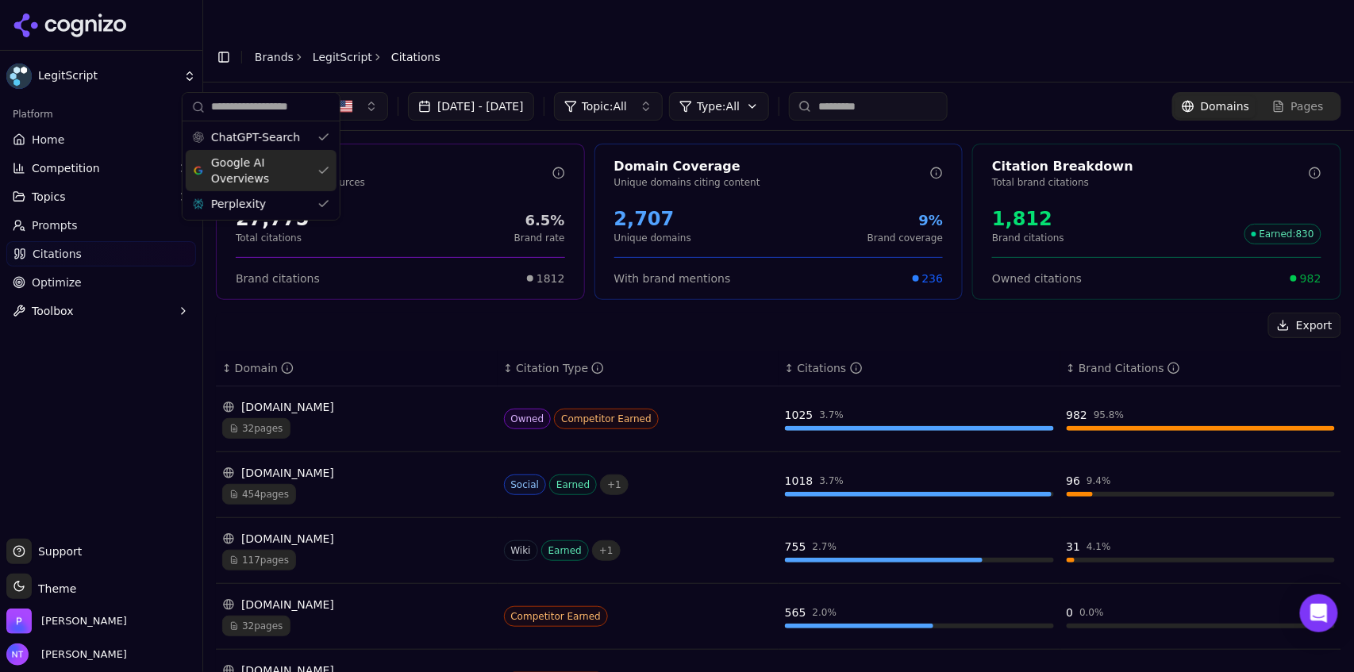
click at [271, 159] on span "Google AI Overviews" at bounding box center [261, 171] width 100 height 32
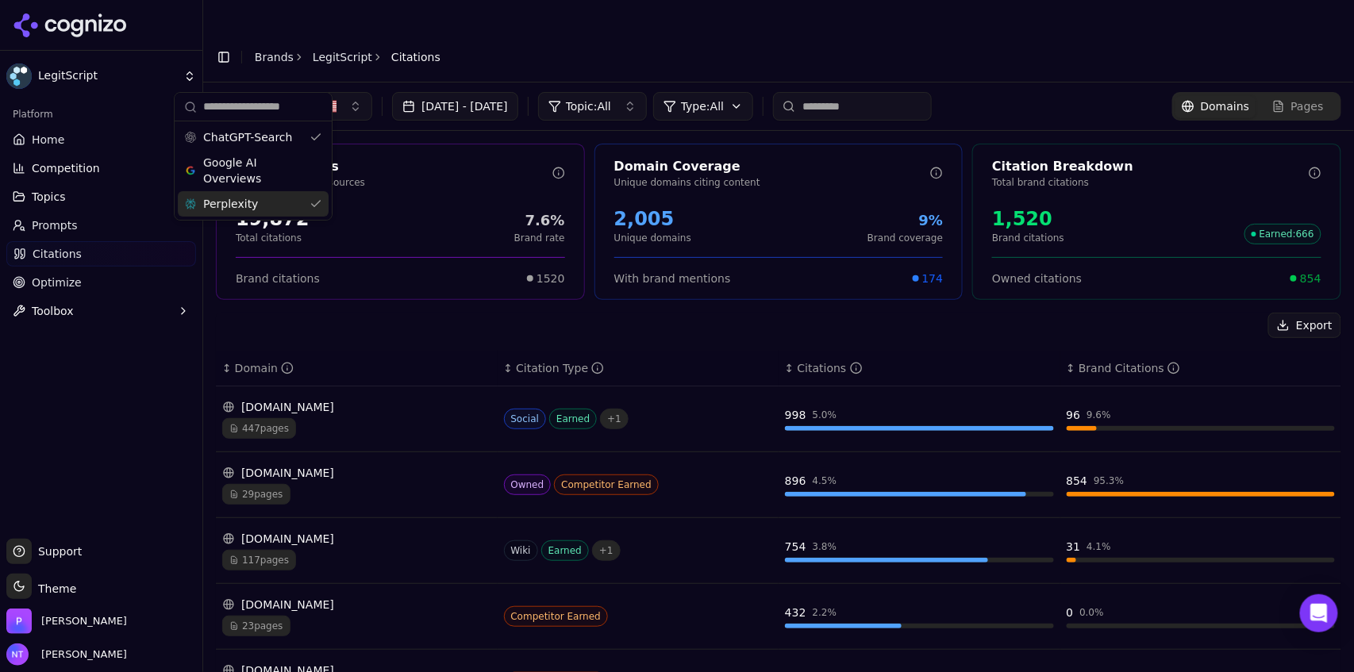
click at [257, 198] on div "Perplexity" at bounding box center [253, 203] width 151 height 25
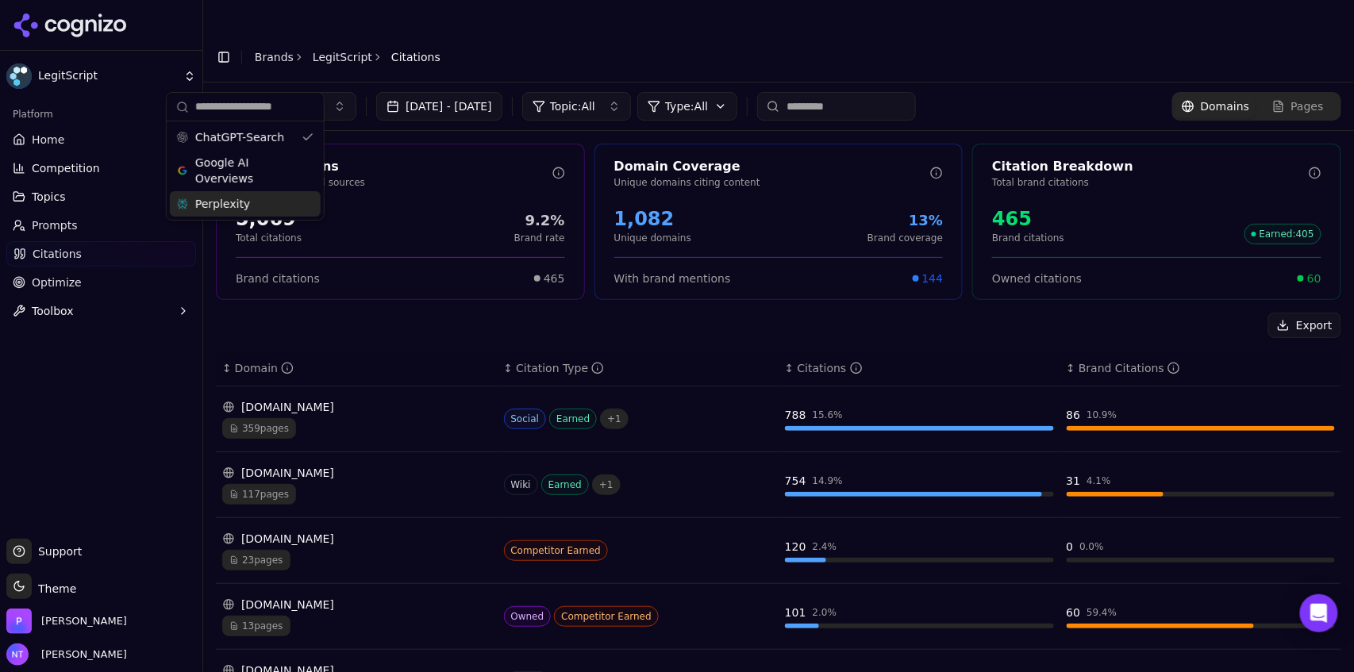
click at [551, 43] on header "Toggle Sidebar Brands LegitScript Citations" at bounding box center [778, 57] width 1151 height 51
click at [244, 92] on button "button" at bounding box center [245, 106] width 59 height 29
click at [244, 166] on span "Google AI Overviews" at bounding box center [245, 171] width 100 height 32
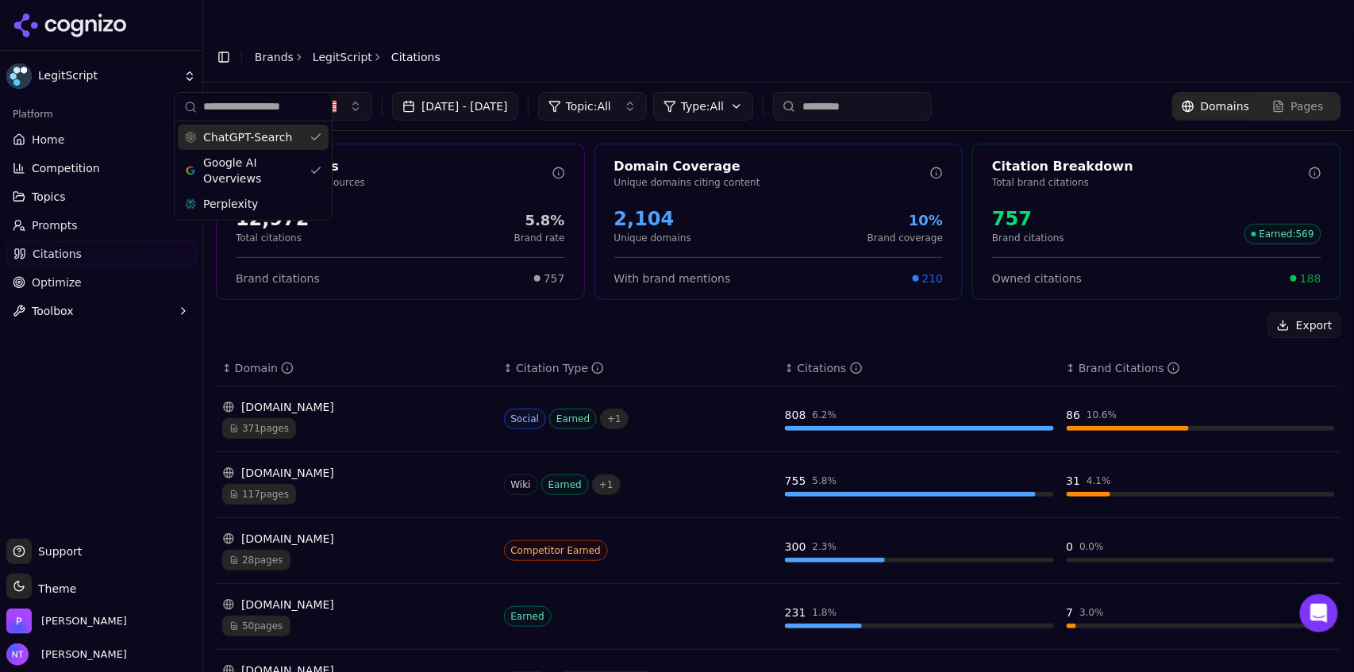
click at [244, 142] on span "ChatGPT-Search" at bounding box center [247, 137] width 89 height 16
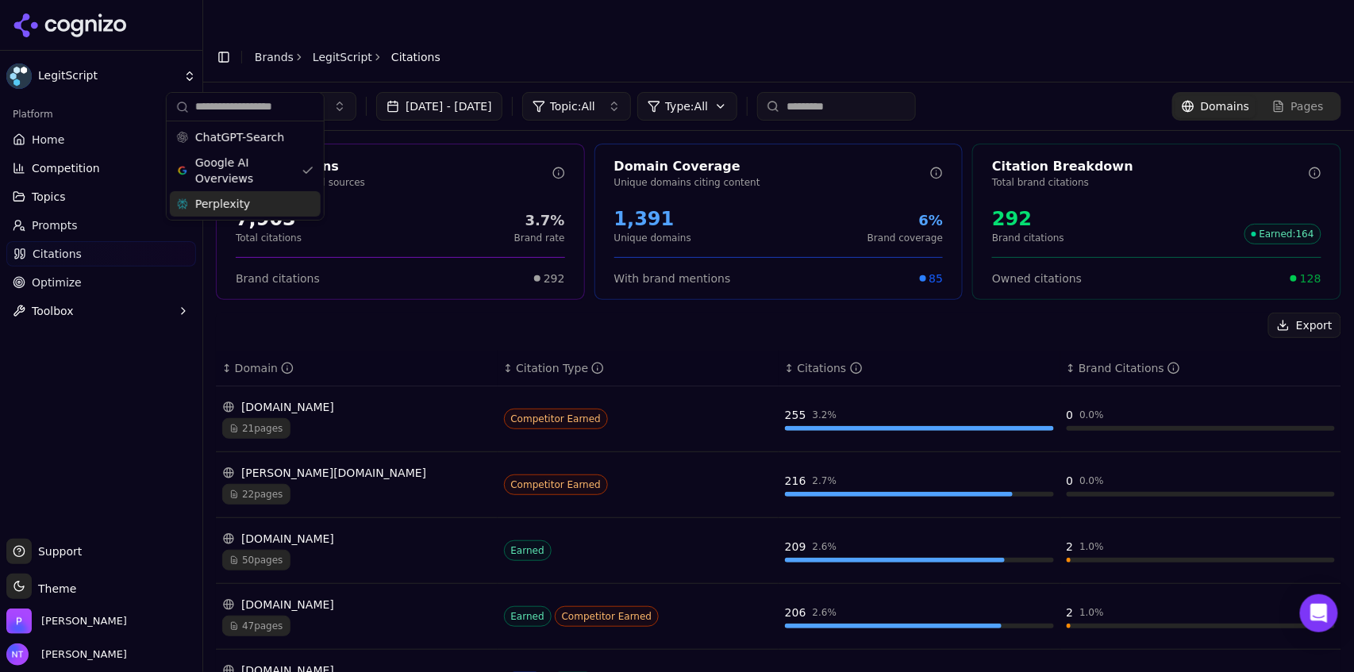
click at [255, 202] on div "Perplexity" at bounding box center [245, 203] width 151 height 25
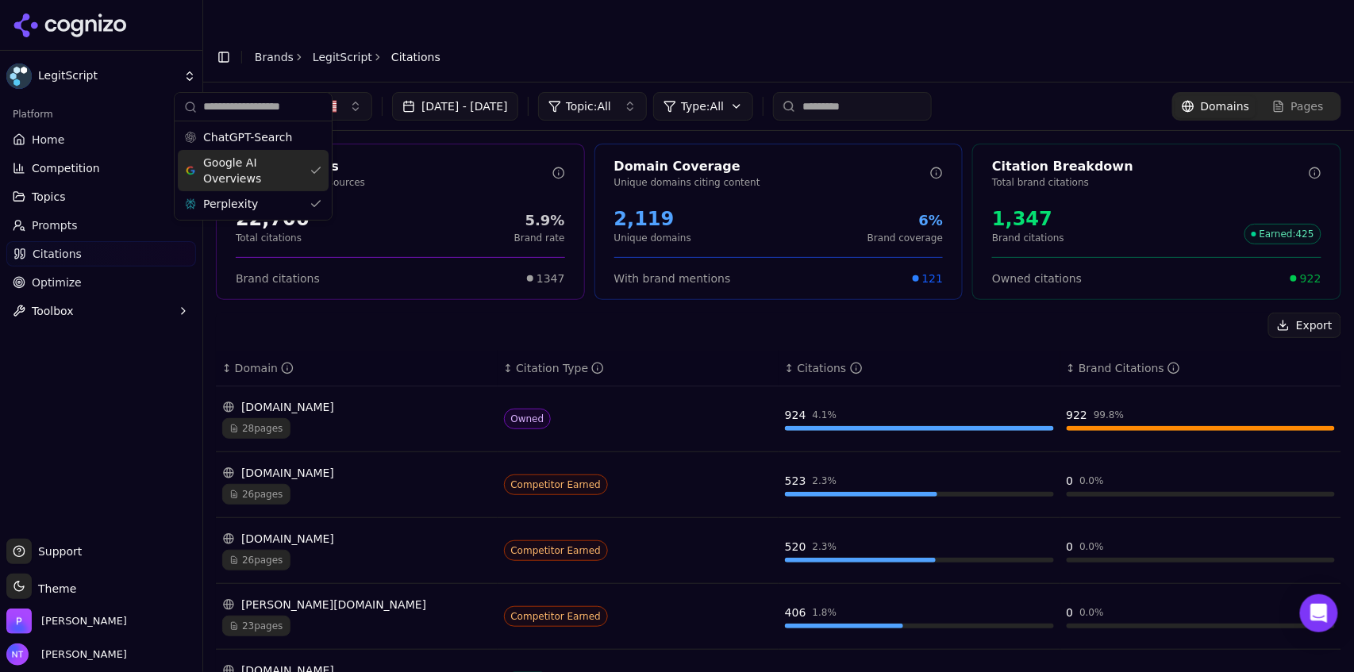
click at [248, 163] on span "Google AI Overviews" at bounding box center [253, 171] width 100 height 32
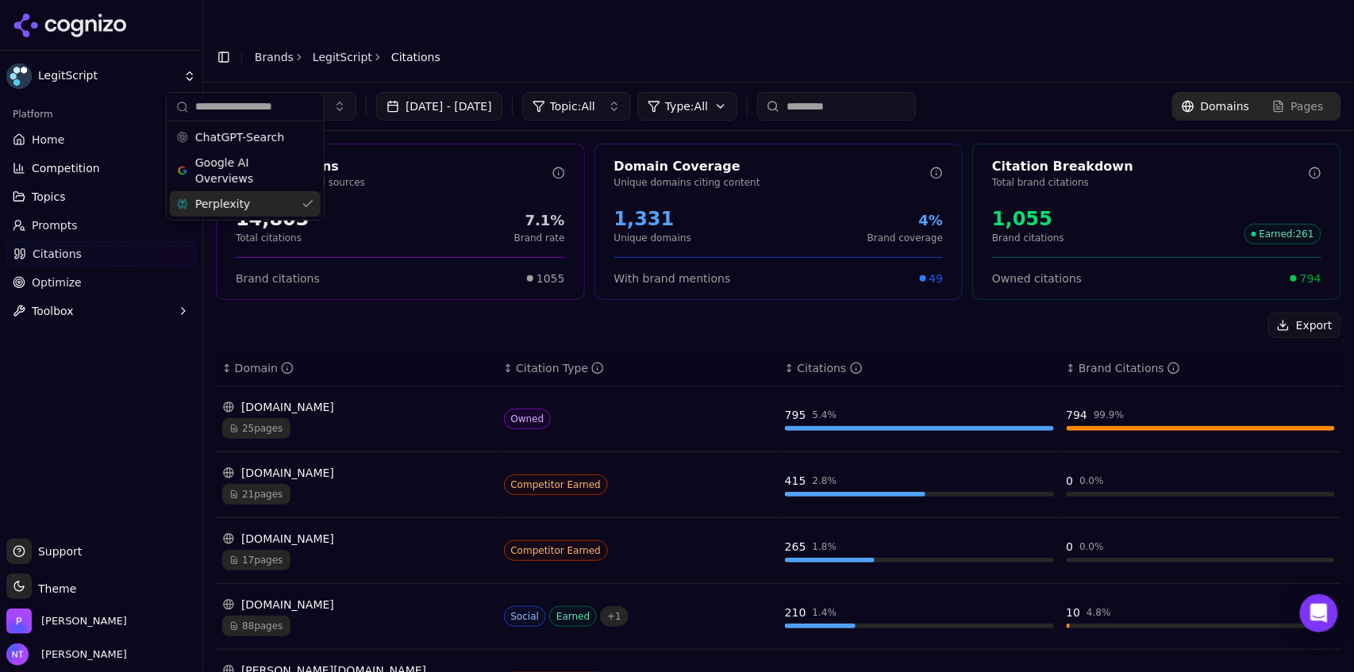
click at [440, 597] on div "[DOMAIN_NAME]" at bounding box center [356, 605] width 269 height 16
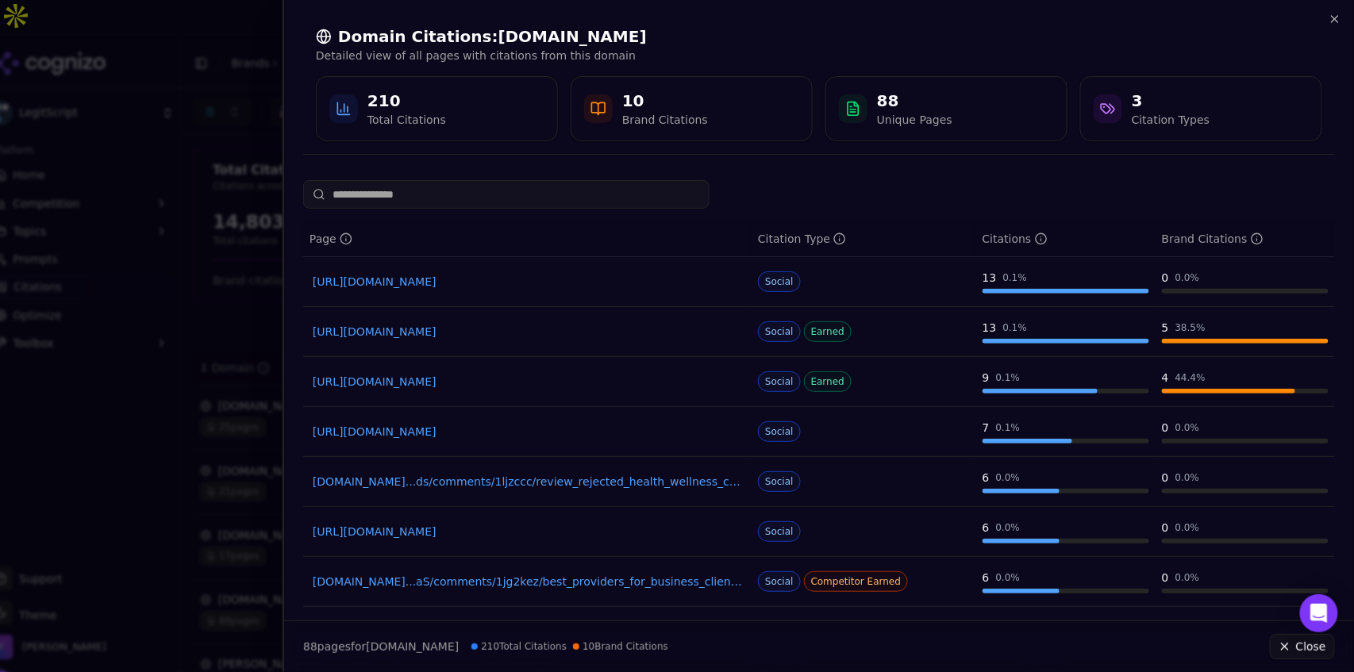
click at [496, 195] on input at bounding box center [506, 194] width 406 height 29
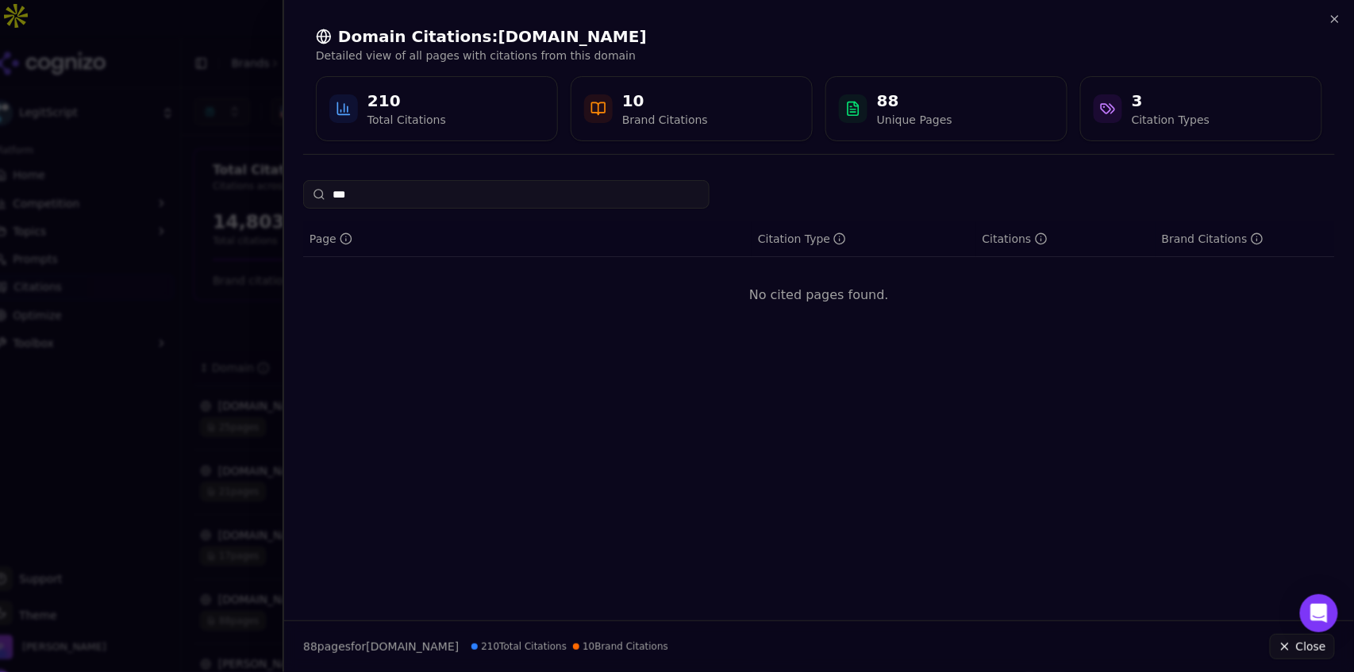
type input "****"
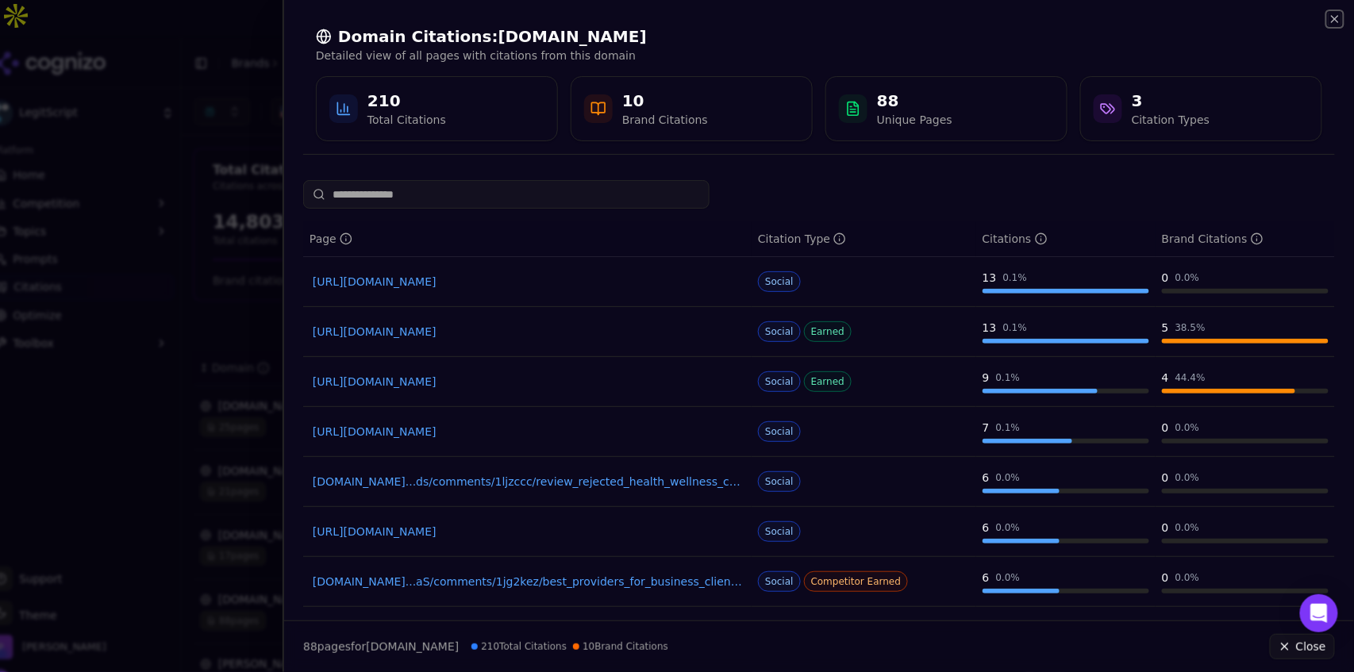
click at [1336, 18] on icon "button" at bounding box center [1334, 19] width 13 height 13
